Goal: Transaction & Acquisition: Purchase product/service

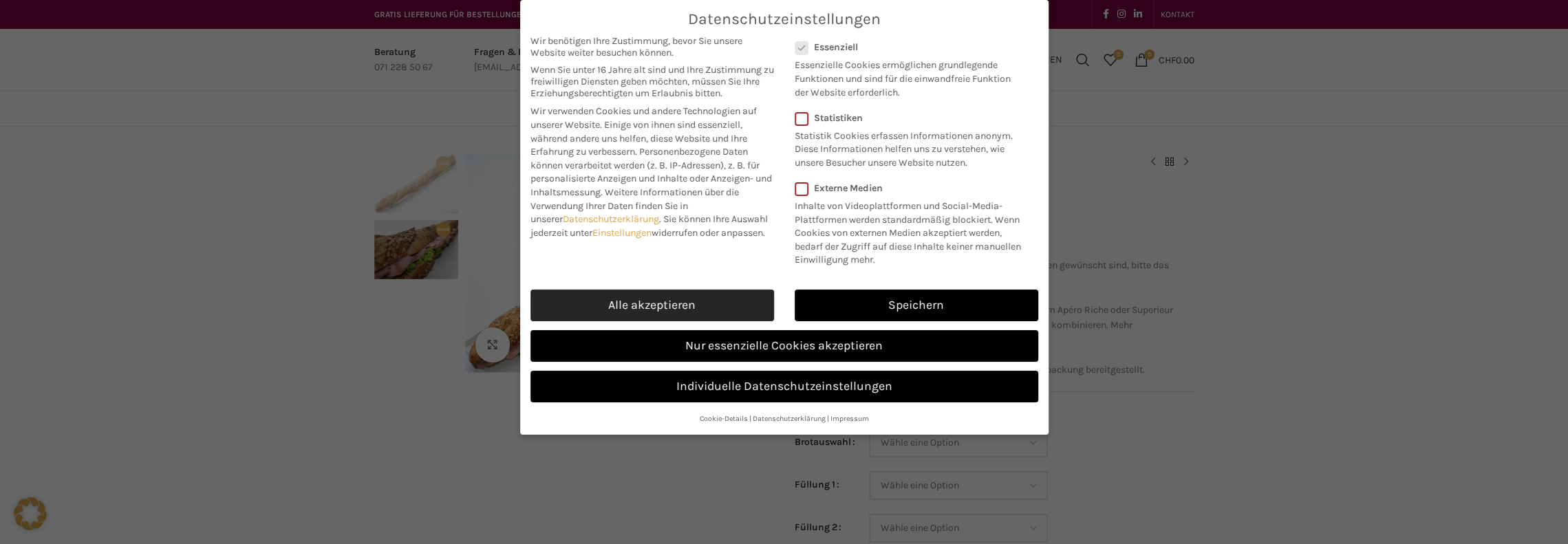
click at [650, 297] on link "Alle akzeptieren" at bounding box center [652, 305] width 243 height 32
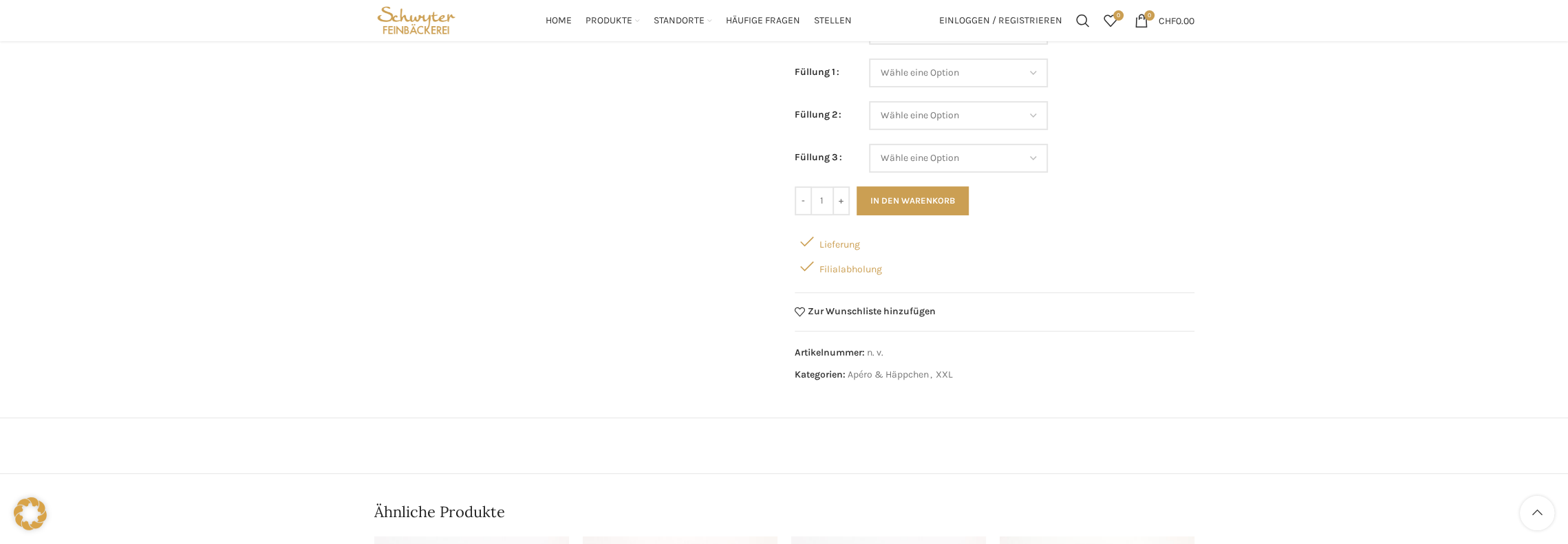
scroll to position [207, 0]
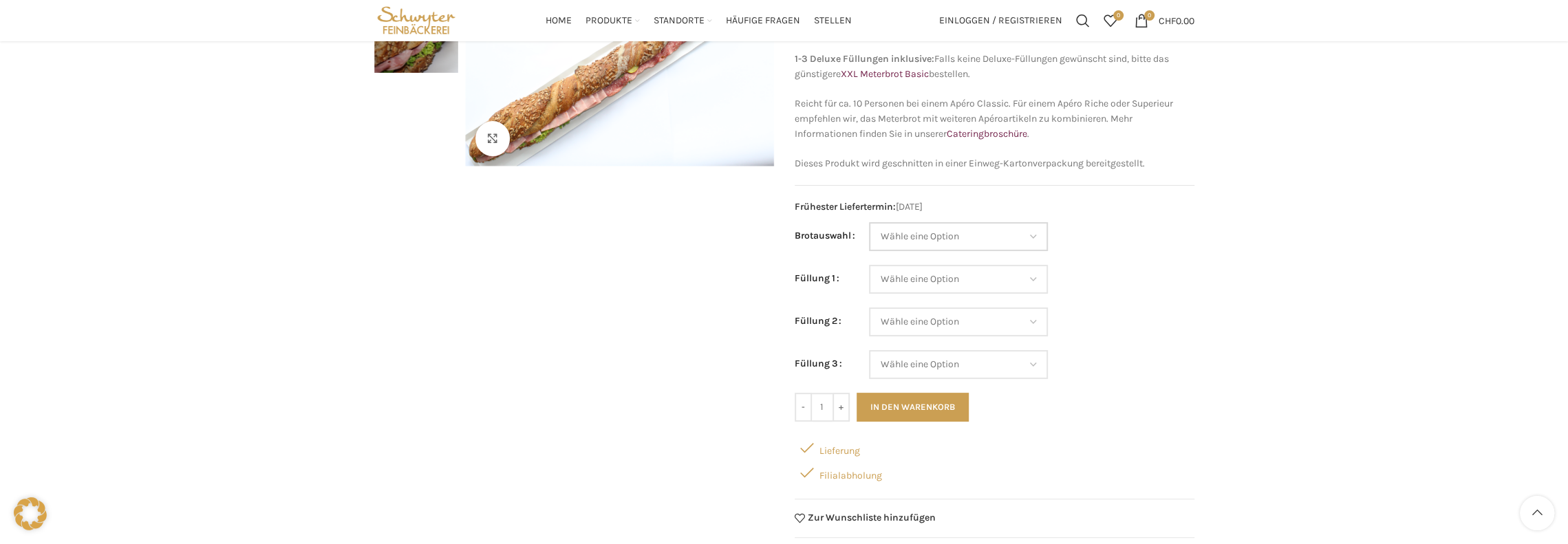
click at [967, 236] on select "Wähle eine Option Baguette Paillasse dunkel Paillasse knusper (Bild) Laugenbagu…" at bounding box center [958, 236] width 179 height 29
click at [1034, 241] on select "Wähle eine Option Baguette Paillasse dunkel Paillasse knusper (Bild) Laugenbagu…" at bounding box center [958, 236] width 179 height 29
select select "Laugenbaguette"
click at [869, 222] on select "Wähle eine Option Baguette Paillasse dunkel Paillasse knusper (Bild) Laugenbagu…" at bounding box center [958, 236] width 179 height 29
click at [950, 272] on select "Wähle eine Option Lachs (Deluxe) Roastbeef (Deluxe) Rohschinken (Deluxe) Mostbr…" at bounding box center [958, 279] width 179 height 29
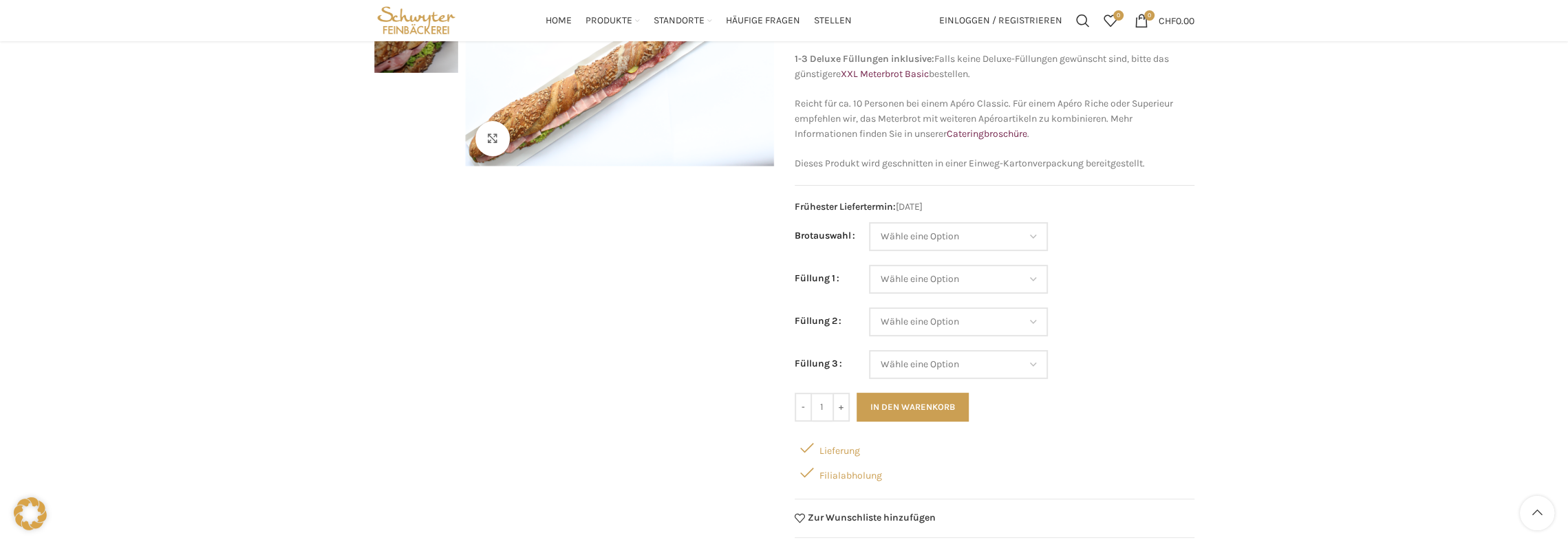
click at [726, 277] on div "Klicken um zu vergrössern" at bounding box center [574, 272] width 400 height 649
click at [976, 279] on select "Wähle eine Option Lachs (Deluxe) Roastbeef (Deluxe) Rohschinken (Deluxe) Mostbr…" at bounding box center [958, 279] width 179 height 29
click at [869, 265] on select "Wähle eine Option Lachs (Deluxe) Roastbeef (Deluxe) Rohschinken (Deluxe) Mostbr…" at bounding box center [958, 279] width 179 height 29
select select "Lachs (Deluxe)"
click at [916, 317] on select "Wähle eine Option Lachs (Deluxe) Roastbeef (Deluxe) Rohschinken (Deluxe) Mostbr…" at bounding box center [958, 322] width 179 height 29
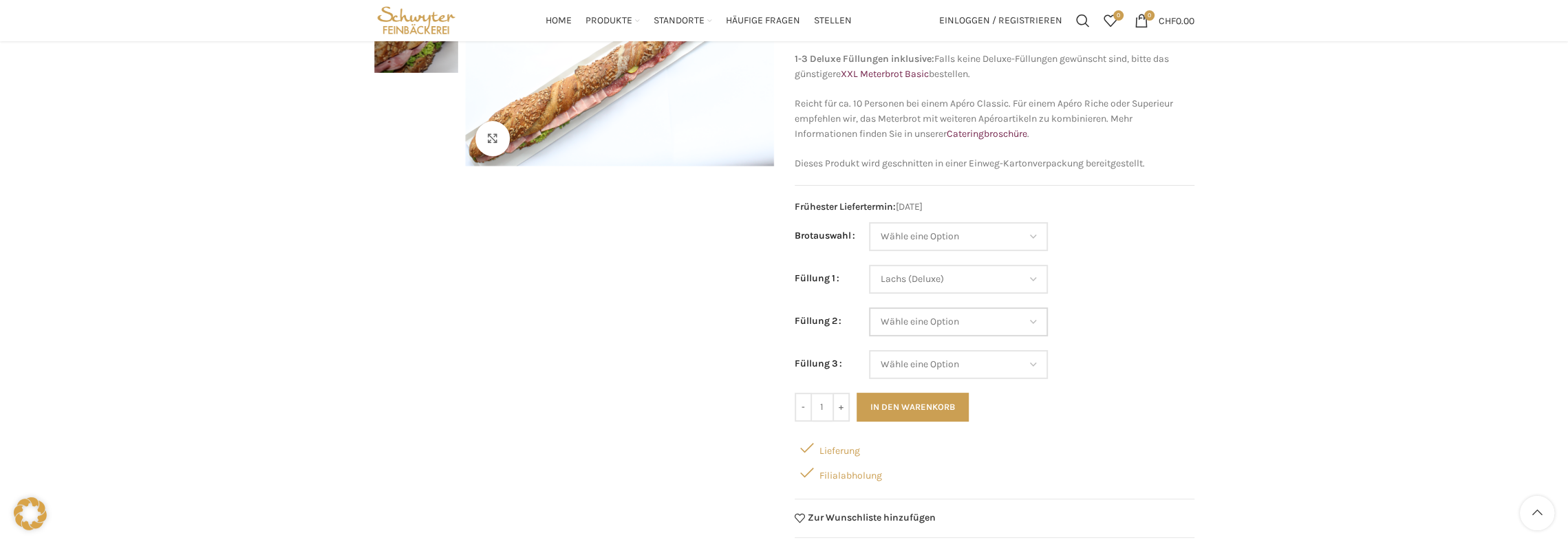
select select "Mostbröckli (Deluxe)"
click at [869, 308] on select "Wähle eine Option Lachs (Deluxe) Roastbeef (Deluxe) Rohschinken (Deluxe) Mostbr…" at bounding box center [958, 322] width 179 height 29
select select "Lachs (Deluxe)"
select select "Mostbröckli (Deluxe)"
click at [925, 357] on select "Wähle eine Option Lachs (Deluxe) Roastbeef (Deluxe) Rohschinken (Deluxe) Mostbr…" at bounding box center [958, 364] width 179 height 29
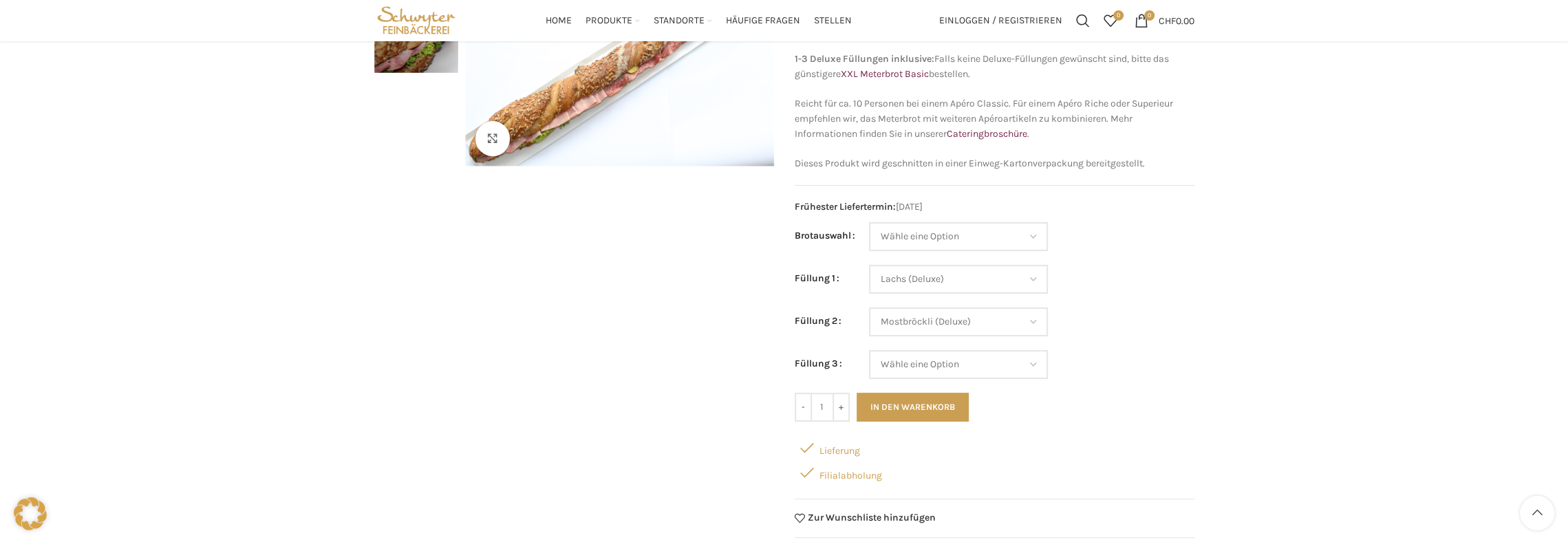
click at [644, 336] on div "Klicken um zu vergrössern" at bounding box center [574, 272] width 400 height 649
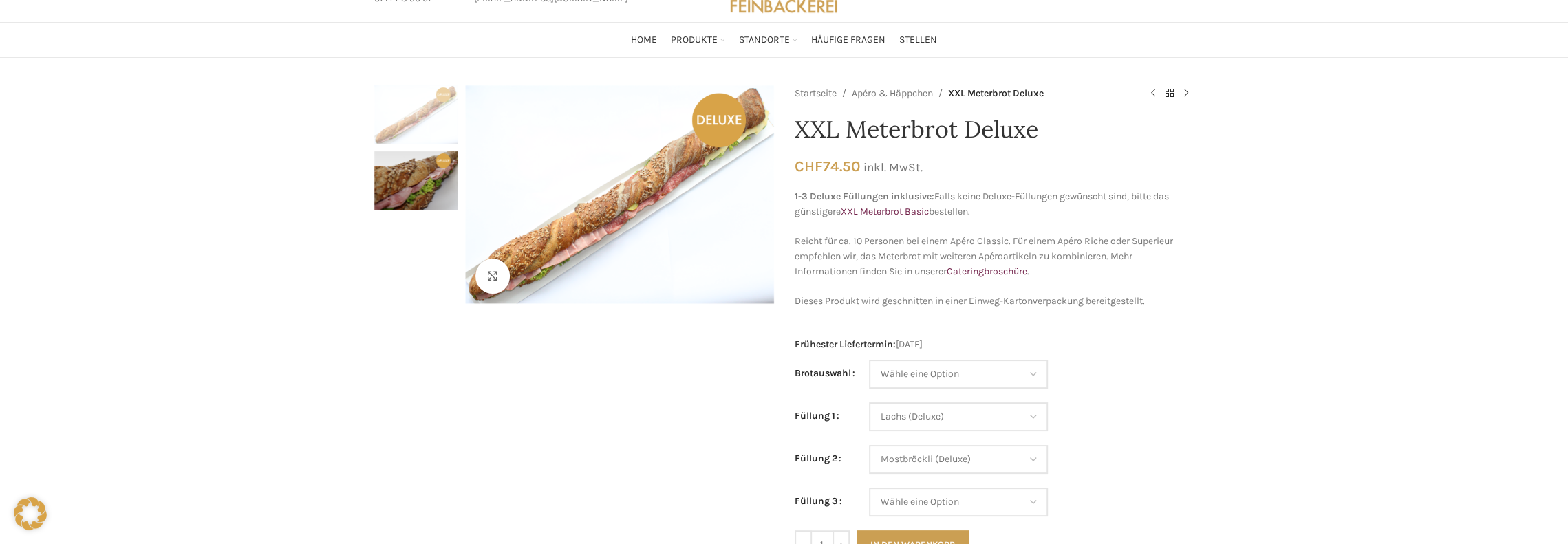
scroll to position [0, 0]
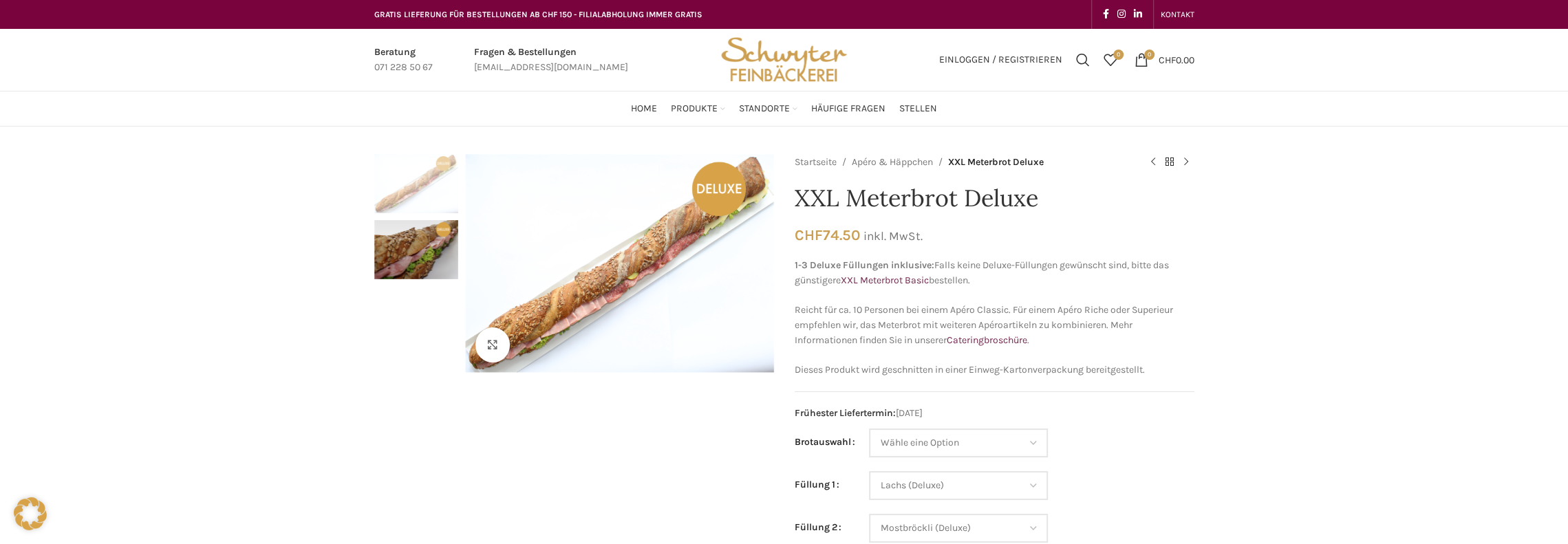
click at [909, 165] on link "Apéro & Häppchen" at bounding box center [892, 162] width 81 height 15
click at [867, 168] on link "Apéro & Häppchen" at bounding box center [892, 162] width 81 height 15
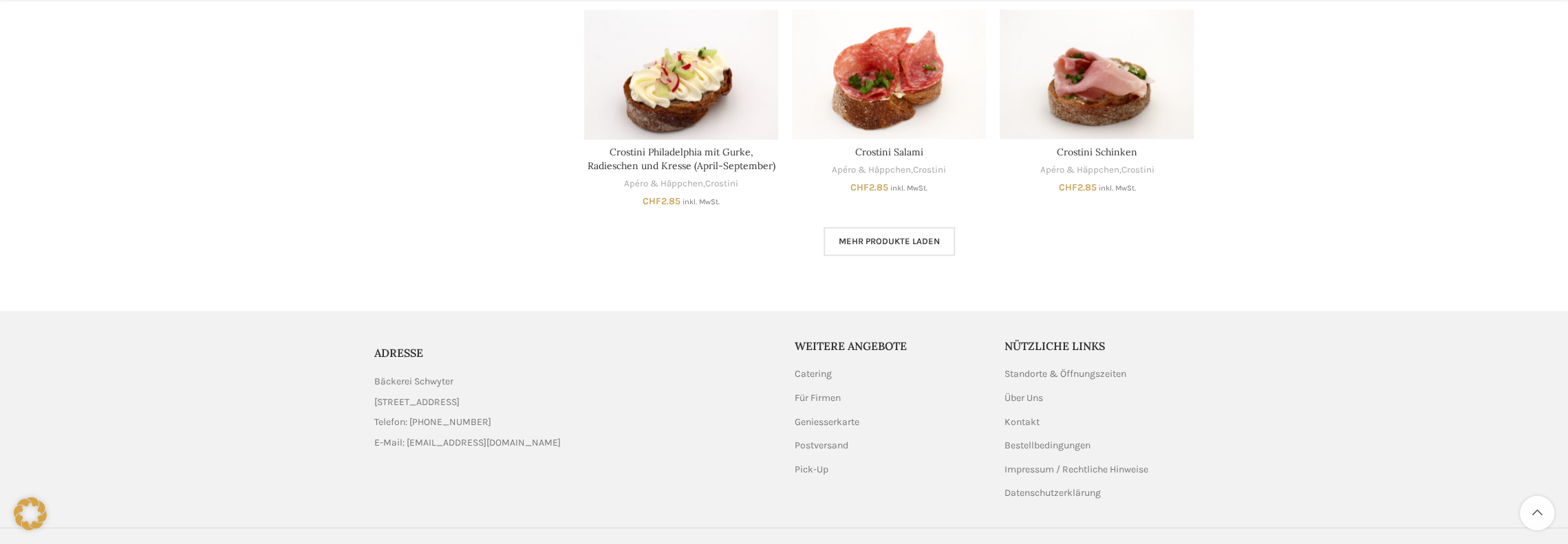
scroll to position [920, 0]
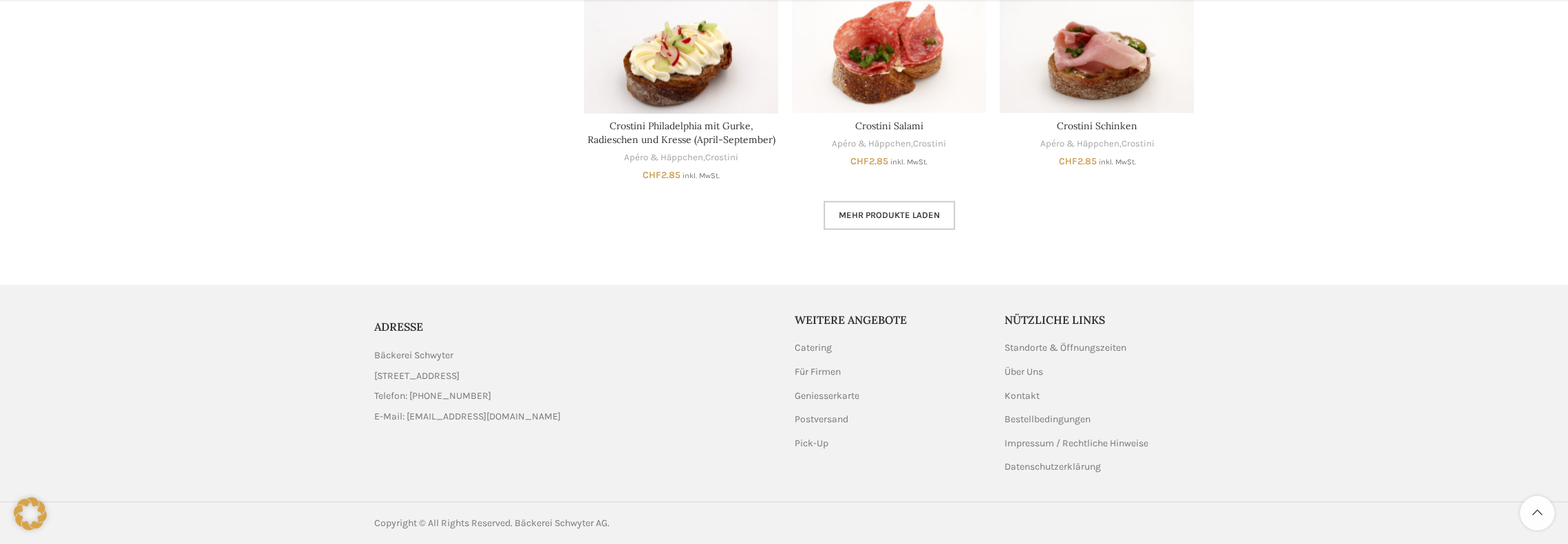
click at [915, 212] on span "Mehr Produkte laden" at bounding box center [889, 216] width 101 height 11
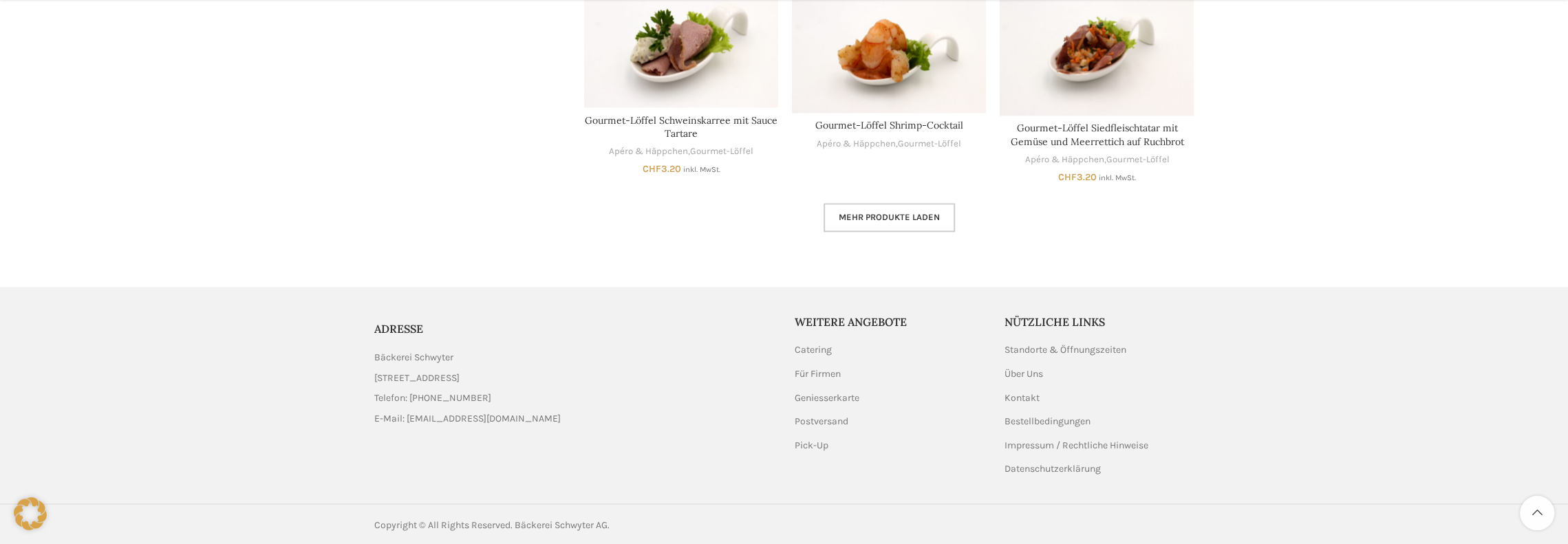
scroll to position [1816, 0]
click at [890, 216] on span "Mehr Produkte laden" at bounding box center [889, 216] width 101 height 11
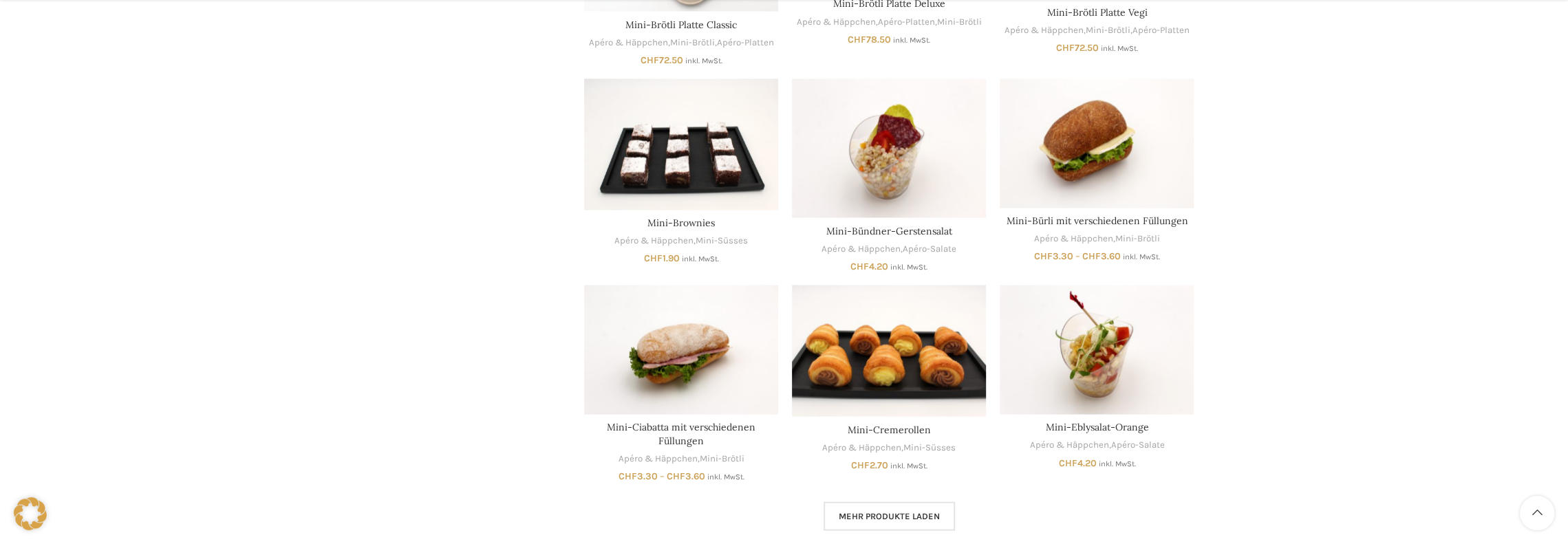
scroll to position [2435, 0]
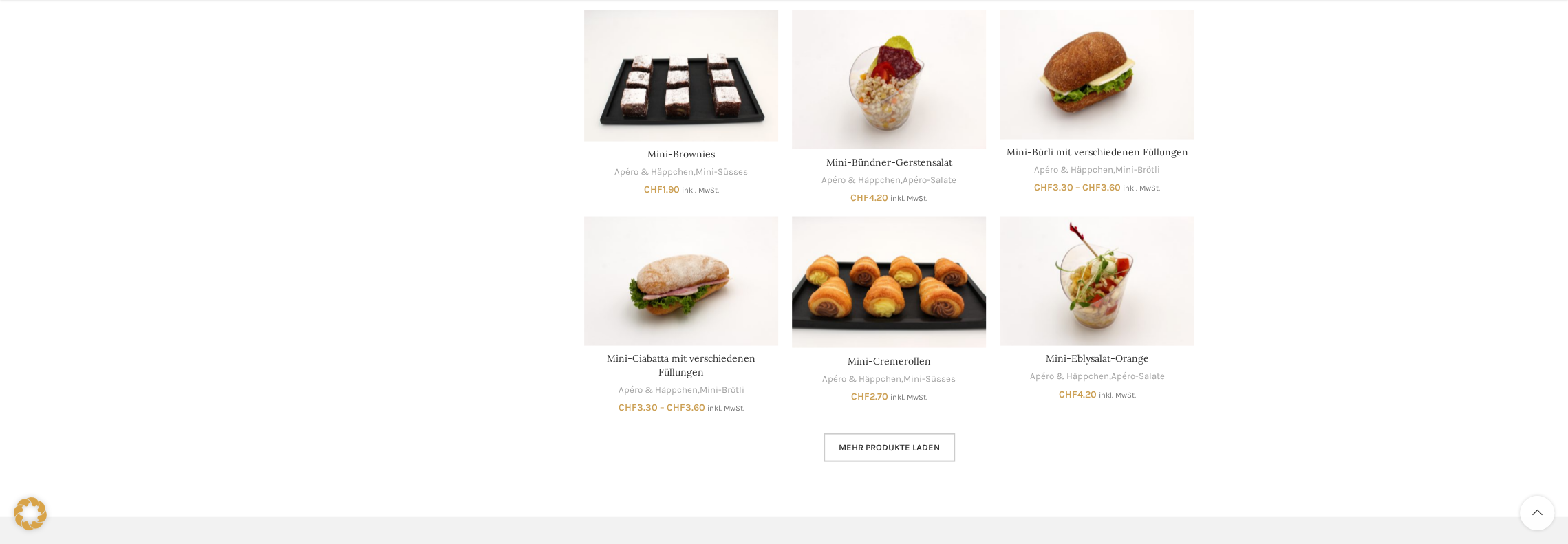
click at [863, 448] on span "Mehr Produkte laden" at bounding box center [889, 448] width 101 height 11
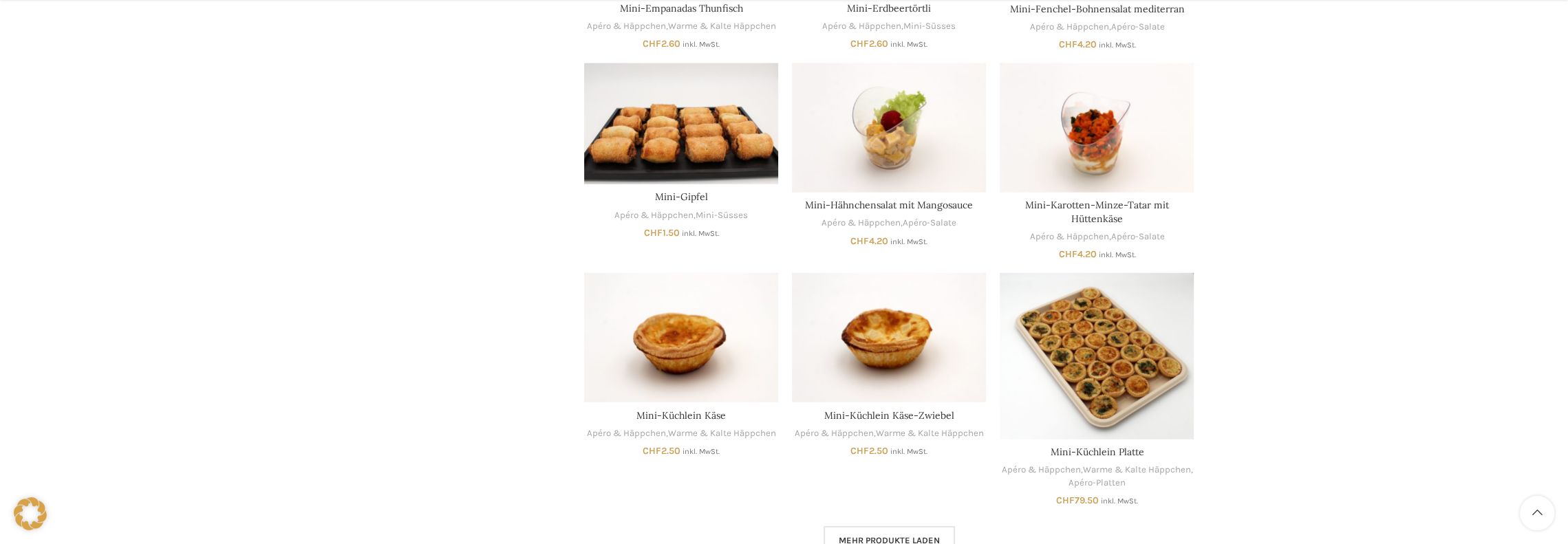
scroll to position [3260, 0]
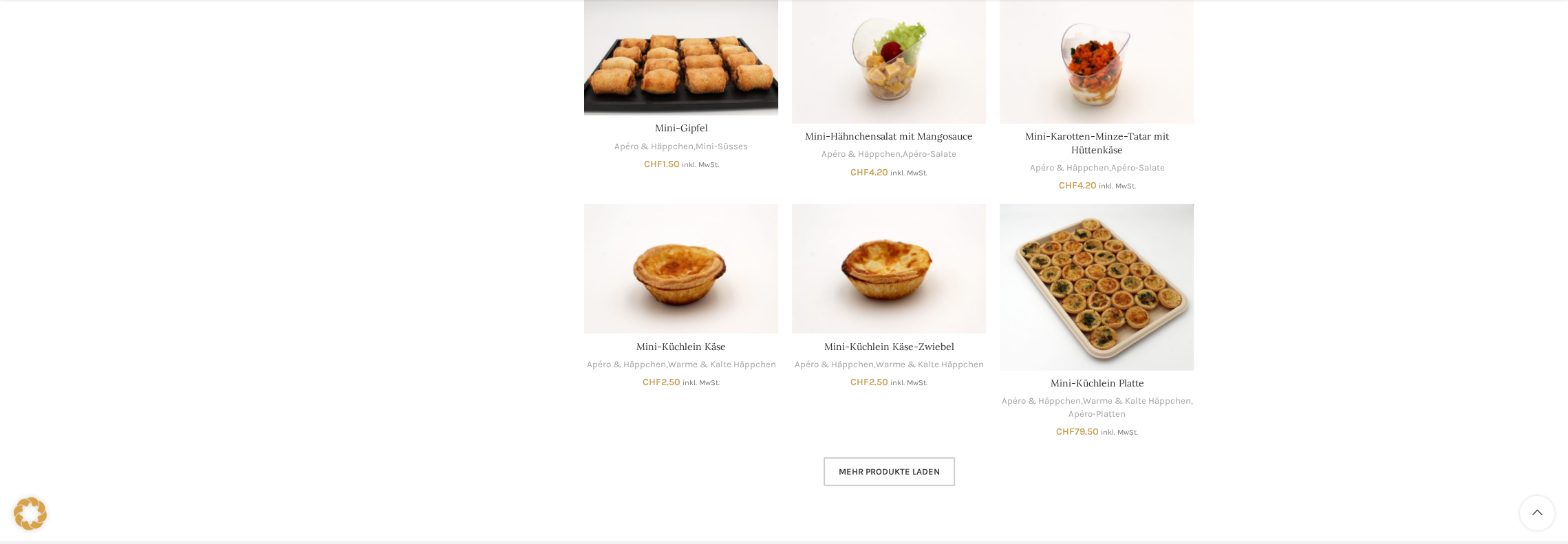
click at [861, 466] on span "Mehr Produkte laden" at bounding box center [889, 472] width 101 height 11
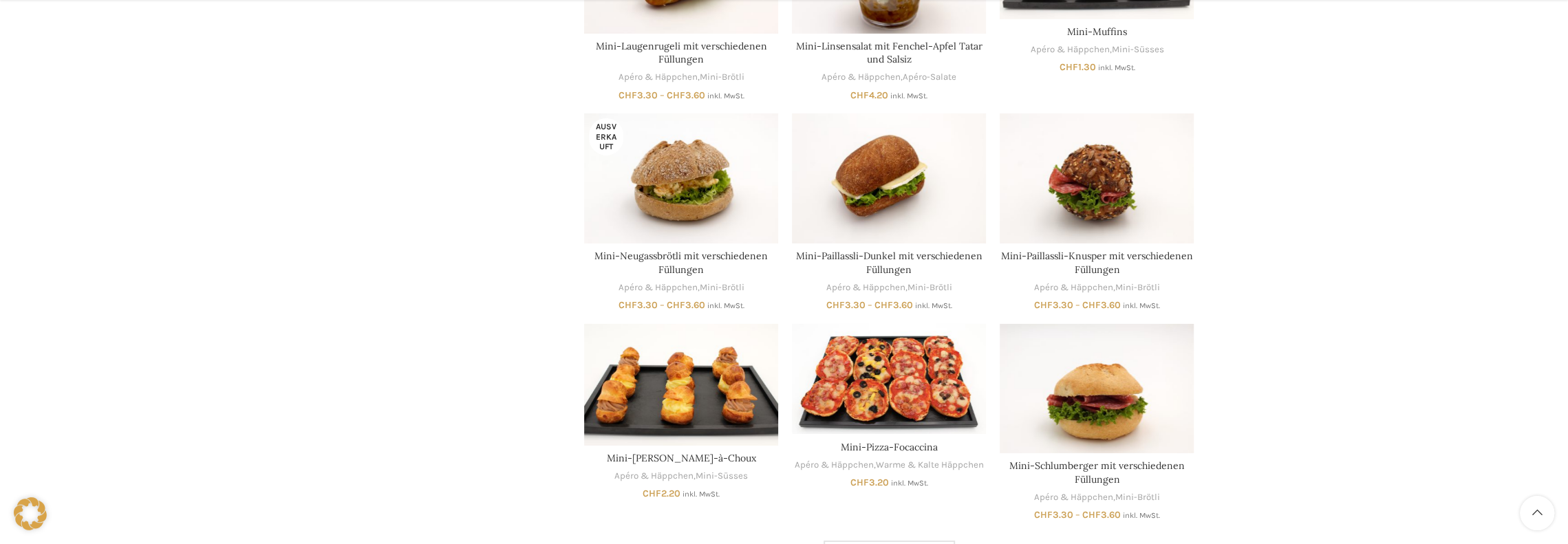
scroll to position [4356, 0]
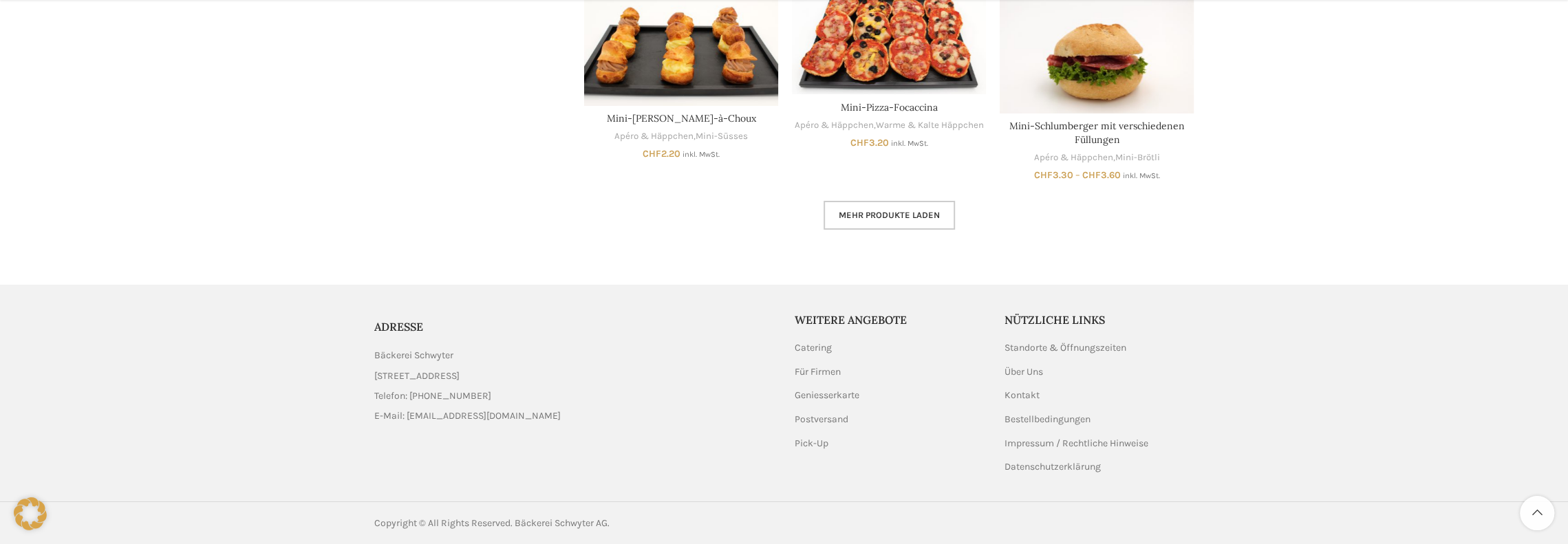
click at [874, 212] on span "Mehr Produkte laden" at bounding box center [889, 216] width 101 height 11
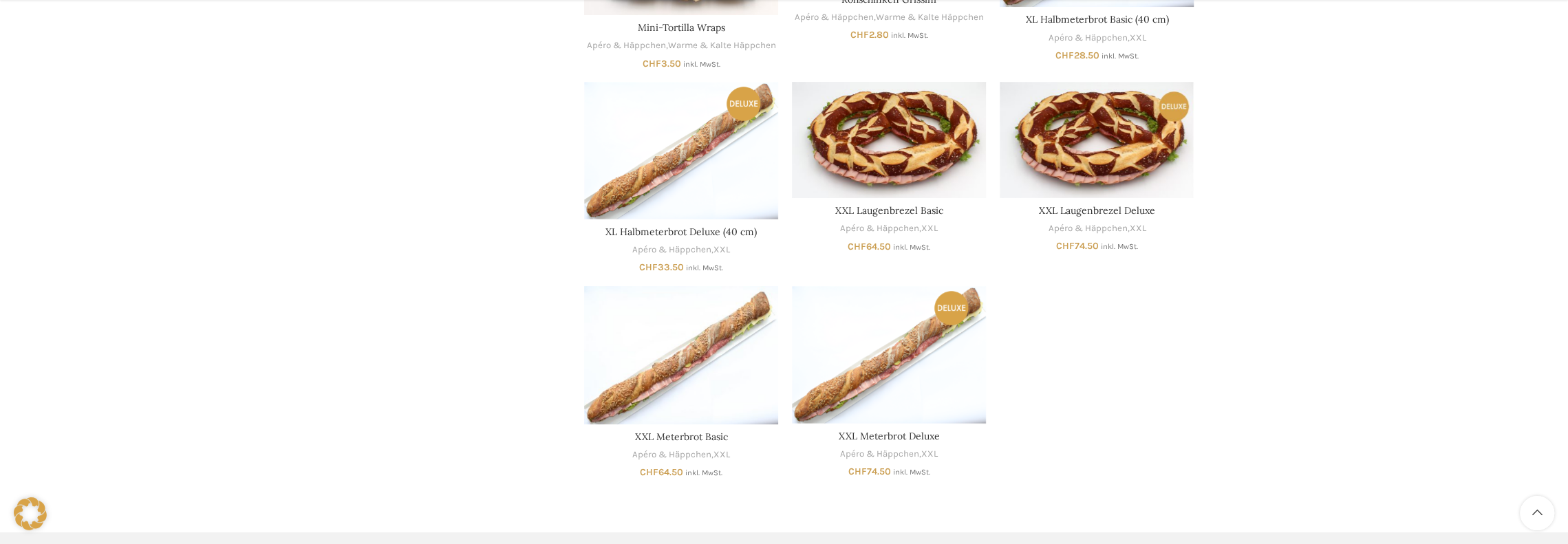
scroll to position [4975, 0]
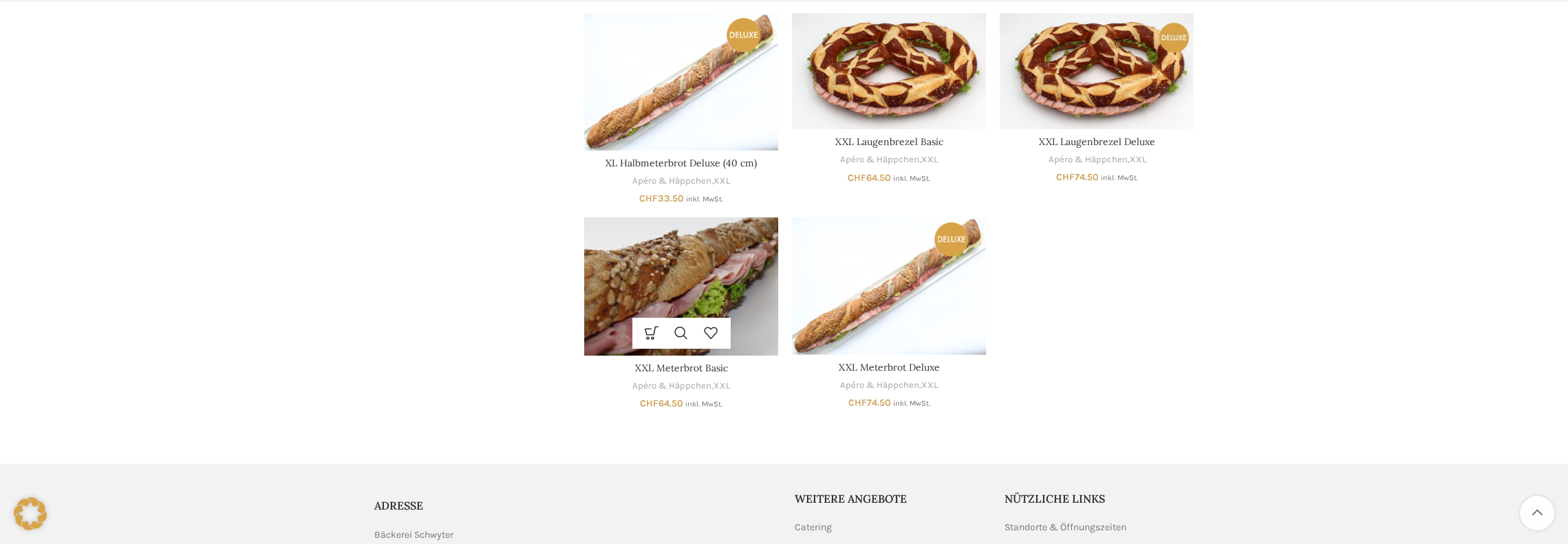
click at [681, 311] on img "XXL Meterbrot Basic" at bounding box center [681, 286] width 194 height 138
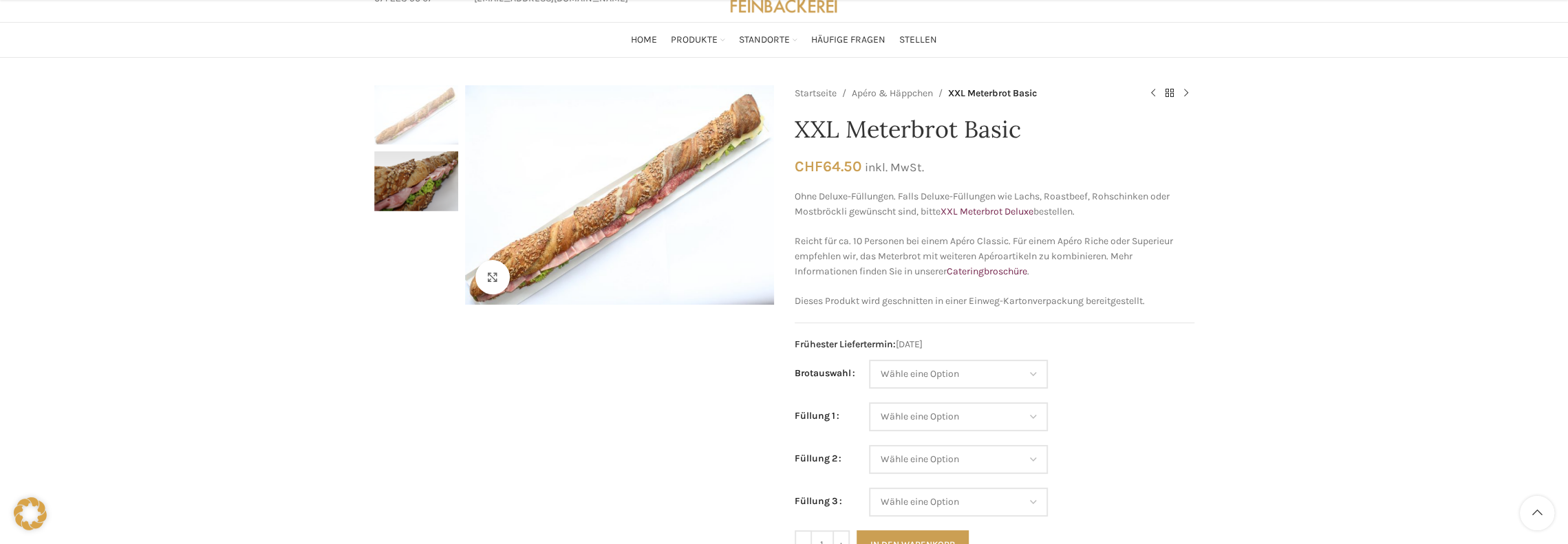
scroll to position [137, 0]
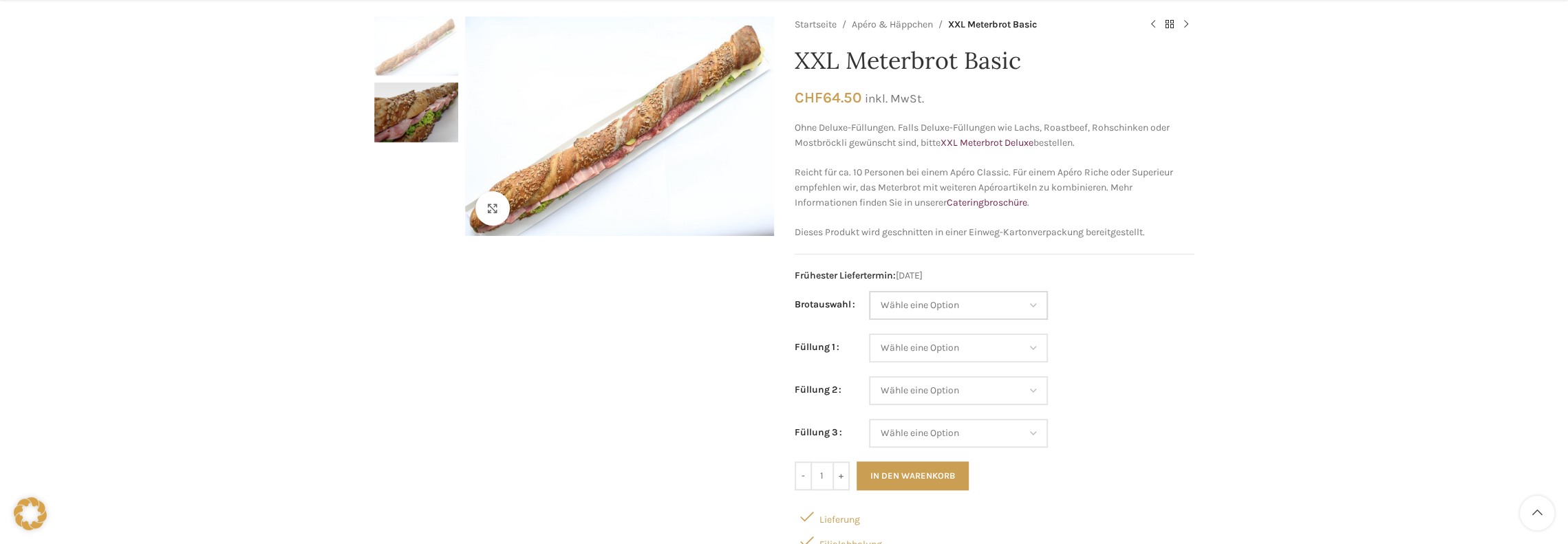
click at [1030, 310] on select "Wähle eine Option Baguette Paillasse dunkel Paillasse knusper (Bild) Laugenbagu…" at bounding box center [958, 305] width 179 height 29
click at [869, 291] on select "Wähle eine Option Baguette Paillasse dunkel Paillasse knusper (Bild) Laugenbagu…" at bounding box center [958, 305] width 179 height 29
select select "Paillasse dunkel"
click at [959, 349] on select "Wähle eine Option Salami Schinken Fleischkäse Trutenschinken Appenzellerkäse Gr…" at bounding box center [958, 348] width 179 height 29
select select "Trutenschinken"
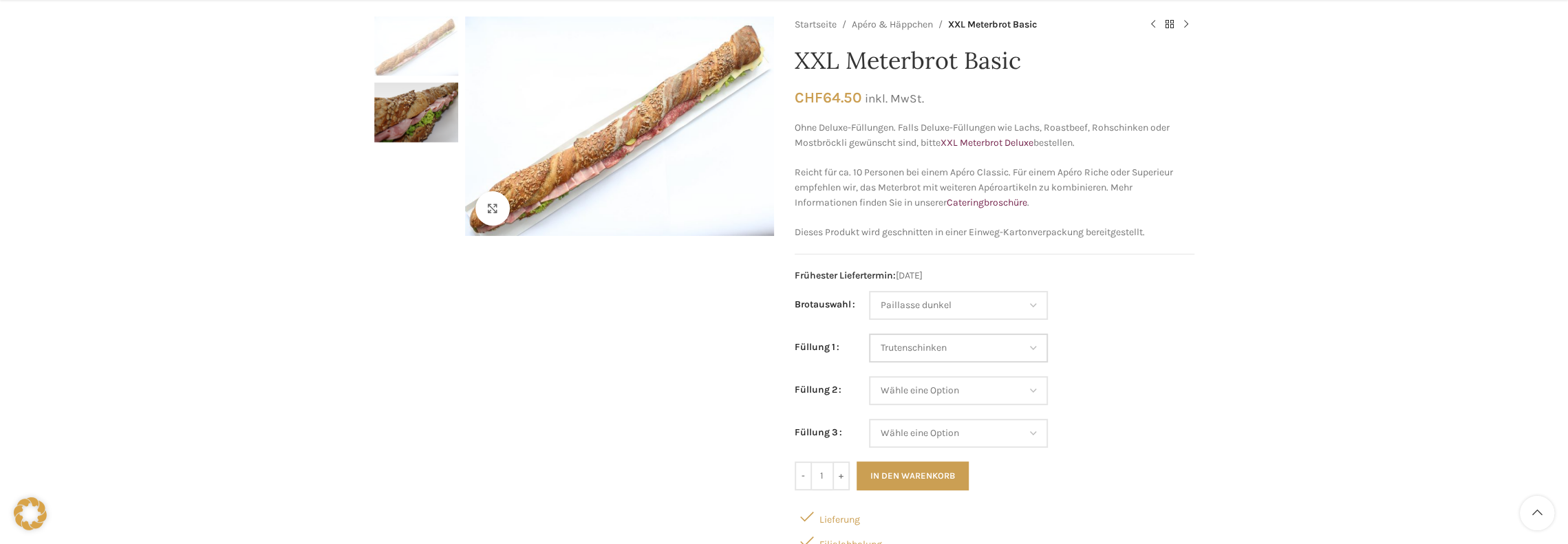
click at [869, 334] on select "Wähle eine Option Salami Schinken Fleischkäse Trutenschinken Appenzellerkäse Gr…" at bounding box center [958, 348] width 179 height 29
select select "Paillasse dunkel"
select select "Trutenschinken"
click at [921, 388] on select "Wähle eine Option Salami Schinken Fleischkäse Trutenschinken Appenzellerkäse Gr…" at bounding box center [958, 390] width 179 height 29
select select "Appenzellerkäse"
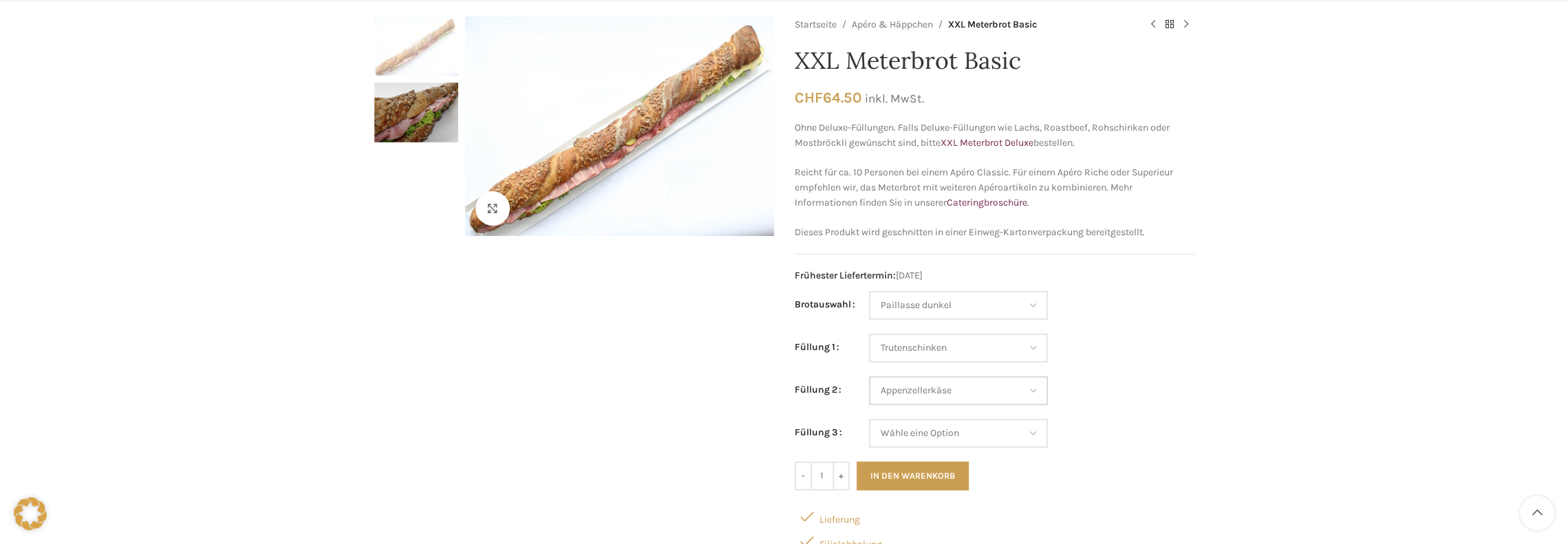
click at [869, 376] on select "Wähle eine Option Salami Schinken Fleischkäse Trutenschinken Appenzellerkäse Gr…" at bounding box center [958, 390] width 179 height 29
select select "Paillasse dunkel"
select select "Trutenschinken"
select select "Appenzellerkäse"
click at [926, 432] on select "Wähle eine Option Salami Schinken Fleischkäse Trutenschinken Appenzellerkäse Gr…" at bounding box center [958, 433] width 179 height 29
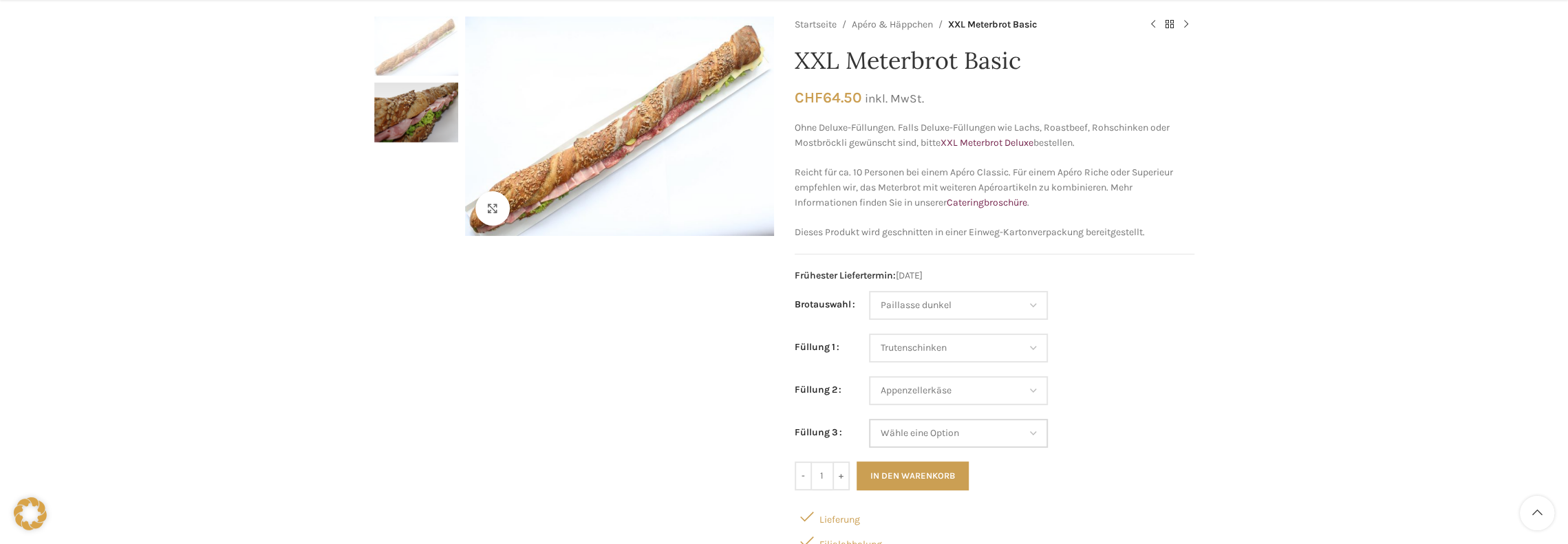
select select "Eimasse"
click at [869, 419] on select "Wähle eine Option Salami Schinken Fleischkäse Trutenschinken Appenzellerkäse Gr…" at bounding box center [958, 433] width 179 height 29
select select "Paillasse dunkel"
select select "Trutenschinken"
select select "Appenzellerkäse"
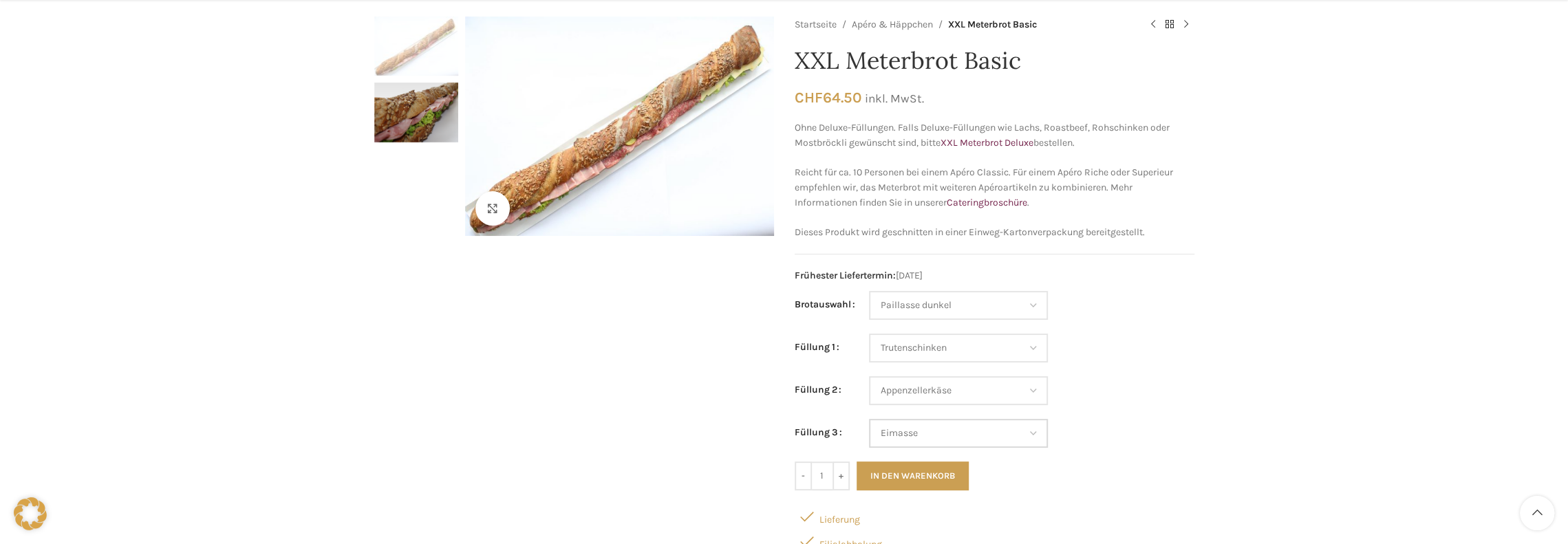
select select "Eimasse"
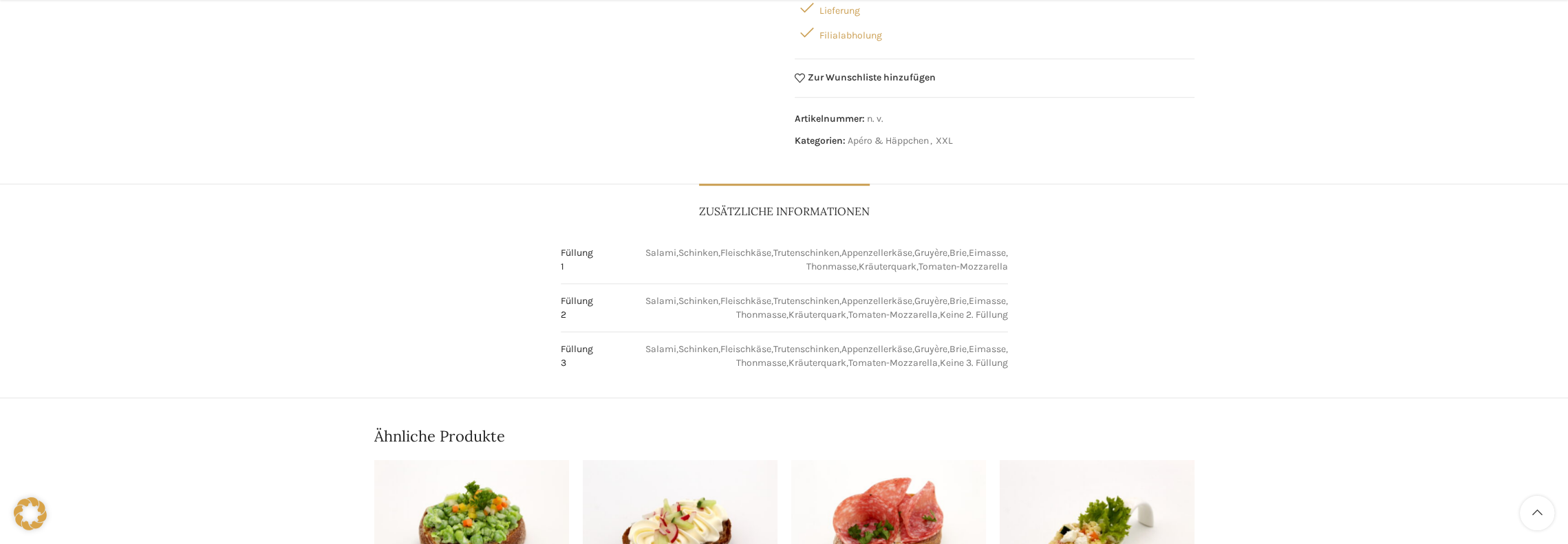
scroll to position [412, 0]
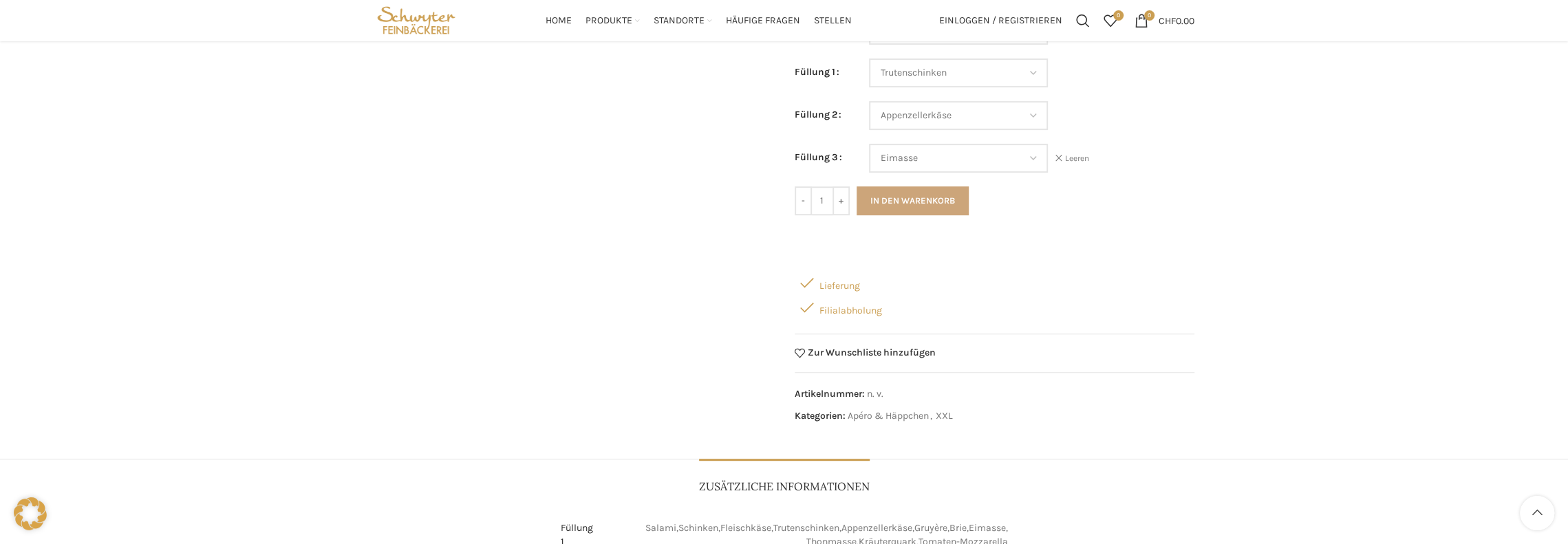
click at [886, 197] on button "In den Warenkorb" at bounding box center [912, 200] width 112 height 29
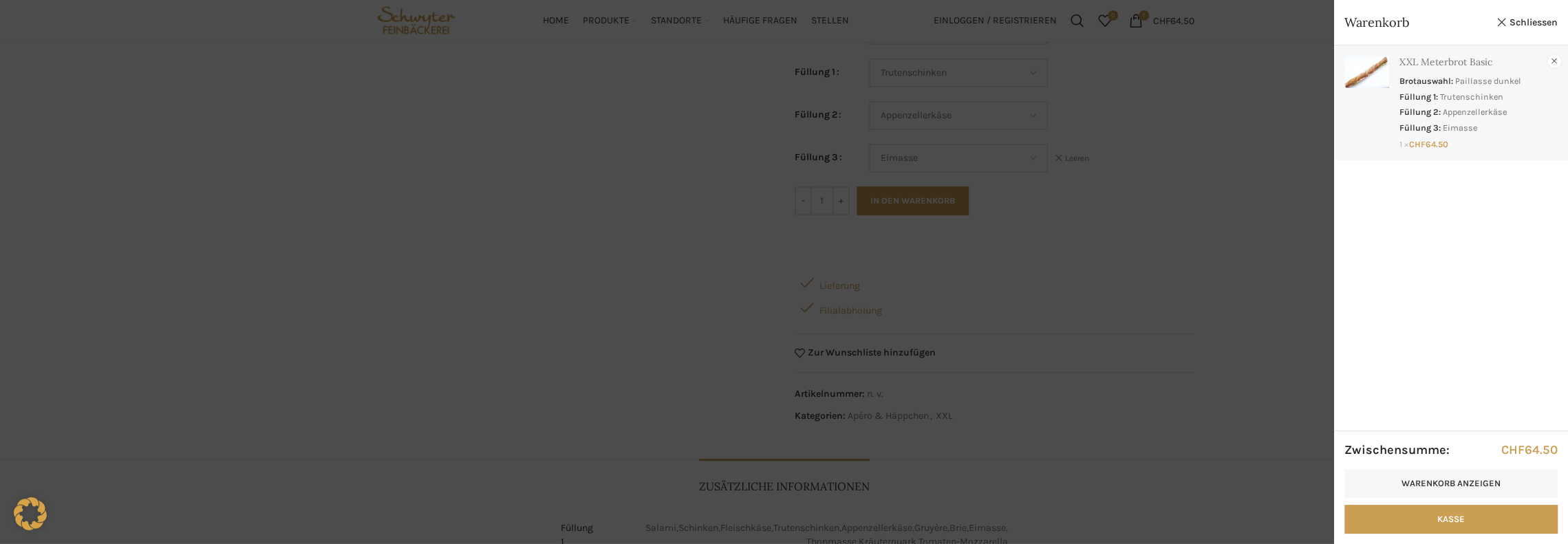
click at [592, 262] on div at bounding box center [784, 272] width 1568 height 544
click at [1511, 21] on link "Schliessen" at bounding box center [1527, 22] width 62 height 17
click at [1548, 25] on link "Schliessen" at bounding box center [1527, 22] width 62 height 17
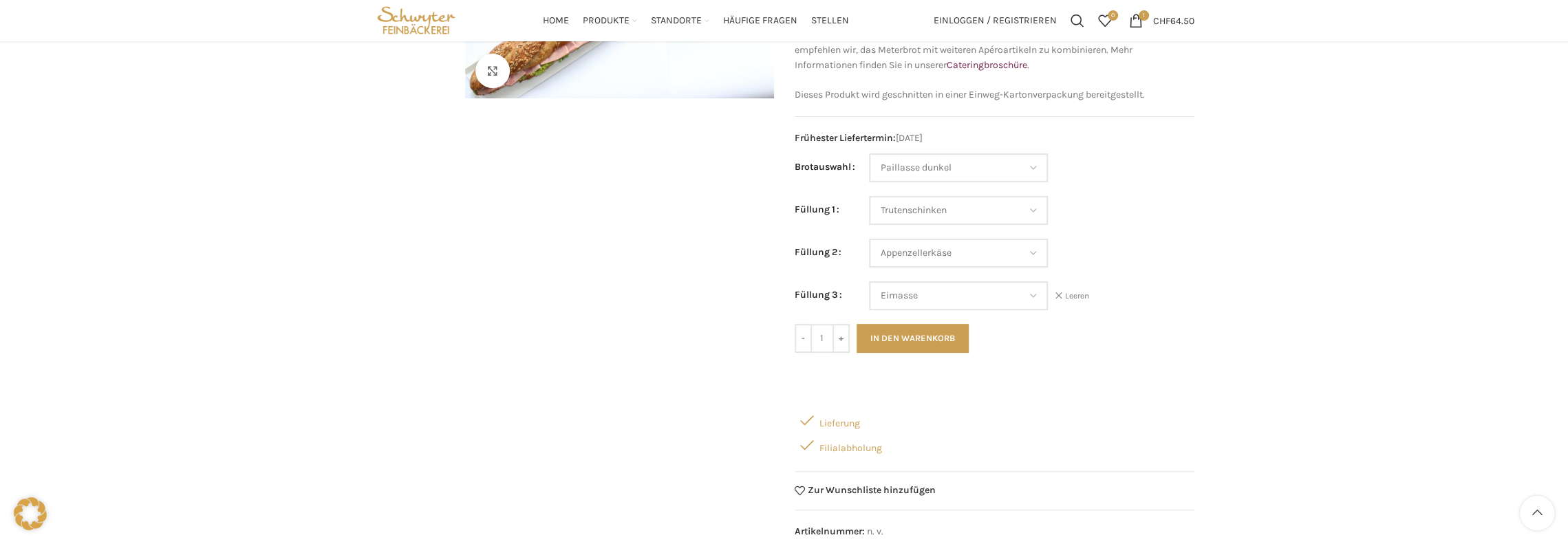
scroll to position [207, 0]
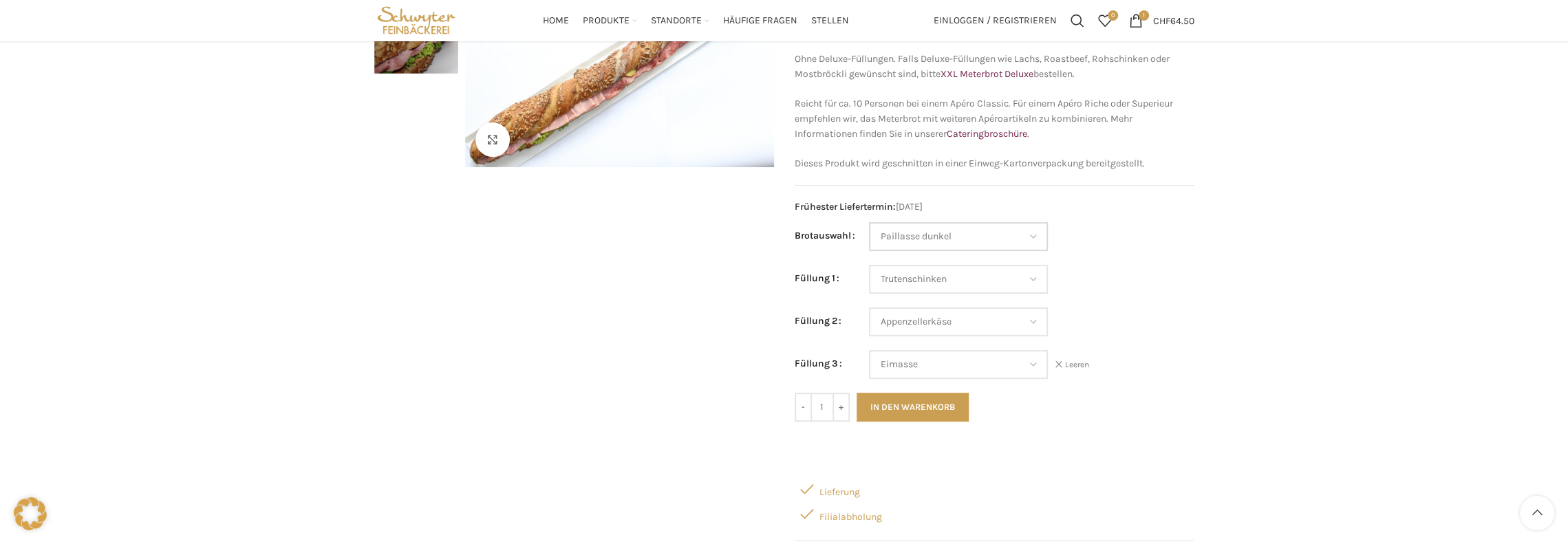
click at [1006, 228] on select "Wähle eine Option Baguette Paillasse dunkel Paillasse knusper (Bild) Laugenbagu…" at bounding box center [958, 236] width 179 height 29
select select "Laugenbaguette"
click at [869, 222] on select "Wähle eine Option Baguette Paillasse dunkel Paillasse knusper (Bild) Laugenbagu…" at bounding box center [958, 236] width 179 height 29
select select "Trutenschinken"
select select "Appenzellerkäse"
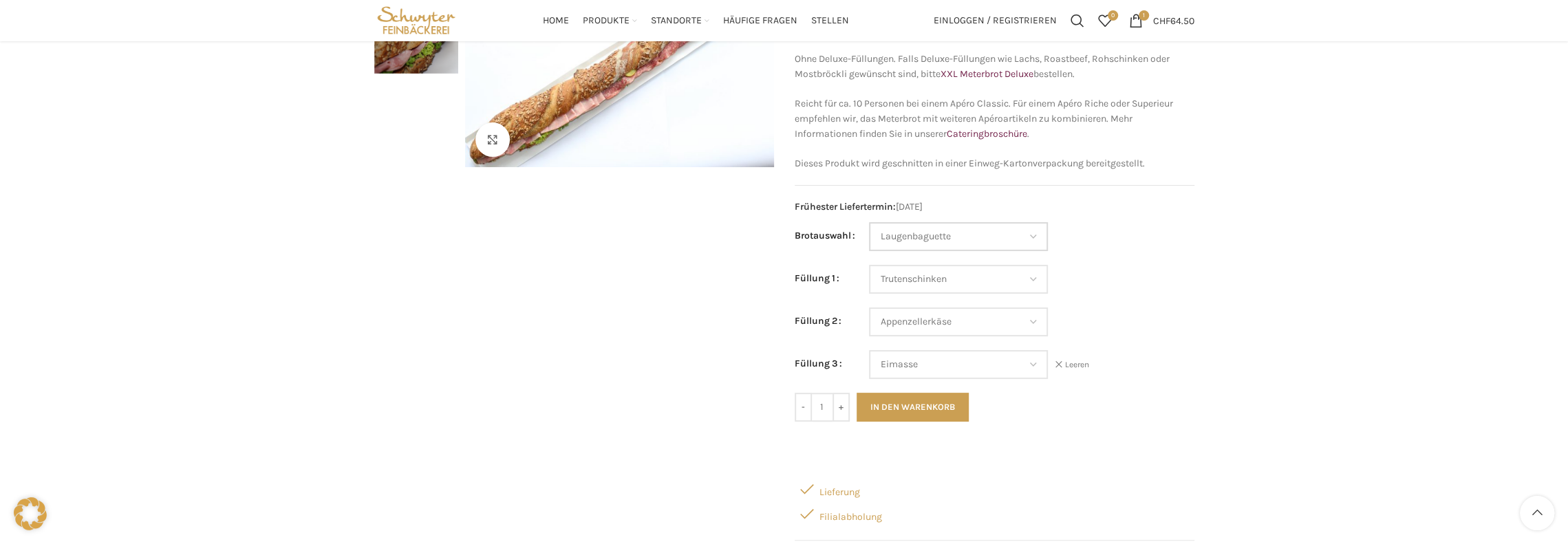
select select "Eimasse"
click at [1028, 276] on select "Wähle eine Option Salami Schinken Fleischkäse Trutenschinken Appenzellerkäse Gr…" at bounding box center [958, 279] width 179 height 29
click at [869, 265] on select "Wähle eine Option Salami Schinken Fleischkäse Trutenschinken Appenzellerkäse Gr…" at bounding box center [958, 279] width 179 height 29
select select "Salami"
select select "Appenzellerkäse"
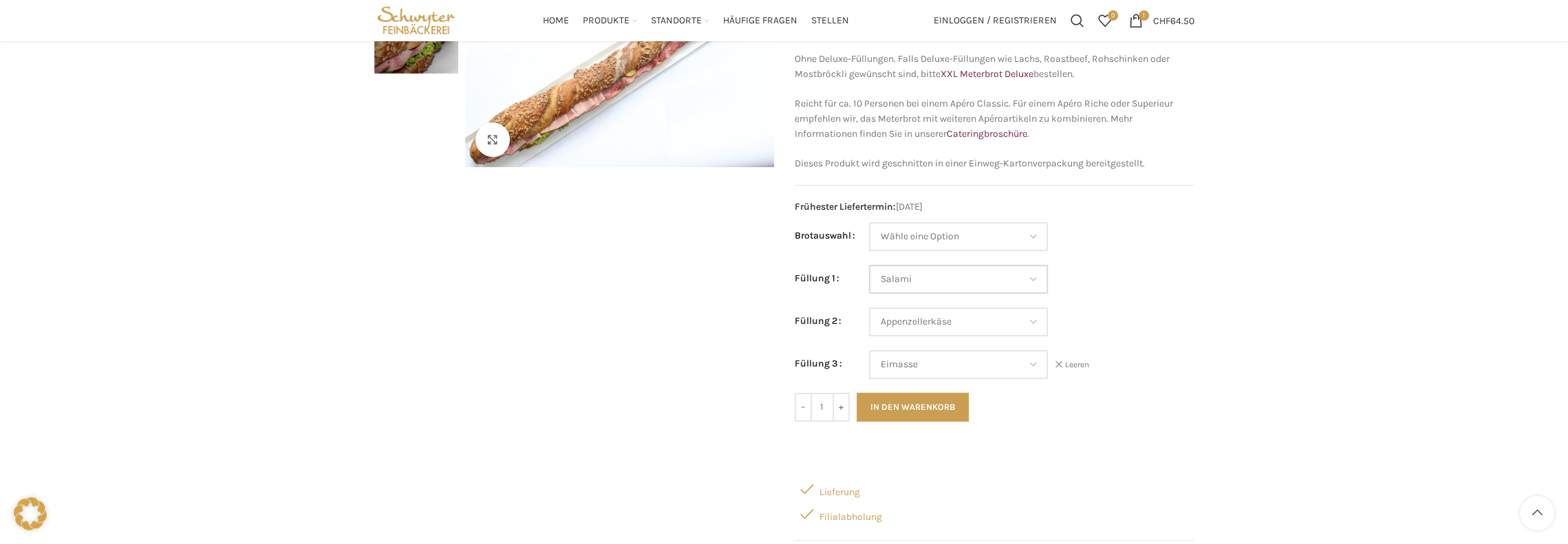
select select "Eimasse"
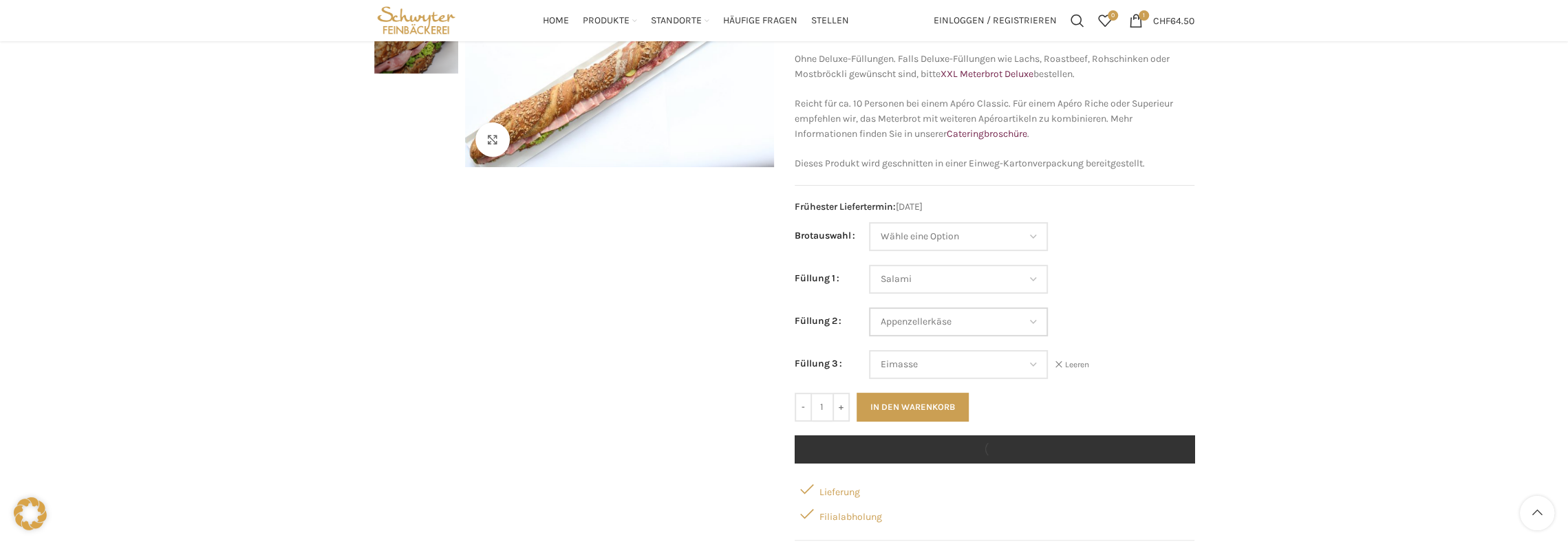
click at [1032, 321] on select "Wähle eine Option Salami Schinken Fleischkäse Trutenschinken Appenzellerkäse Gr…" at bounding box center [958, 322] width 179 height 29
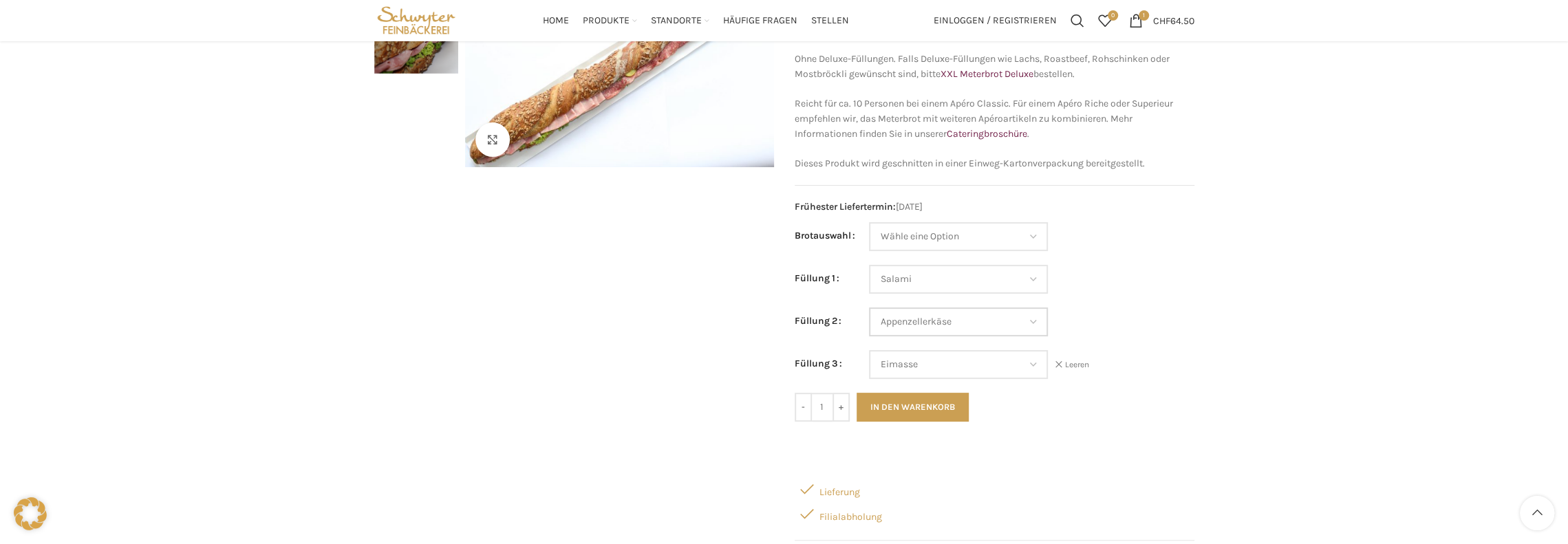
select select "Tomaten-Mozzarella"
click at [869, 308] on select "Wähle eine Option Salami Schinken Fleischkäse Trutenschinken Appenzellerkäse Gr…" at bounding box center [958, 322] width 179 height 29
select select "Salami"
select select "Tomaten-Mozzarella"
click at [1034, 365] on select "Wähle eine Option Salami Schinken Fleischkäse Trutenschinken Appenzellerkäse Gr…" at bounding box center [958, 364] width 179 height 29
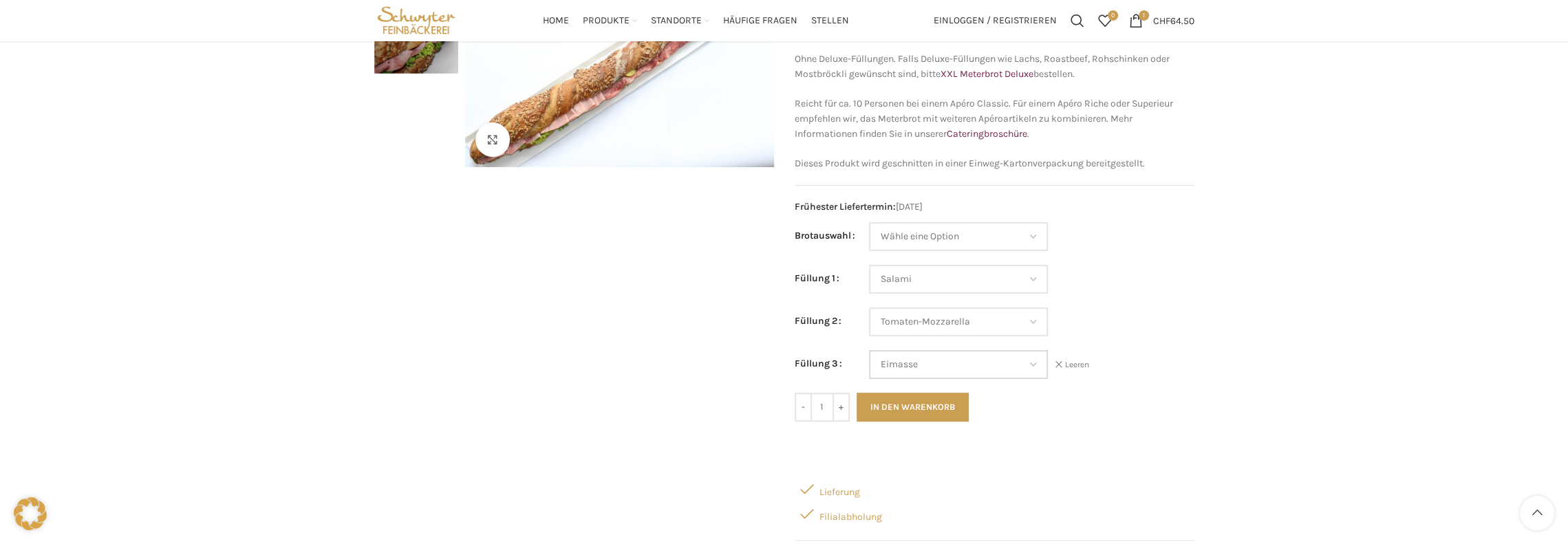
select select "Brie"
click at [869, 350] on select "Wähle eine Option Salami Schinken Fleischkäse Trutenschinken Appenzellerkäse Gr…" at bounding box center [958, 364] width 179 height 29
select select "Salami"
select select "Tomaten-Mozzarella"
select select "Brie"
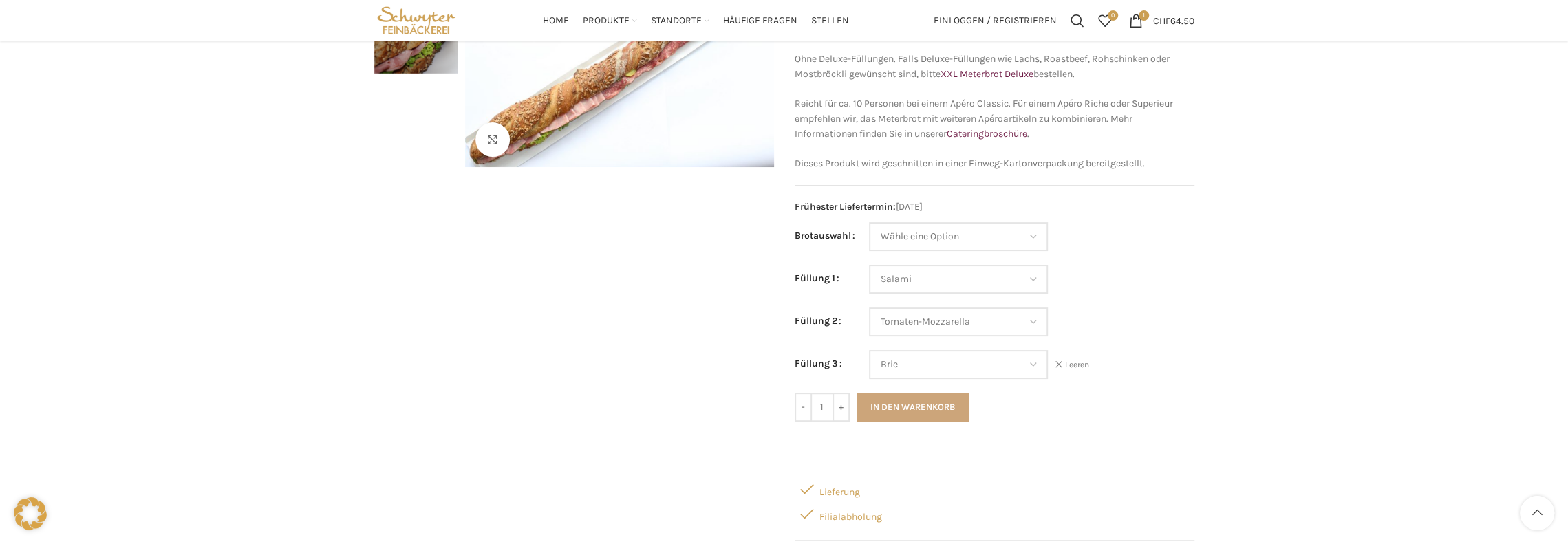
click at [895, 404] on button "In den Warenkorb" at bounding box center [912, 407] width 112 height 29
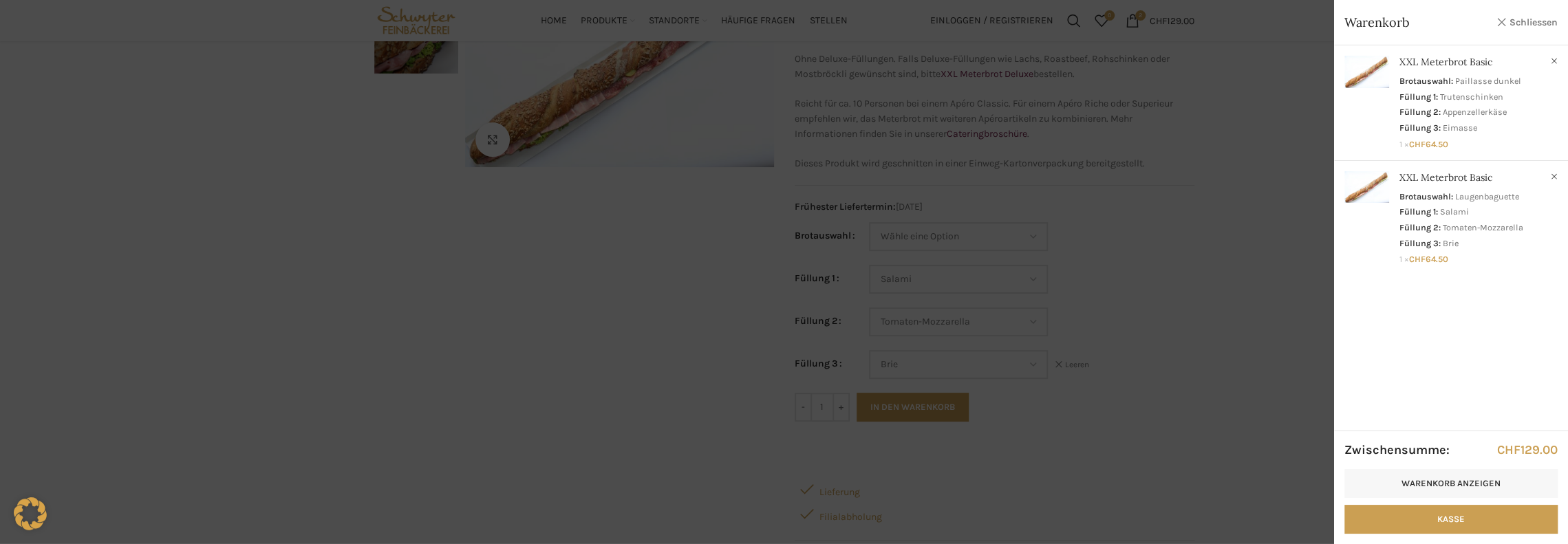
click at [1496, 21] on link "Schliessen" at bounding box center [1527, 22] width 62 height 17
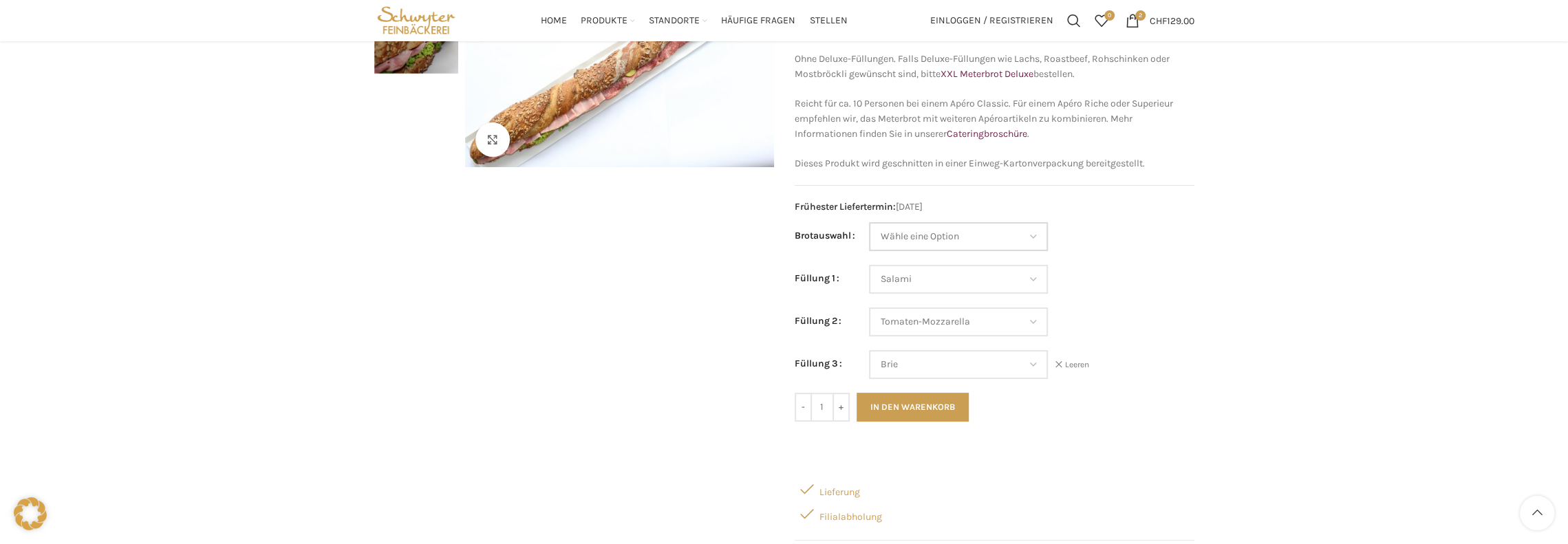
click at [1025, 234] on select "Wähle eine Option Baguette Paillasse dunkel Paillasse knusper (Bild) Laugenbagu…" at bounding box center [958, 236] width 179 height 29
click at [869, 222] on select "Wähle eine Option Baguette Paillasse dunkel Paillasse knusper (Bild) Laugenbagu…" at bounding box center [958, 236] width 179 height 29
select select "Paillasse knusper (Bild)"
select select "Salami"
select select "Tomaten-Mozzarella"
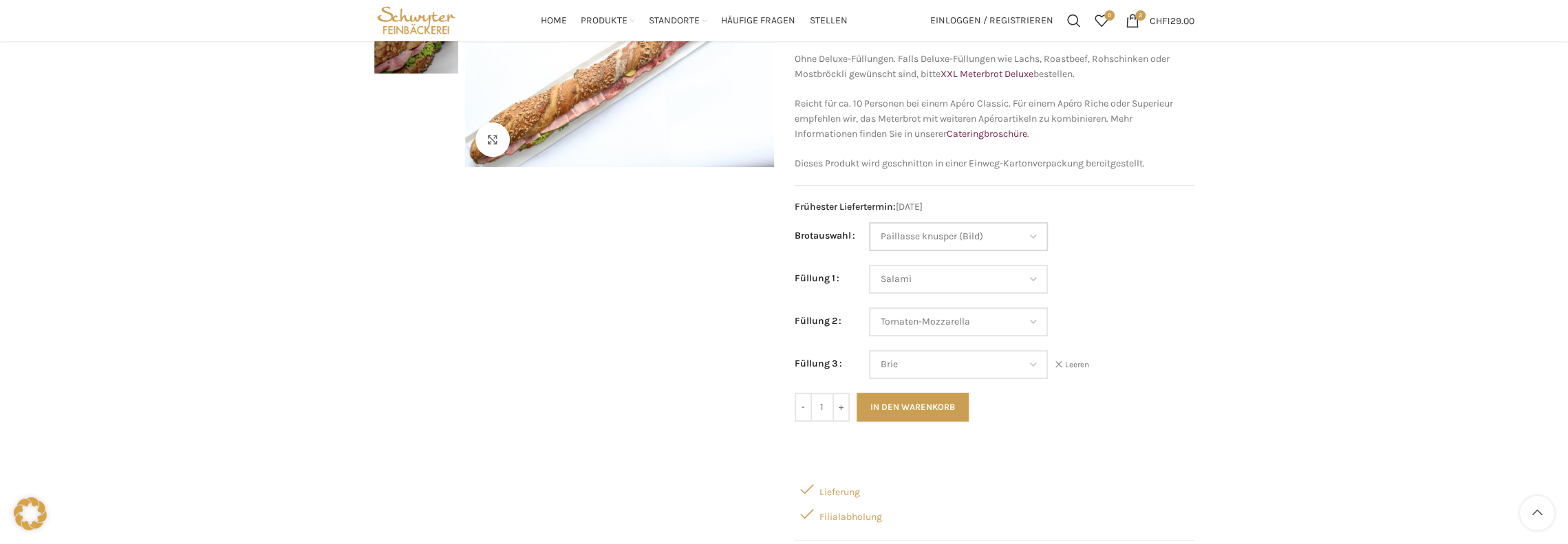
select select "Brie"
click at [963, 284] on select "Wähle eine Option Salami Schinken Fleischkäse Trutenschinken Appenzellerkäse Gr…" at bounding box center [958, 279] width 179 height 29
select select "Trutenschinken"
click at [869, 265] on select "Wähle eine Option Salami Schinken Fleischkäse Trutenschinken Appenzellerkäse Gr…" at bounding box center [958, 279] width 179 height 29
select select "Paillasse knusper (Bild)"
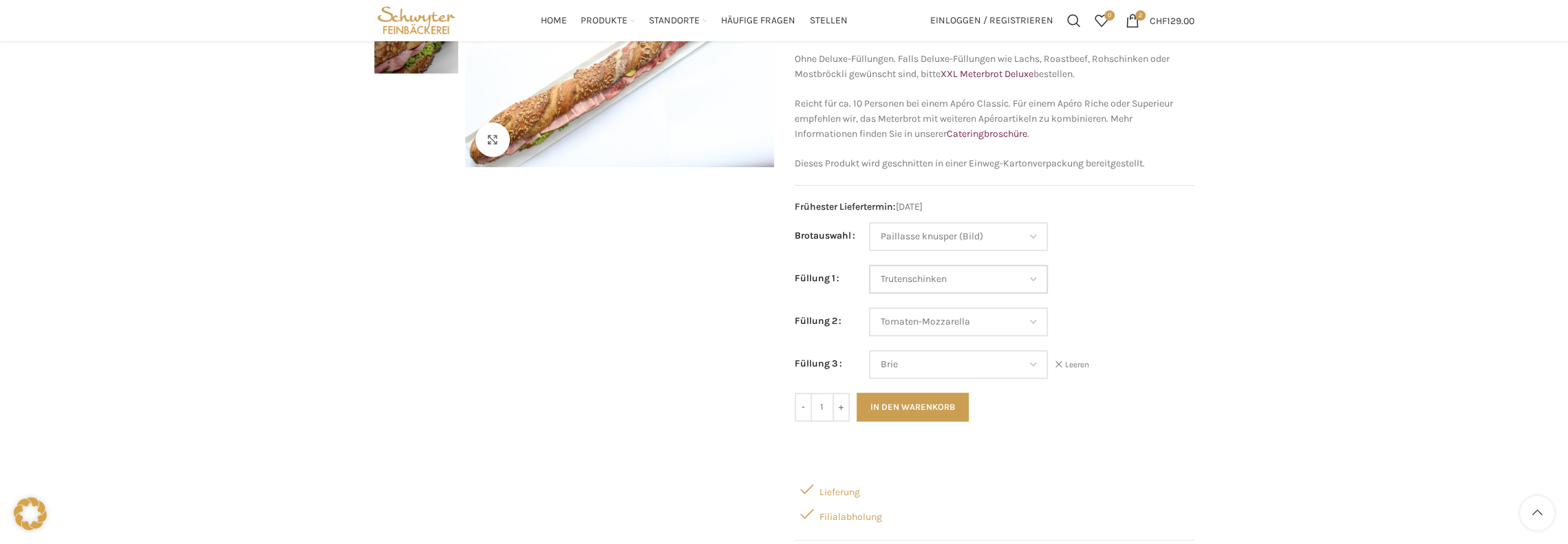
select select "Trutenschinken"
select select "Tomaten-Mozzarella"
click at [1032, 316] on select "Wähle eine Option Salami Schinken Fleischkäse Trutenschinken Appenzellerkäse Gr…" at bounding box center [958, 322] width 179 height 29
click at [869, 308] on select "Wähle eine Option Salami Schinken Fleischkäse Trutenschinken Appenzellerkäse Gr…" at bounding box center [958, 322] width 179 height 29
click at [1042, 366] on select "Wähle eine Option Salami Schinken Fleischkäse Trutenschinken Appenzellerkäse Gr…" at bounding box center [958, 364] width 179 height 29
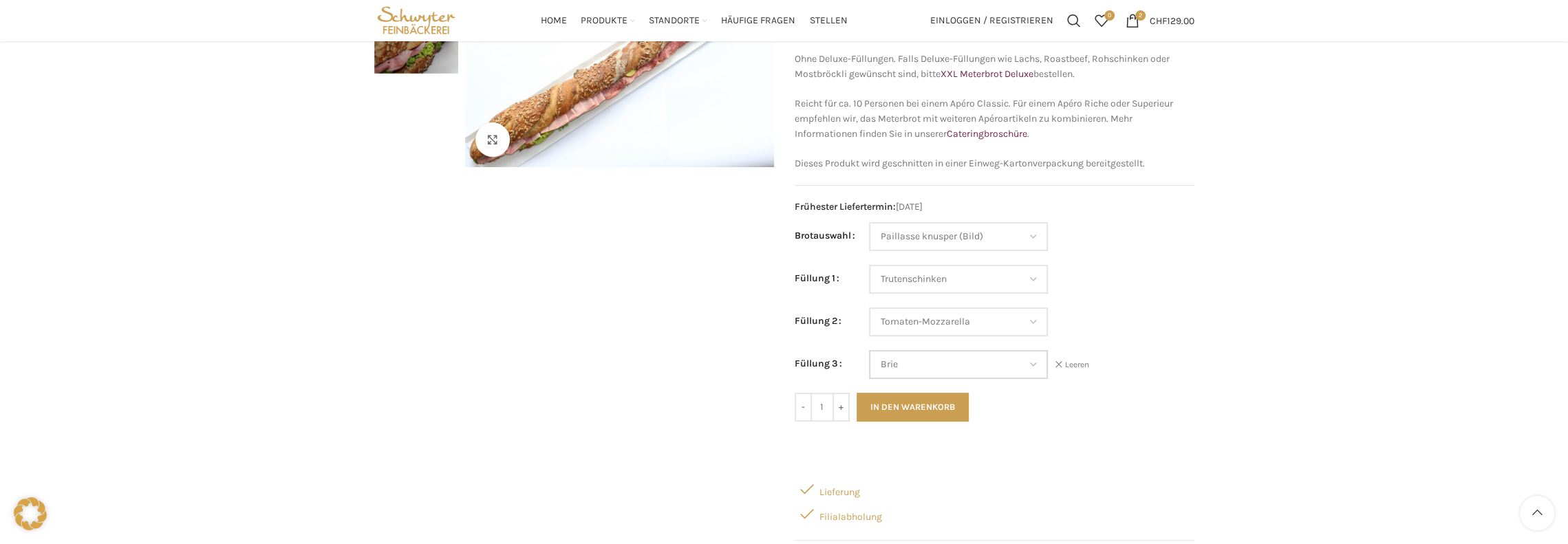
select select "Kräuterquark"
click at [869, 350] on select "Wähle eine Option Salami Schinken Fleischkäse Trutenschinken Appenzellerkäse Gr…" at bounding box center [958, 364] width 179 height 29
select select "Paillasse knusper (Bild)"
select select "Trutenschinken"
select select "Tomaten-Mozzarella"
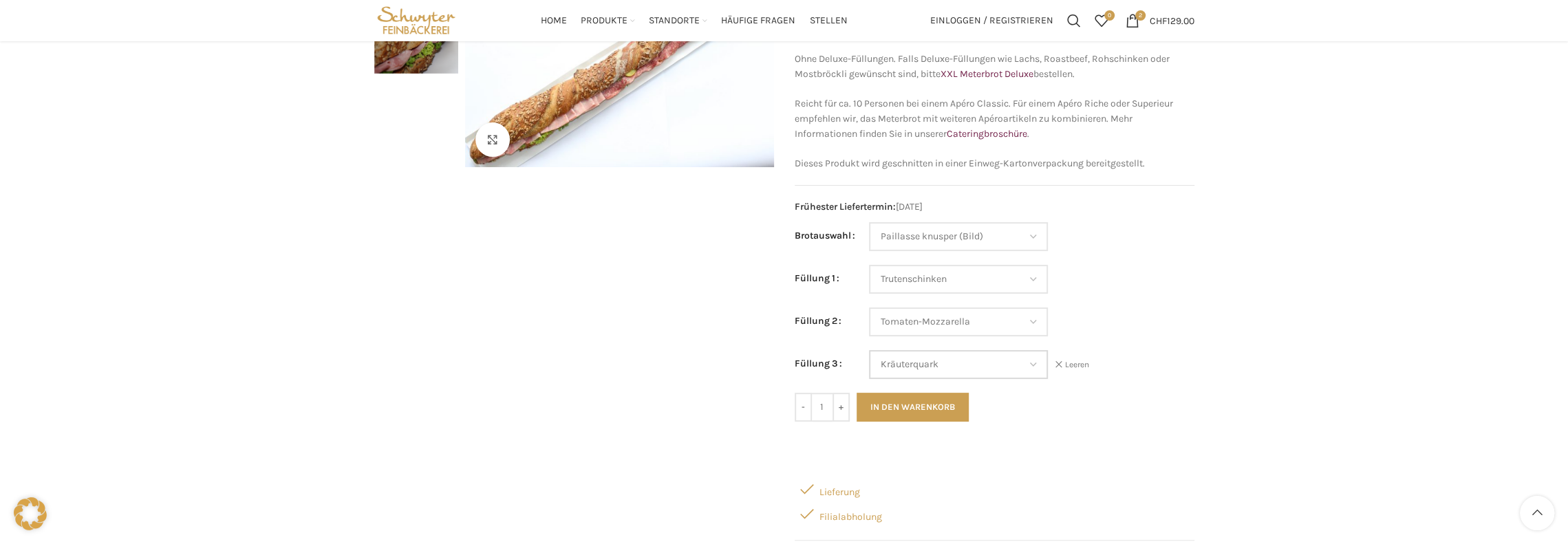
select select "Kräuterquark"
click at [928, 398] on button "In den Warenkorb" at bounding box center [912, 407] width 112 height 29
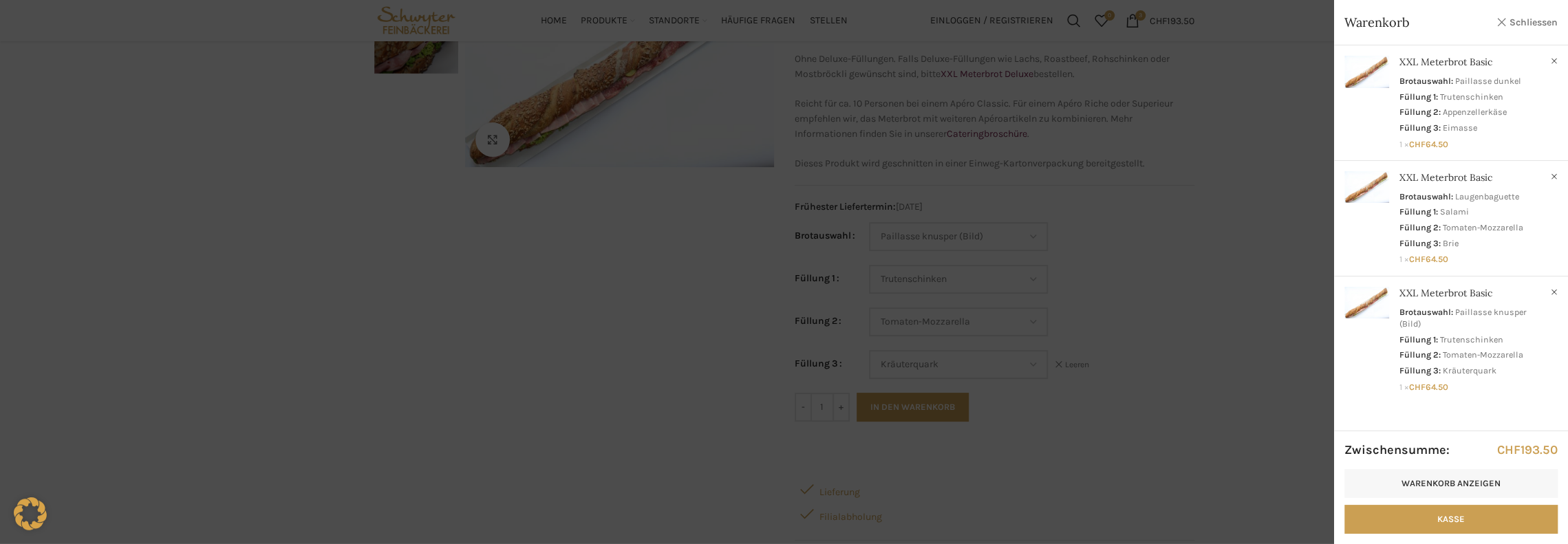
click at [1497, 23] on link "Schliessen" at bounding box center [1527, 22] width 62 height 17
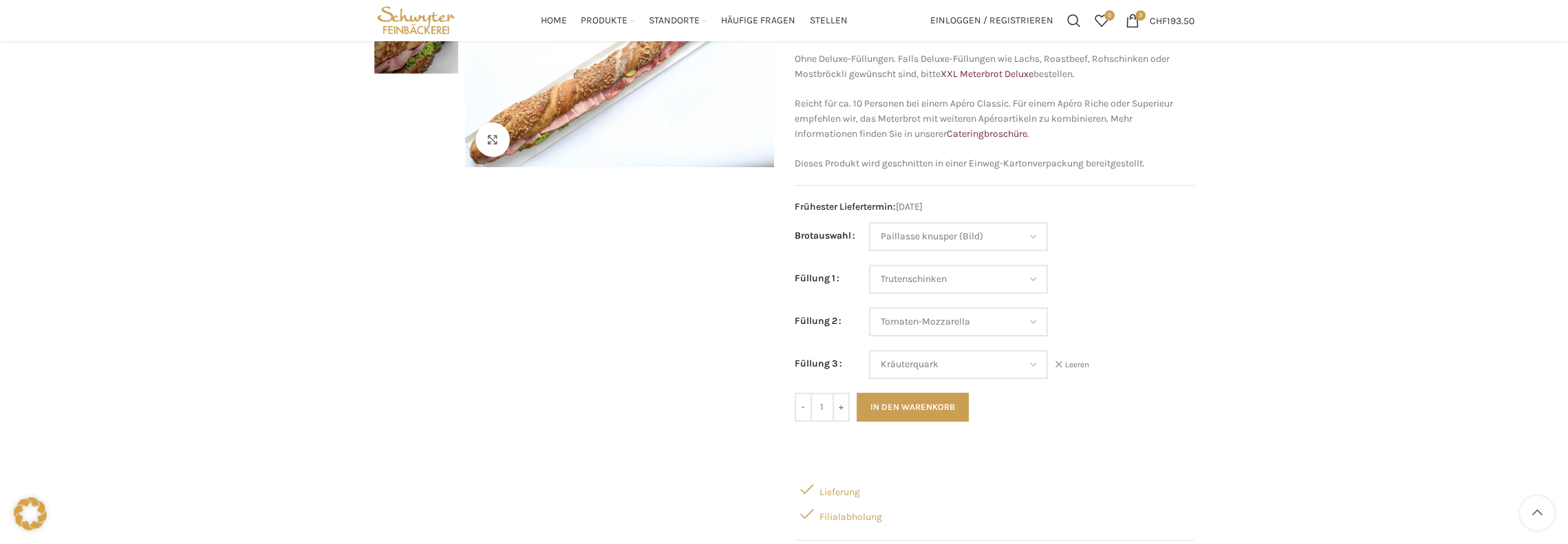
scroll to position [69, 0]
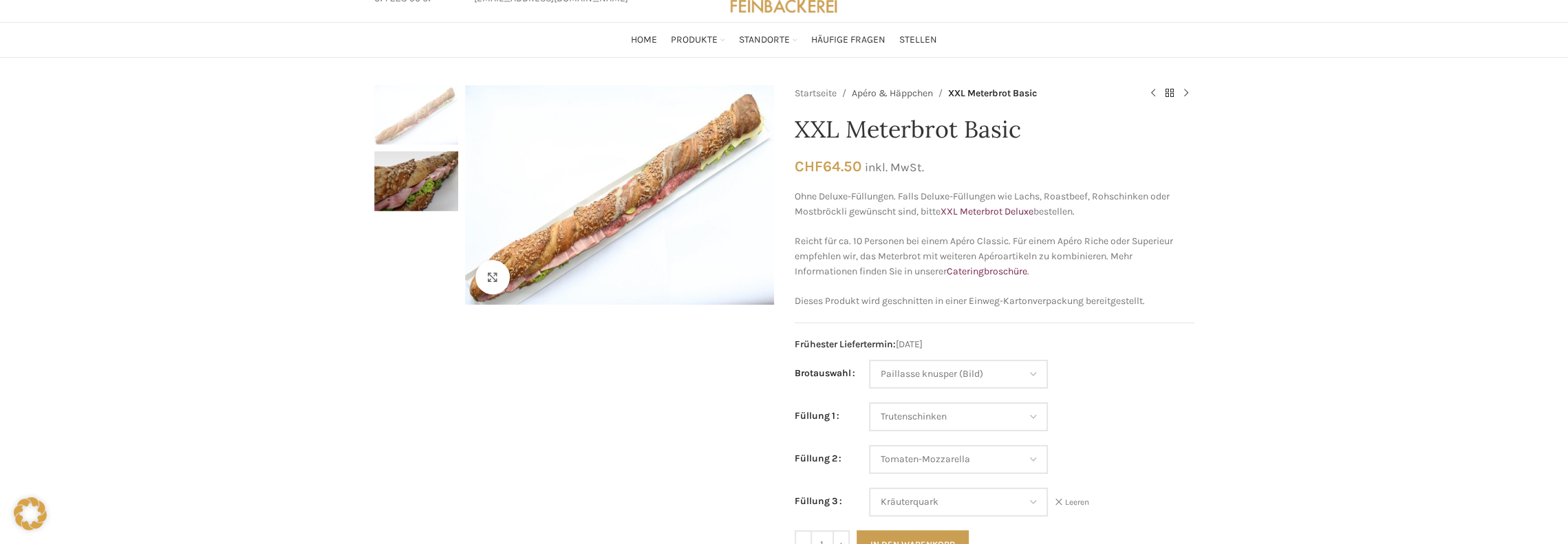
click at [896, 95] on link "Apéro & Häppchen" at bounding box center [892, 93] width 81 height 15
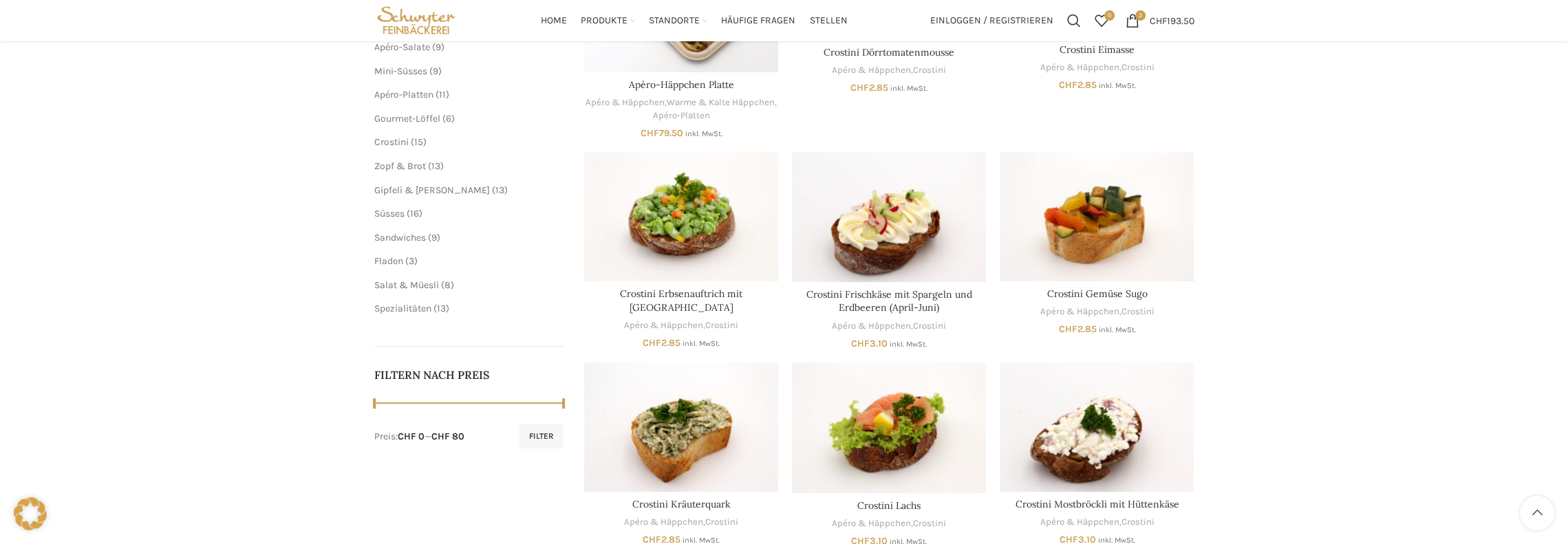
scroll to position [207, 0]
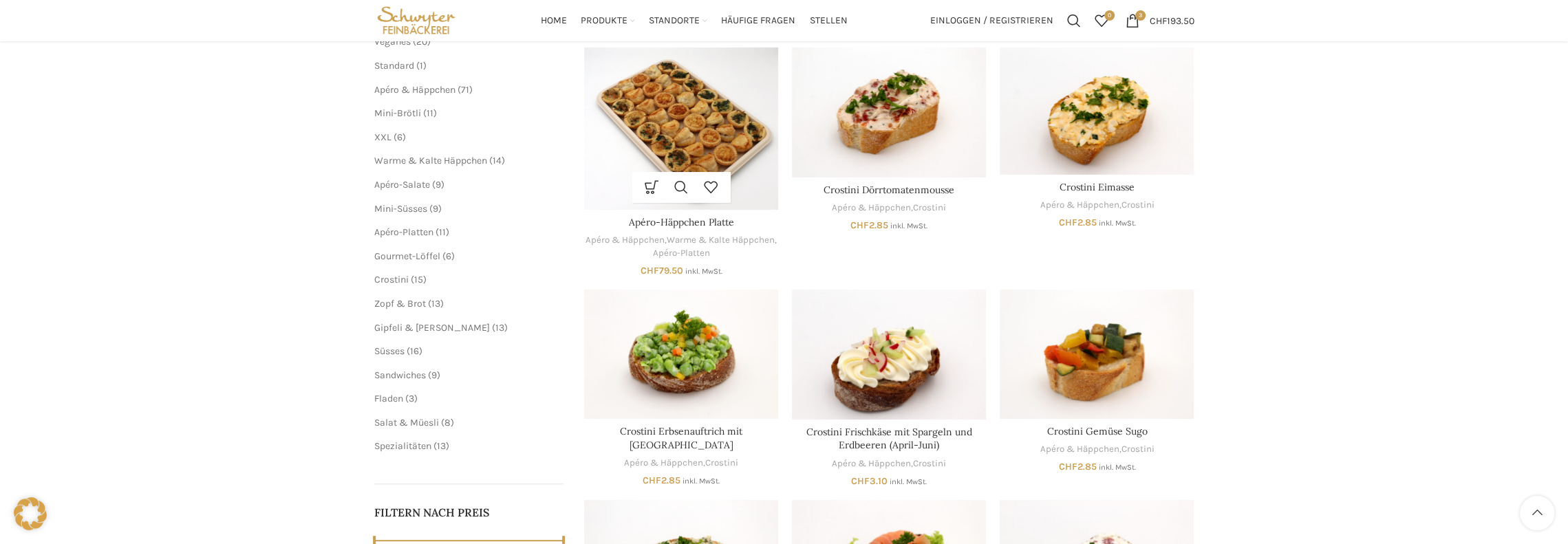
click at [679, 232] on div "In den Warenkorb Schnellansicht Zur Wunschliste hinzufügen Apéro-Häppchen Platt…" at bounding box center [681, 161] width 194 height 228
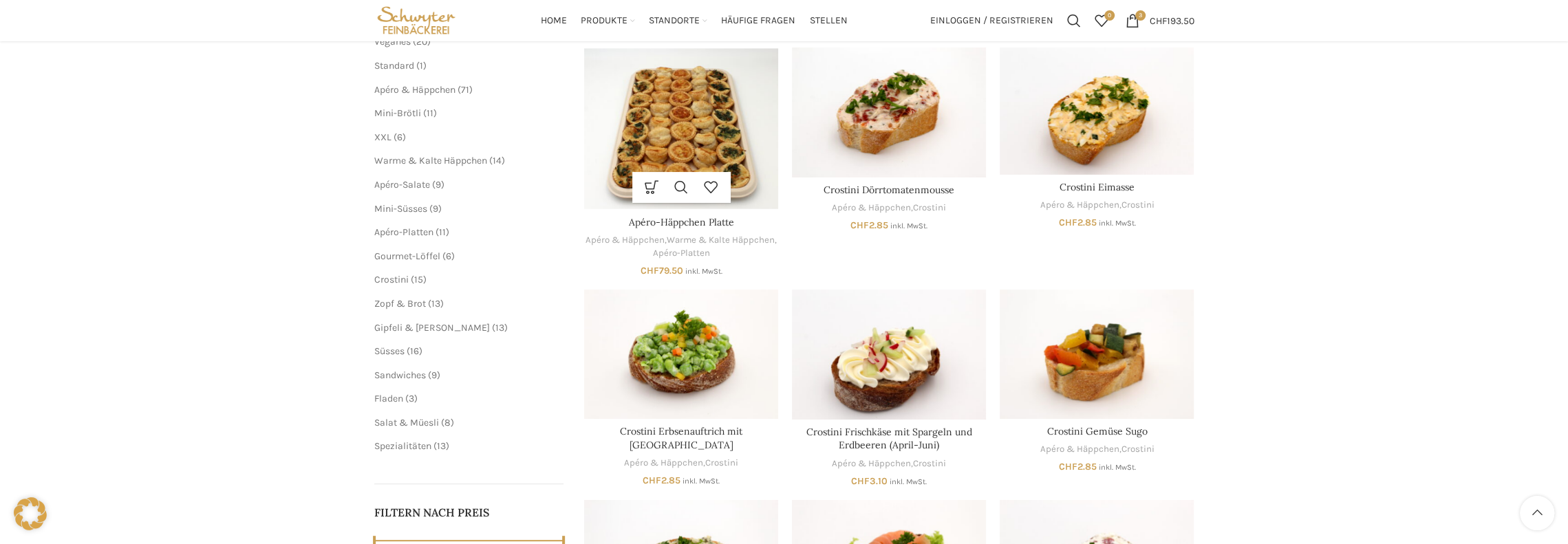
click at [662, 148] on img "Apéro-Häppchen Platte" at bounding box center [681, 128] width 194 height 162
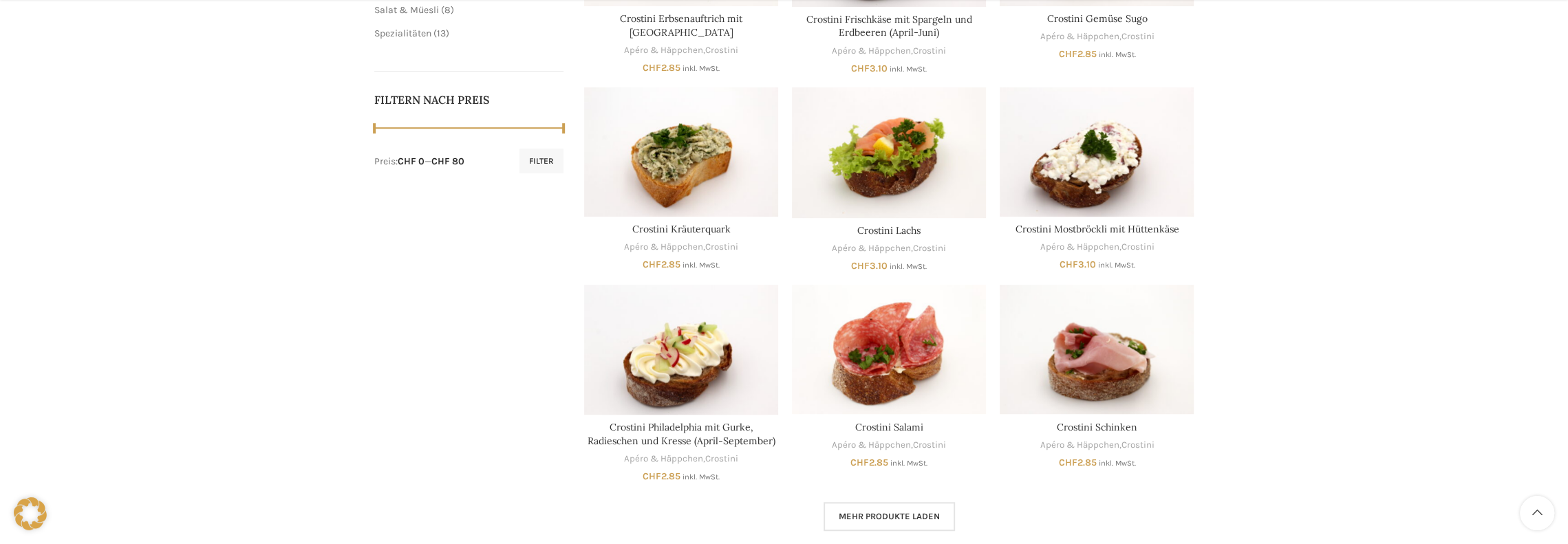
scroll to position [920, 0]
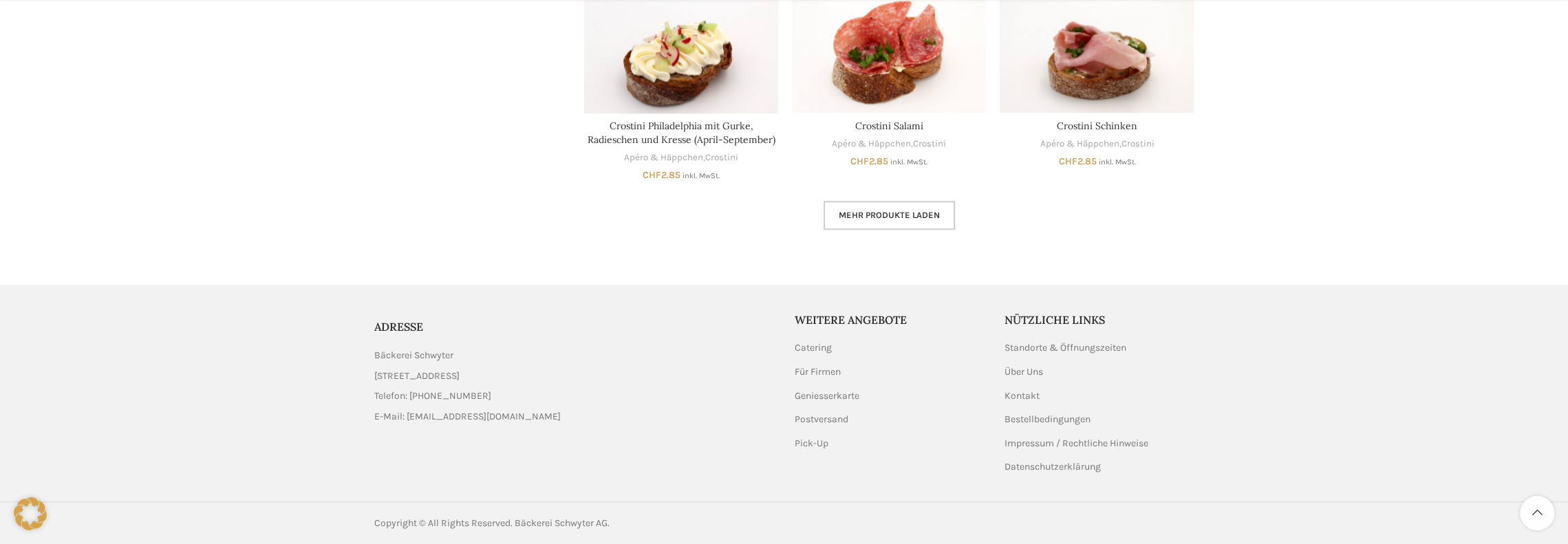
click at [871, 214] on span "Mehr Produkte laden" at bounding box center [889, 216] width 101 height 11
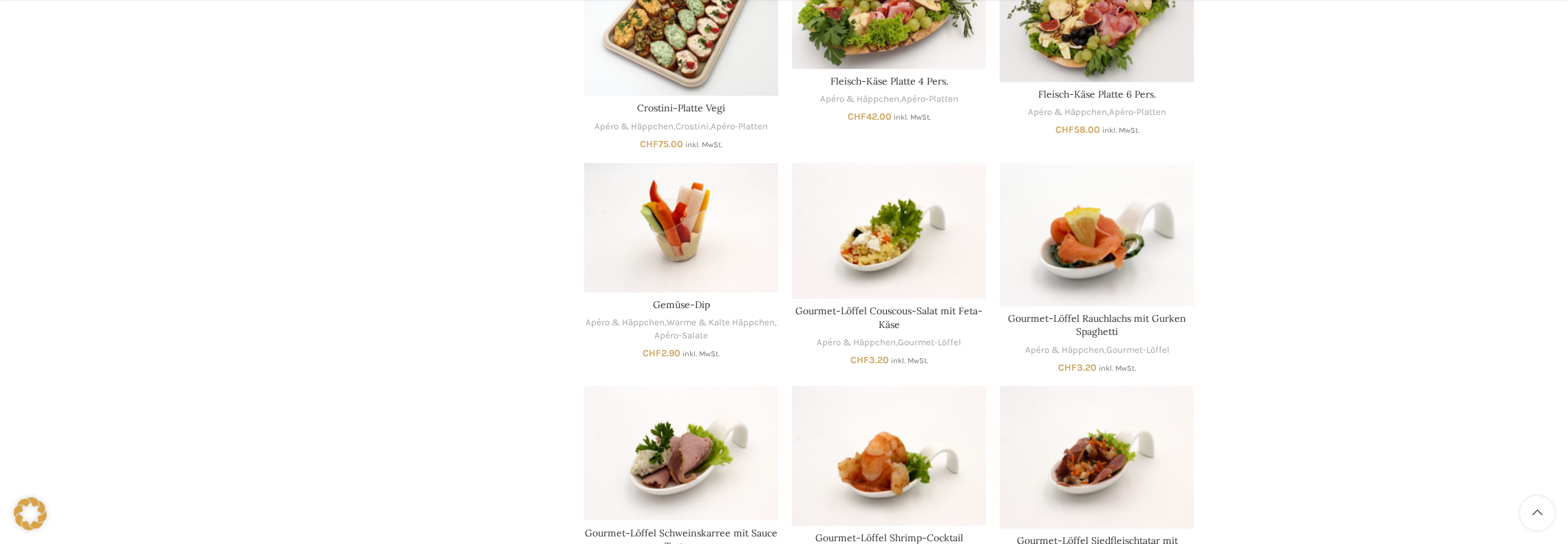
scroll to position [1608, 0]
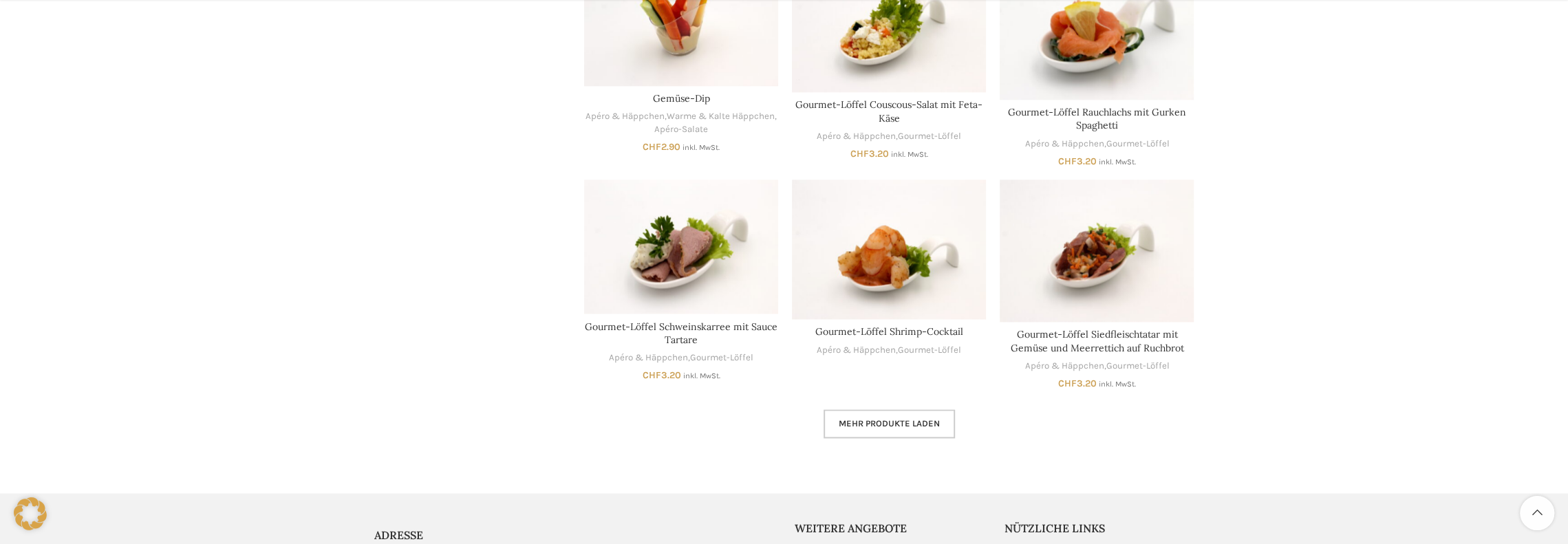
click at [936, 420] on span "Mehr Produkte laden" at bounding box center [889, 424] width 101 height 11
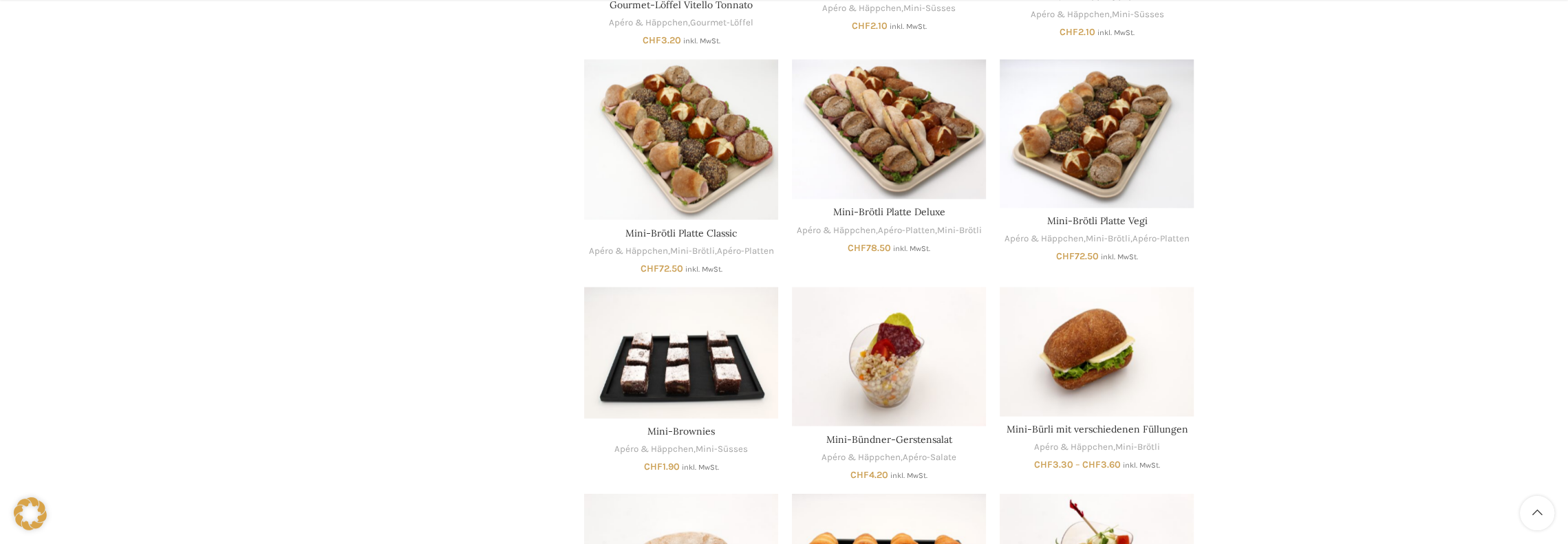
scroll to position [2433, 0]
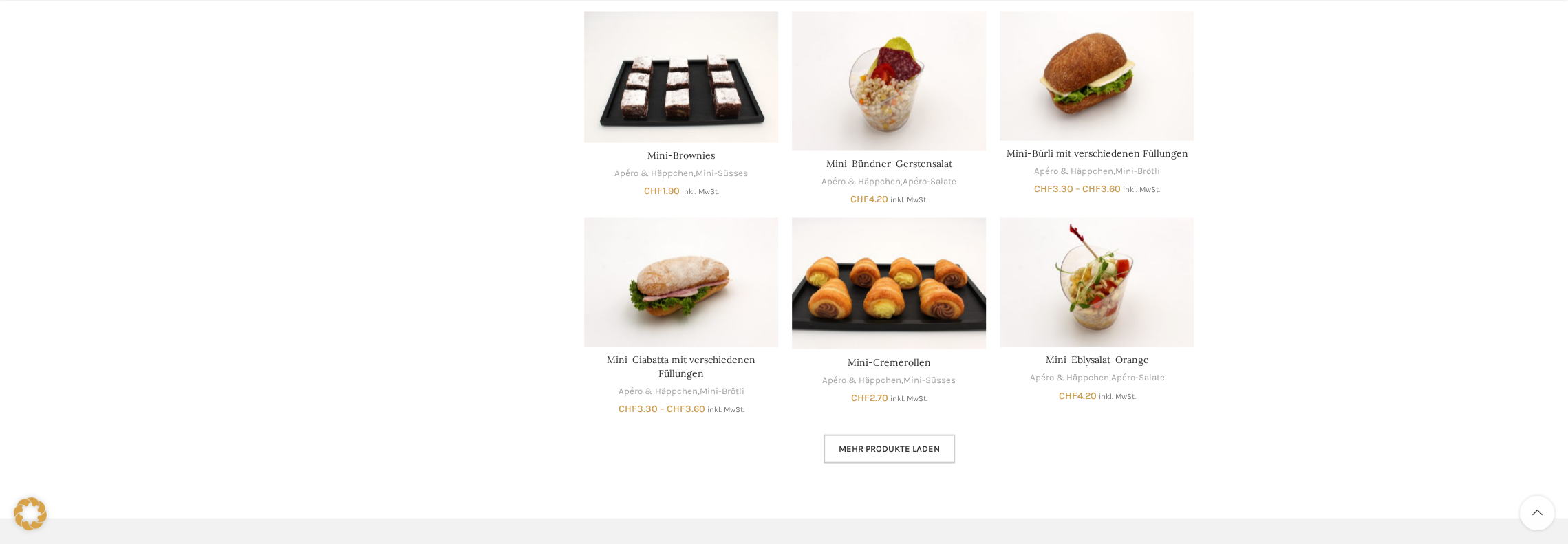
click at [908, 451] on span "Mehr Produkte laden" at bounding box center [889, 449] width 101 height 11
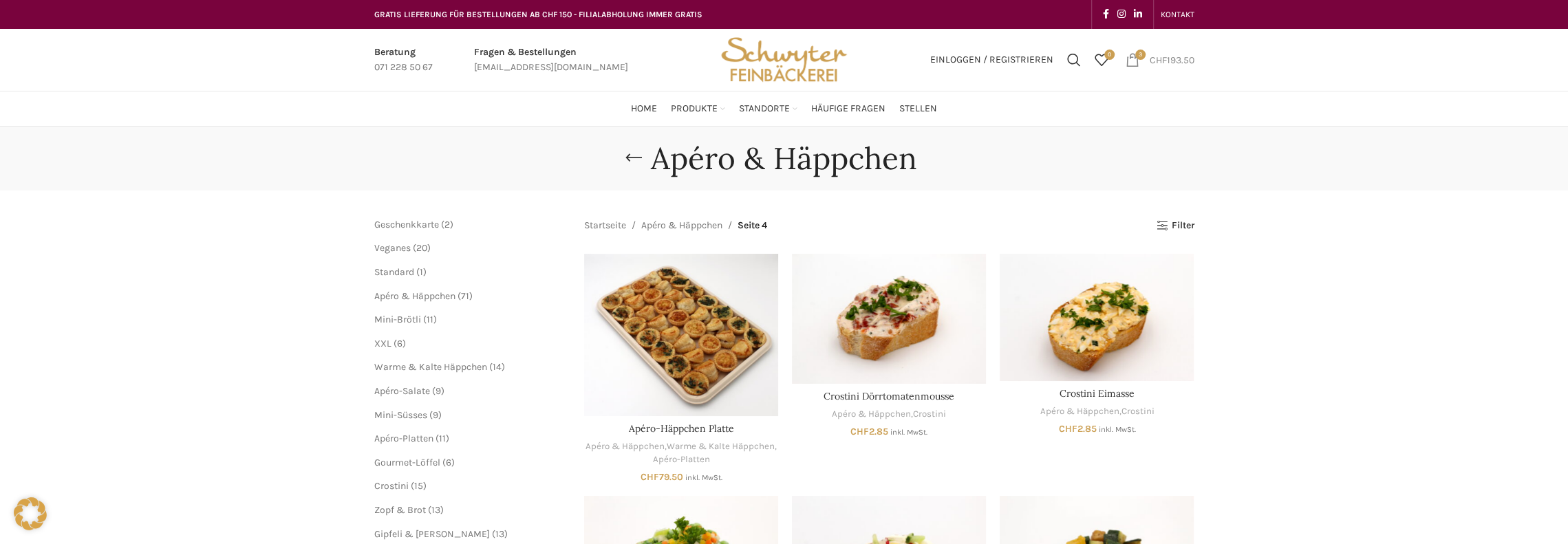
click at [1150, 54] on span "CHF" at bounding box center [1158, 59] width 17 height 12
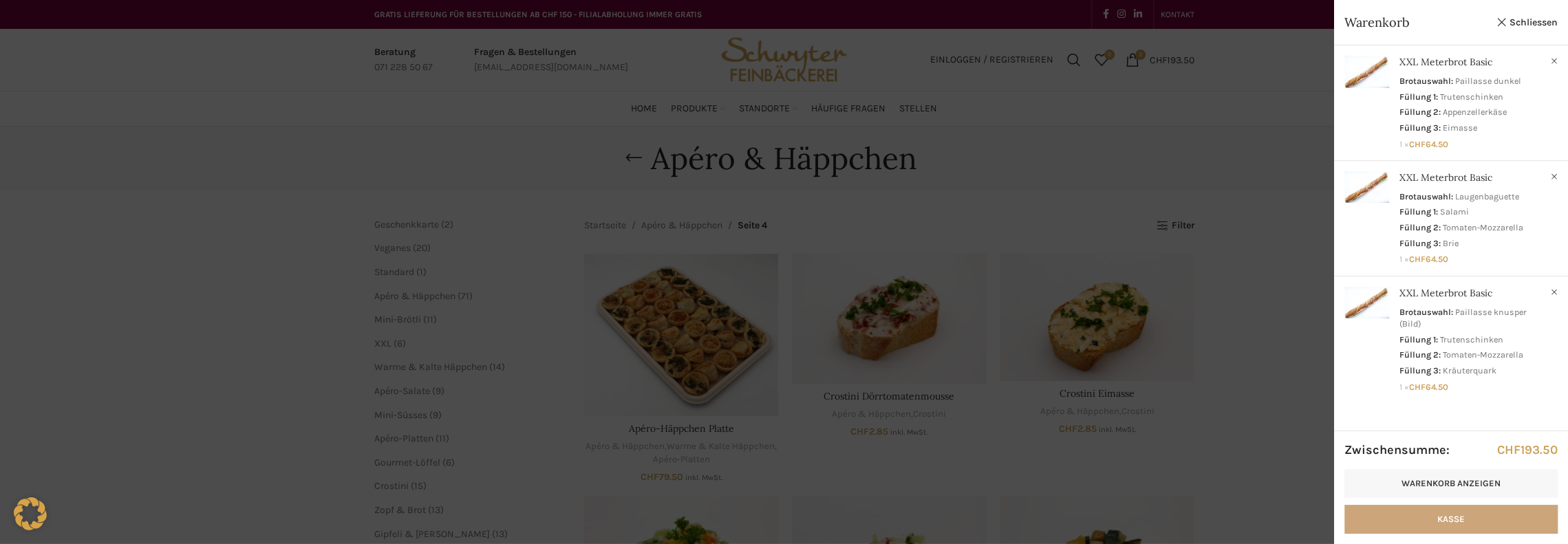
click at [1449, 516] on link "Kasse" at bounding box center [1451, 519] width 213 height 29
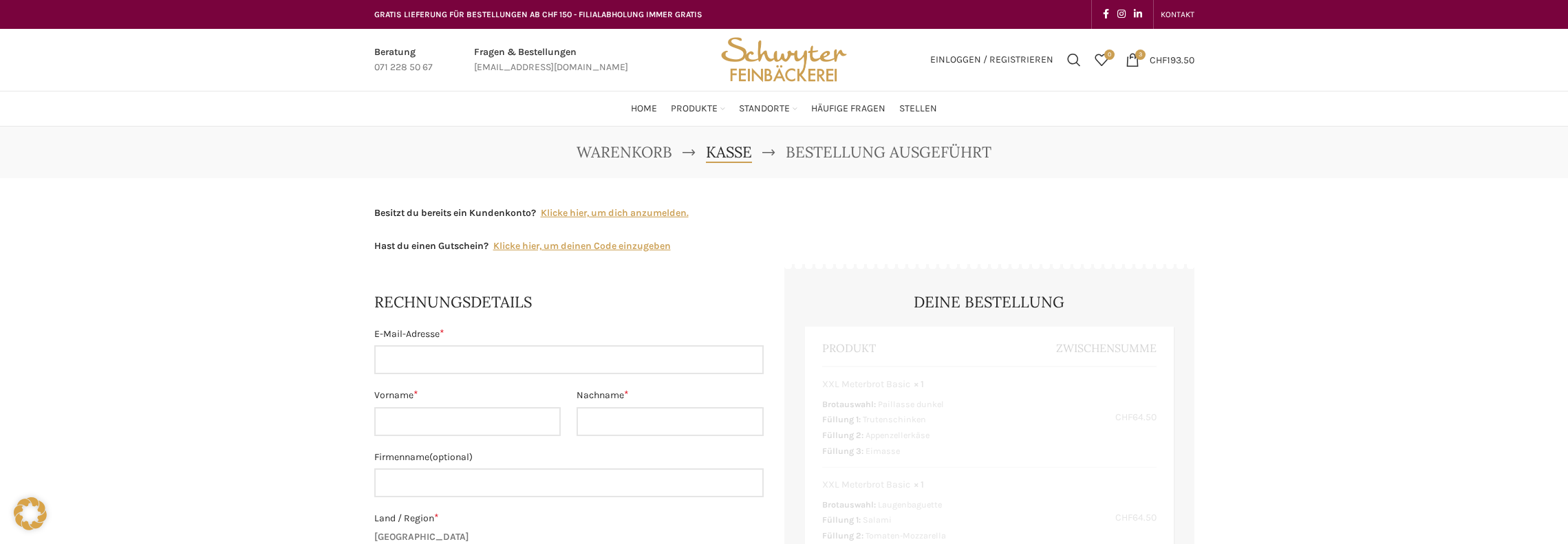
select select "SG"
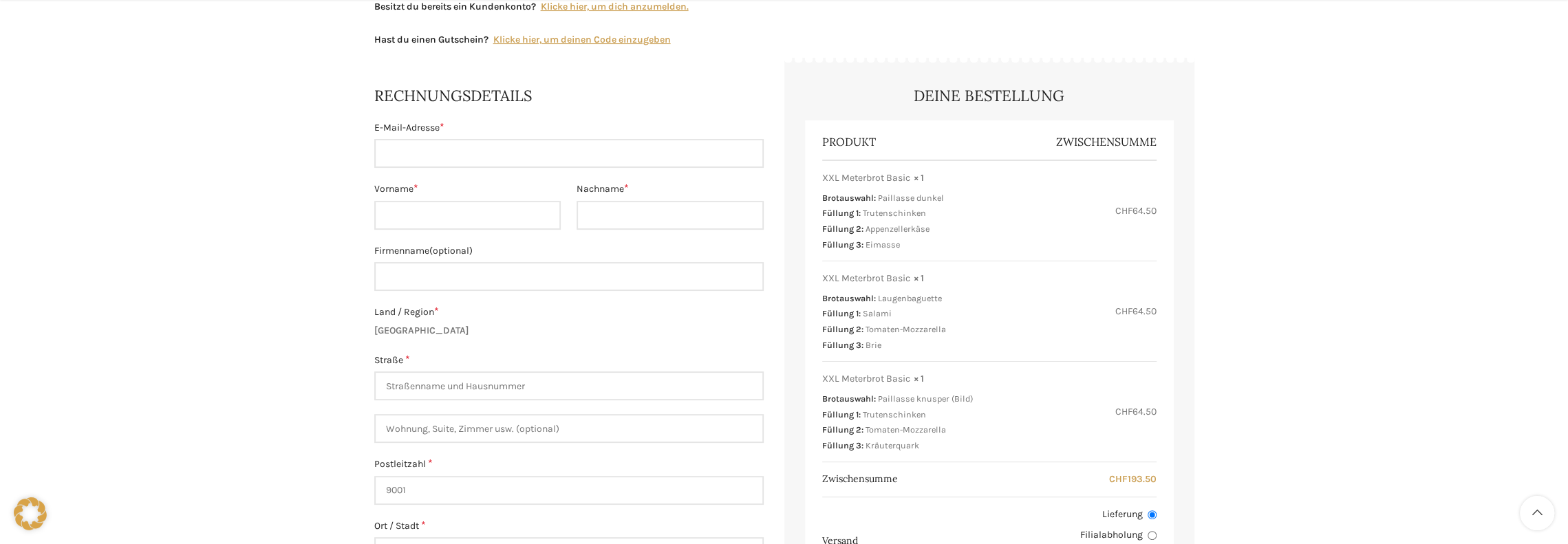
scroll to position [482, 0]
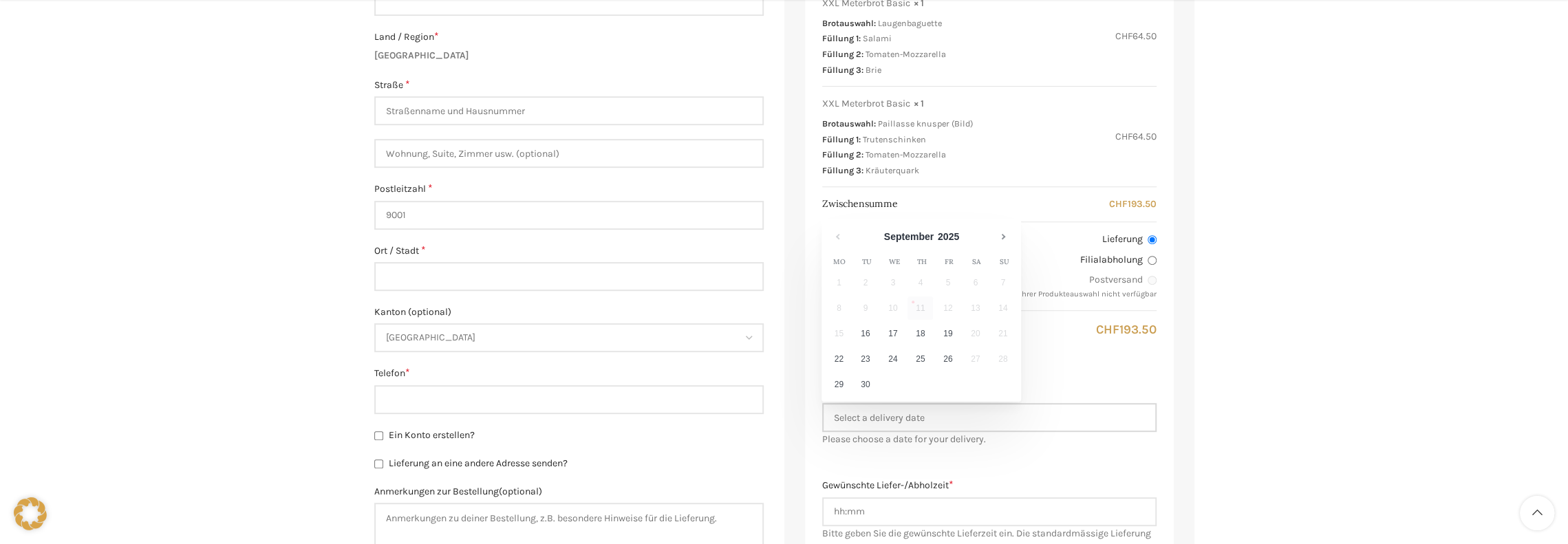
click at [855, 417] on input "Delivery Date *" at bounding box center [989, 417] width 335 height 29
click at [1005, 235] on link "Next" at bounding box center [1003, 236] width 23 height 23
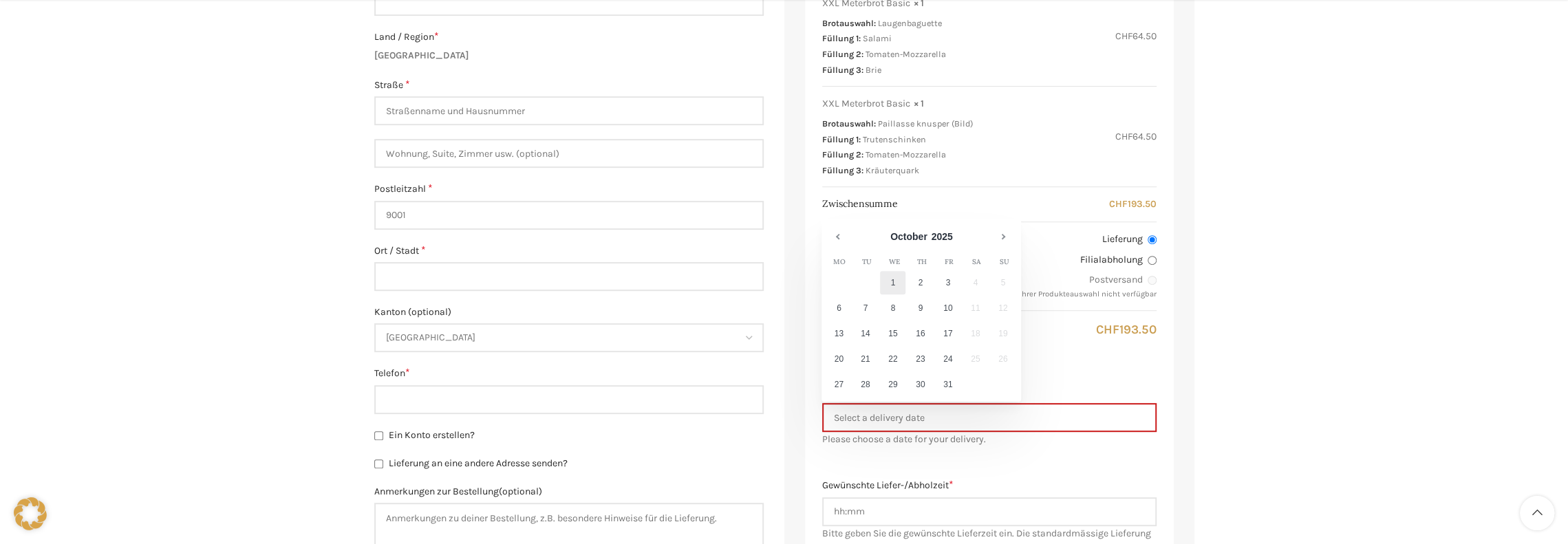
click at [892, 280] on link "1" at bounding box center [892, 282] width 25 height 23
type input "[DATE]"
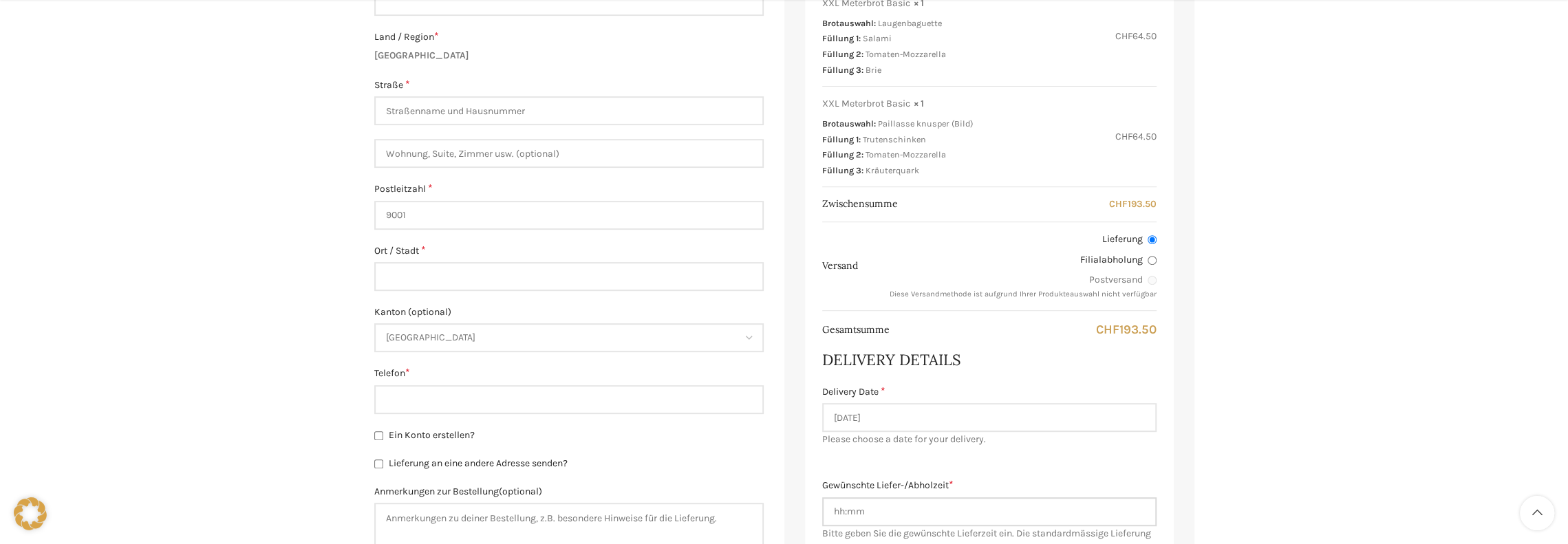
click at [872, 511] on input "Gewünschte Liefer-/Abholzeit *" at bounding box center [989, 511] width 335 height 29
type input "14:00"
click at [1157, 456] on div "Produkt Zwischensumme XXL Meterbrot Basic × 1 Brotauswahl: [GEOGRAPHIC_DATA] Fü…" at bounding box center [989, 248] width 369 height 807
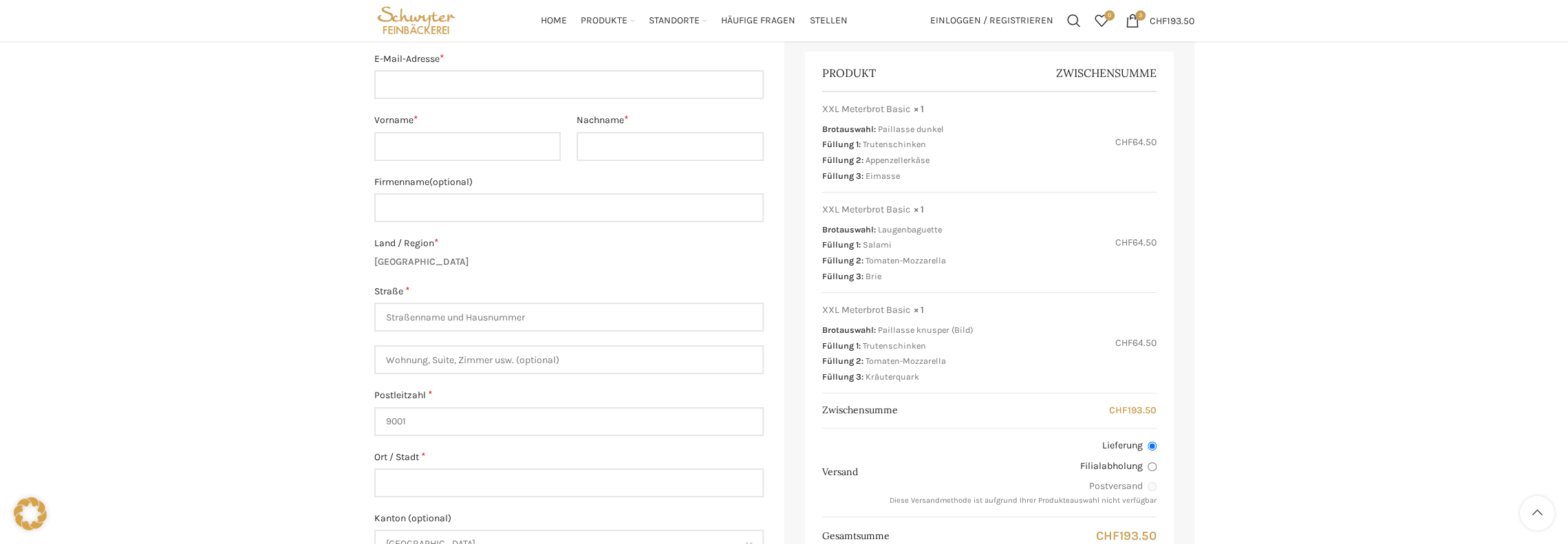
scroll to position [137, 0]
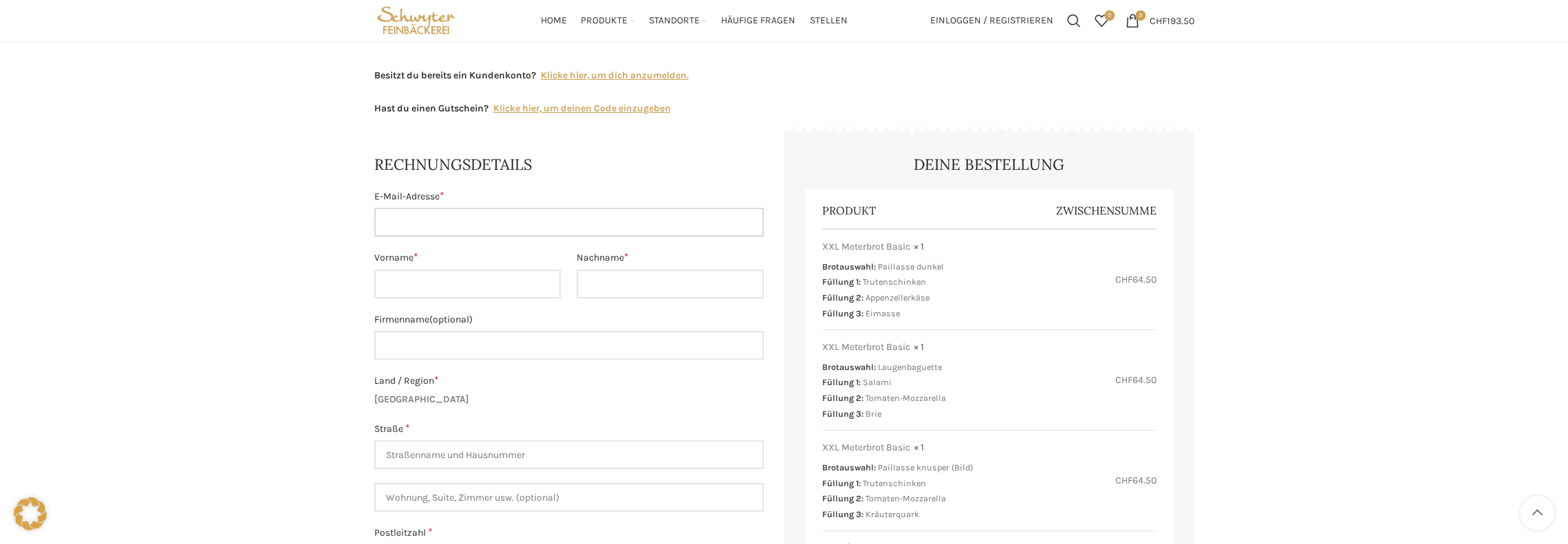
click at [425, 219] on input "E-Mail-Adresse *" at bounding box center [569, 222] width 389 height 29
type input "[EMAIL_ADDRESS][DOMAIN_NAME]"
click at [423, 286] on input "Vorname *" at bounding box center [468, 284] width 187 height 29
type input "[PERSON_NAME]"
click at [655, 270] on input "Nachname *" at bounding box center [670, 284] width 187 height 29
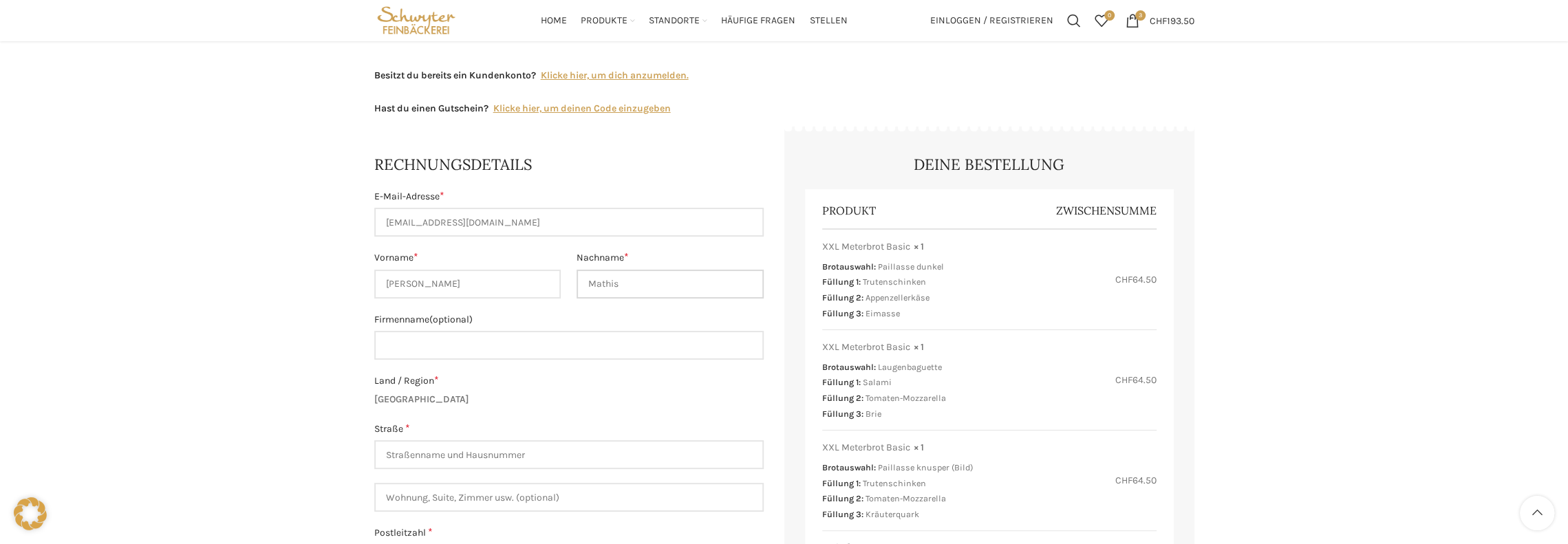
type input "Mathis"
click at [459, 354] on input "Firmenname (optional)" at bounding box center [569, 345] width 389 height 29
type input "HB-Therm AG"
click at [405, 455] on input "Straße *" at bounding box center [569, 454] width 389 height 29
click at [405, 455] on input "[STREET_ADDRESS]" at bounding box center [569, 454] width 389 height 29
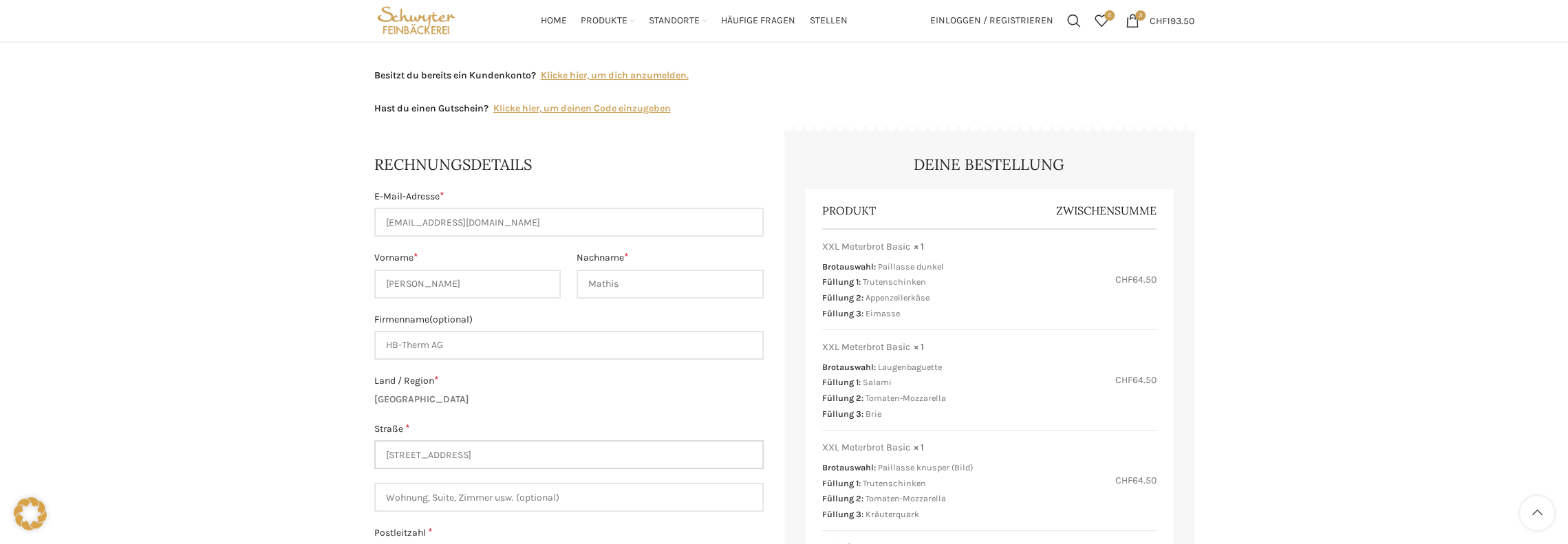
type input "[STREET_ADDRESS]"
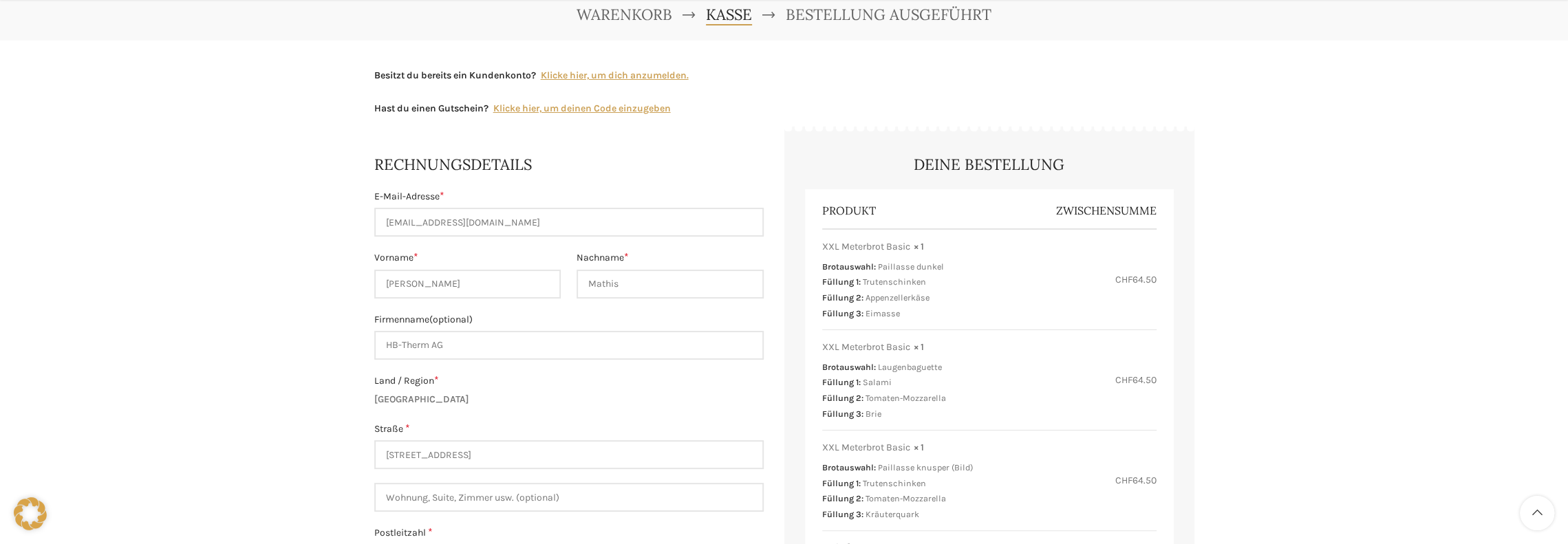
scroll to position [207, 0]
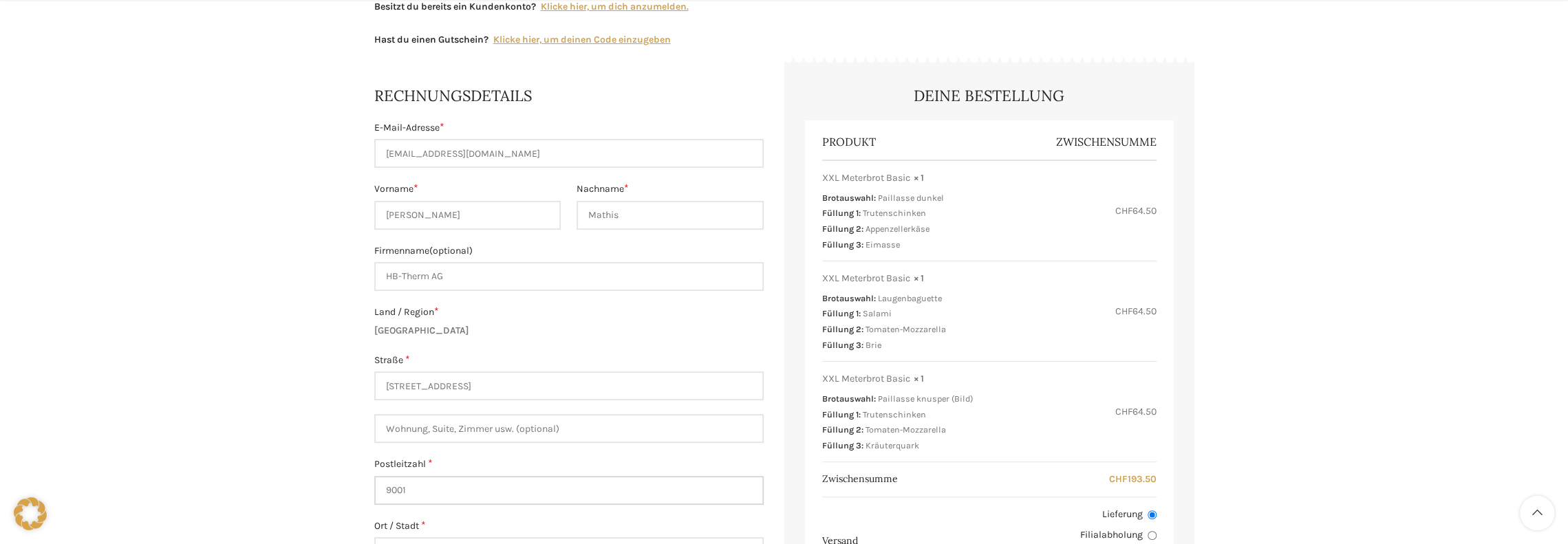
click at [411, 493] on input "9001" at bounding box center [569, 490] width 389 height 29
type input "9015"
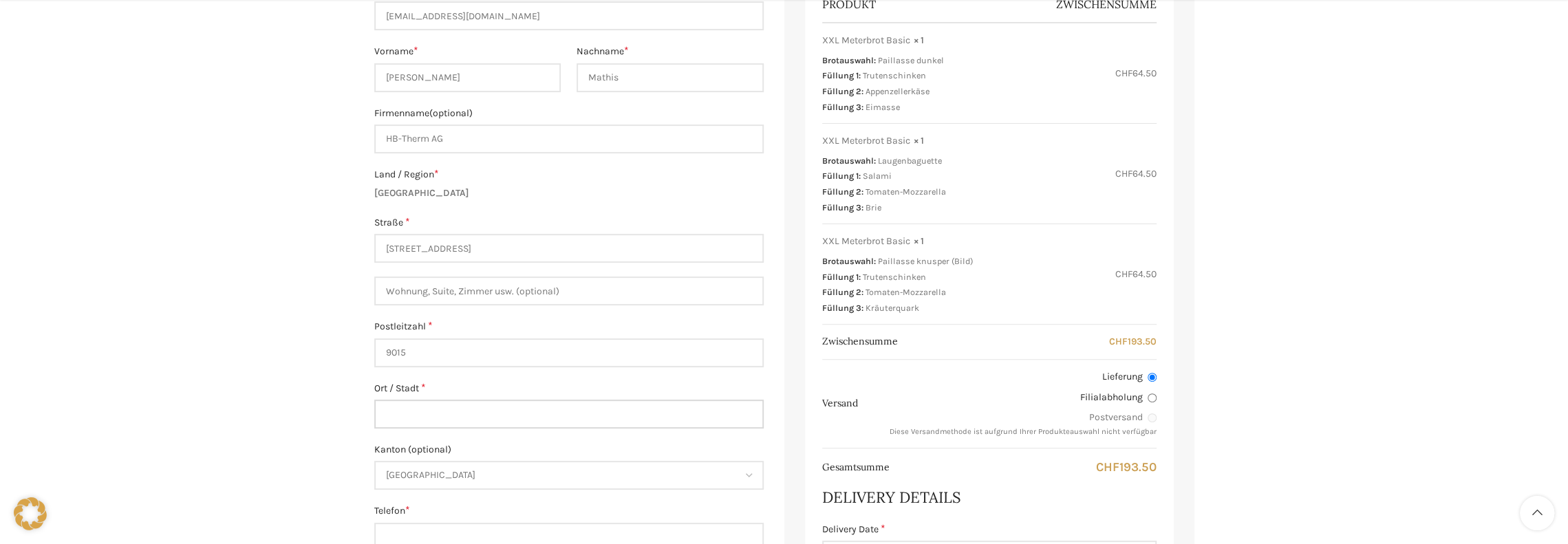
click at [436, 412] on input "Ort / Stadt *" at bounding box center [569, 414] width 389 height 29
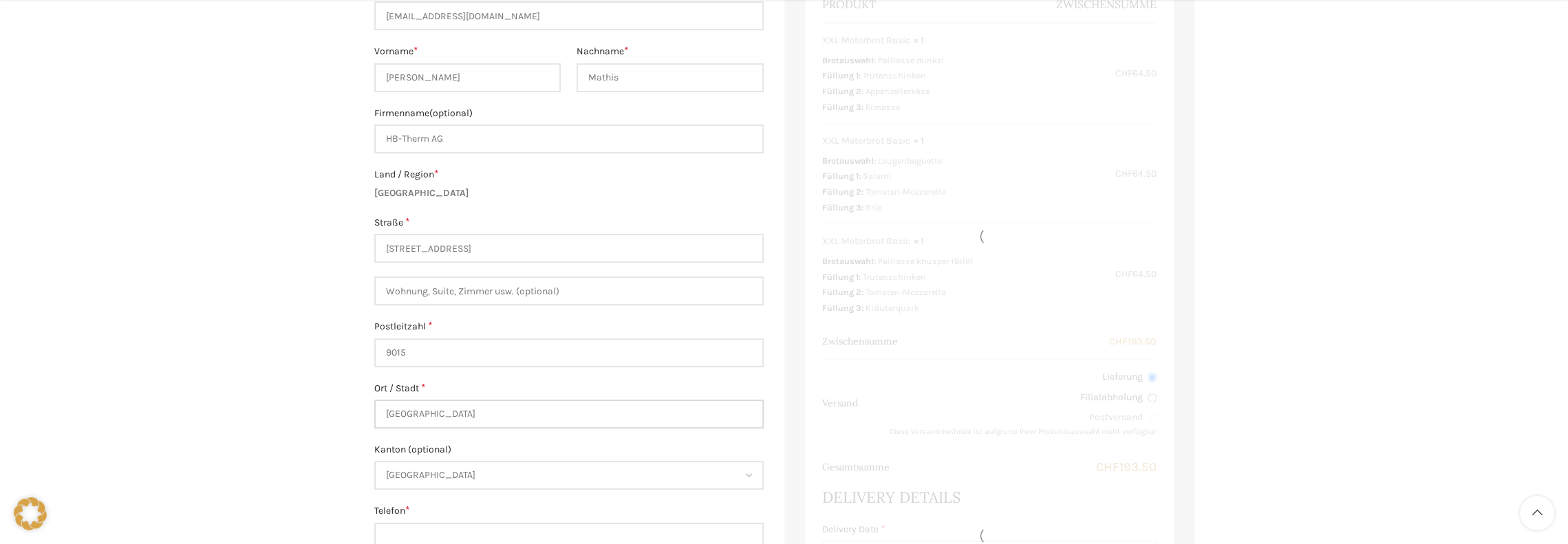
type input "[GEOGRAPHIC_DATA]"
click at [278, 419] on div "Warenkorb [GEOGRAPHIC_DATA] Bestellung ausgeführt Besitzt du bereits ein Kunden…" at bounding box center [784, 485] width 1568 height 1406
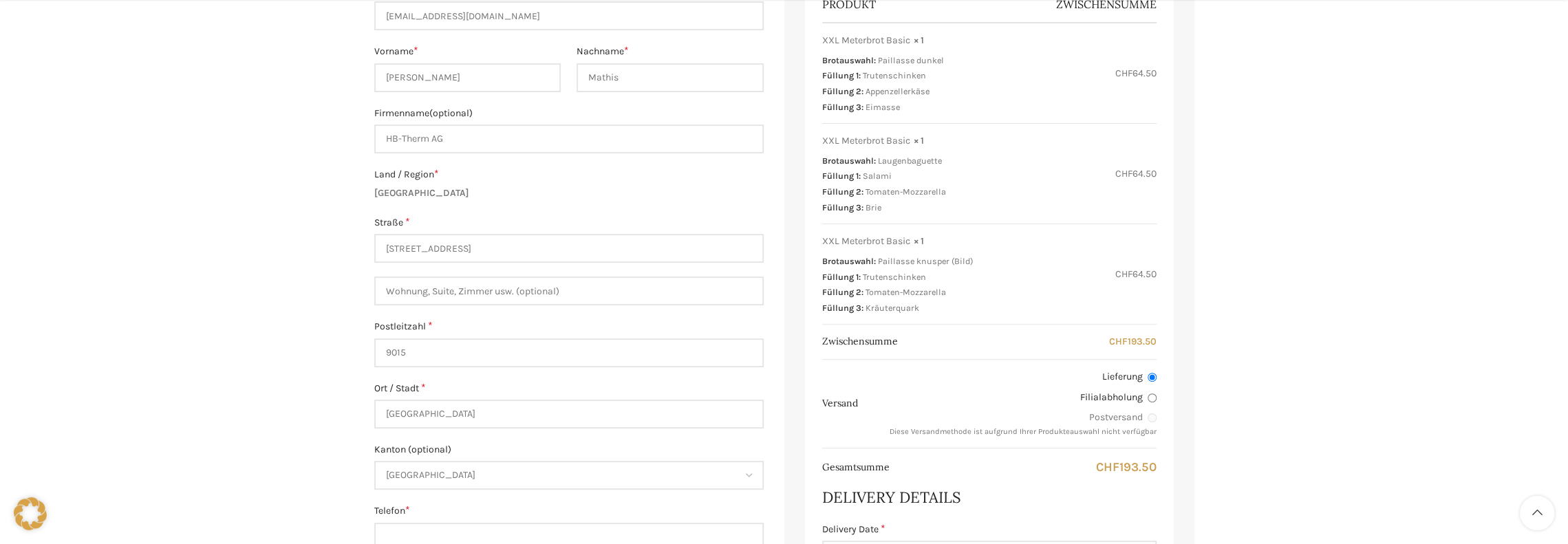
scroll to position [482, 0]
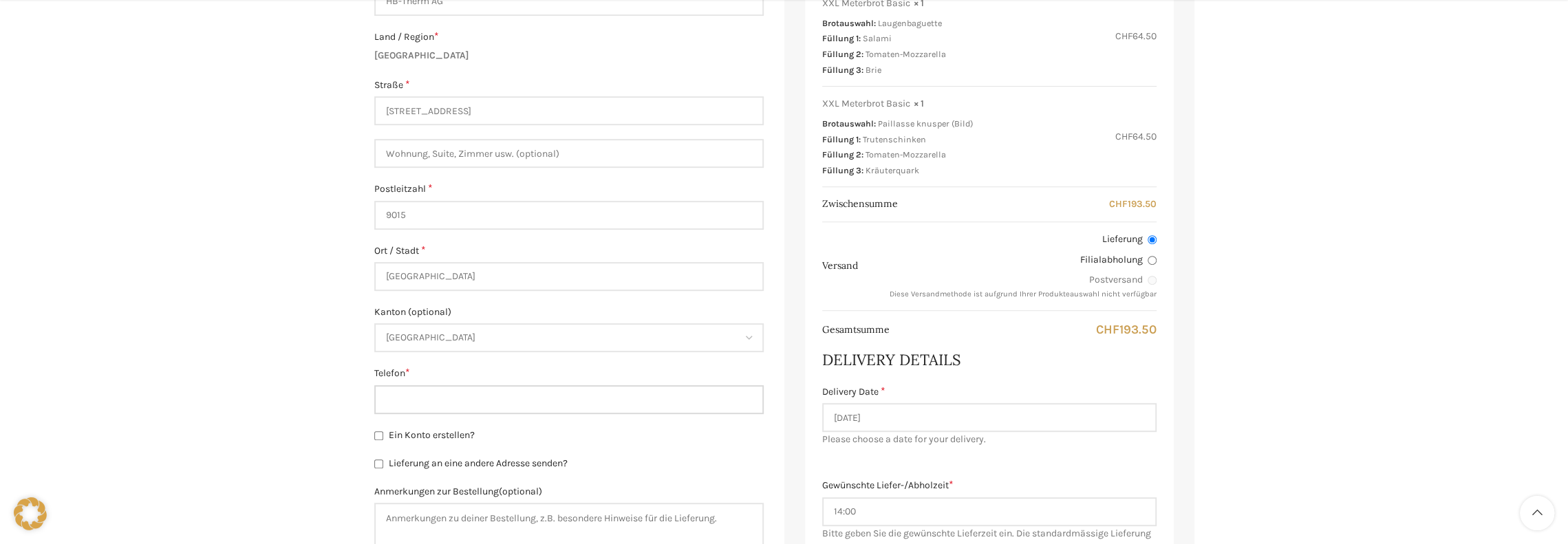
click at [394, 401] on input "Telefon *" at bounding box center [569, 399] width 389 height 29
type input "0712436423"
click at [325, 433] on div "Warenkorb [GEOGRAPHIC_DATA] Bestellung ausgeführt Besitzt du bereits ein Kunden…" at bounding box center [784, 347] width 1568 height 1406
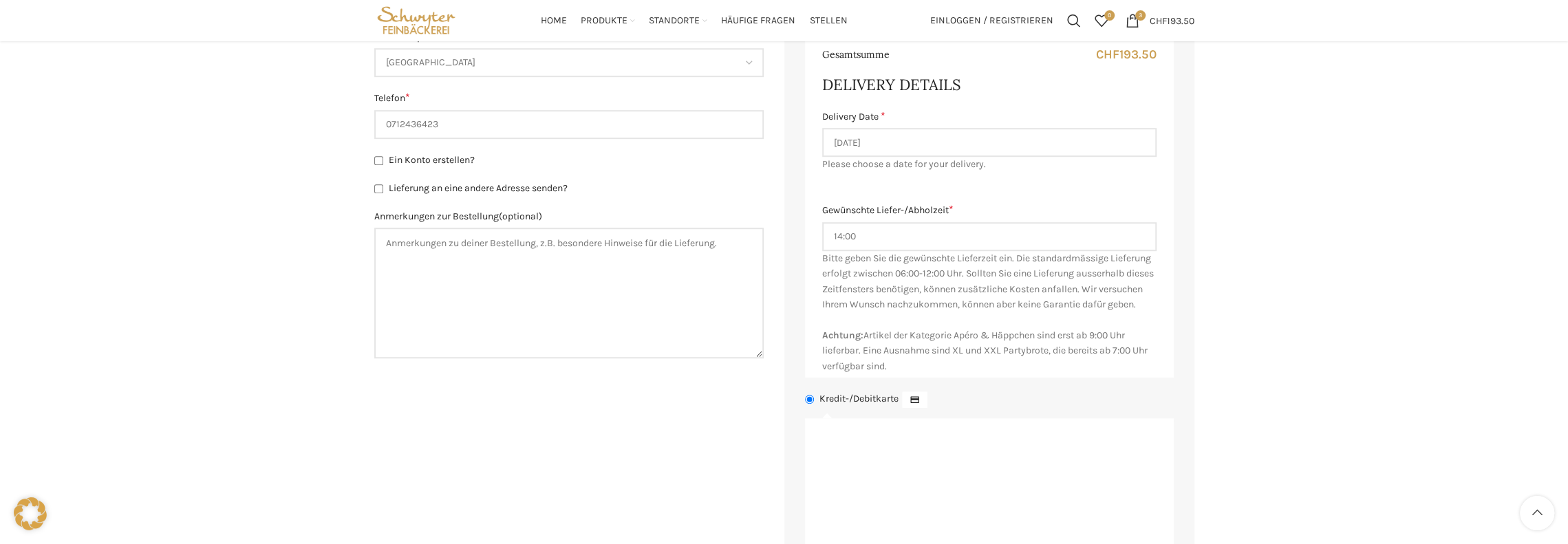
scroll to position [688, 0]
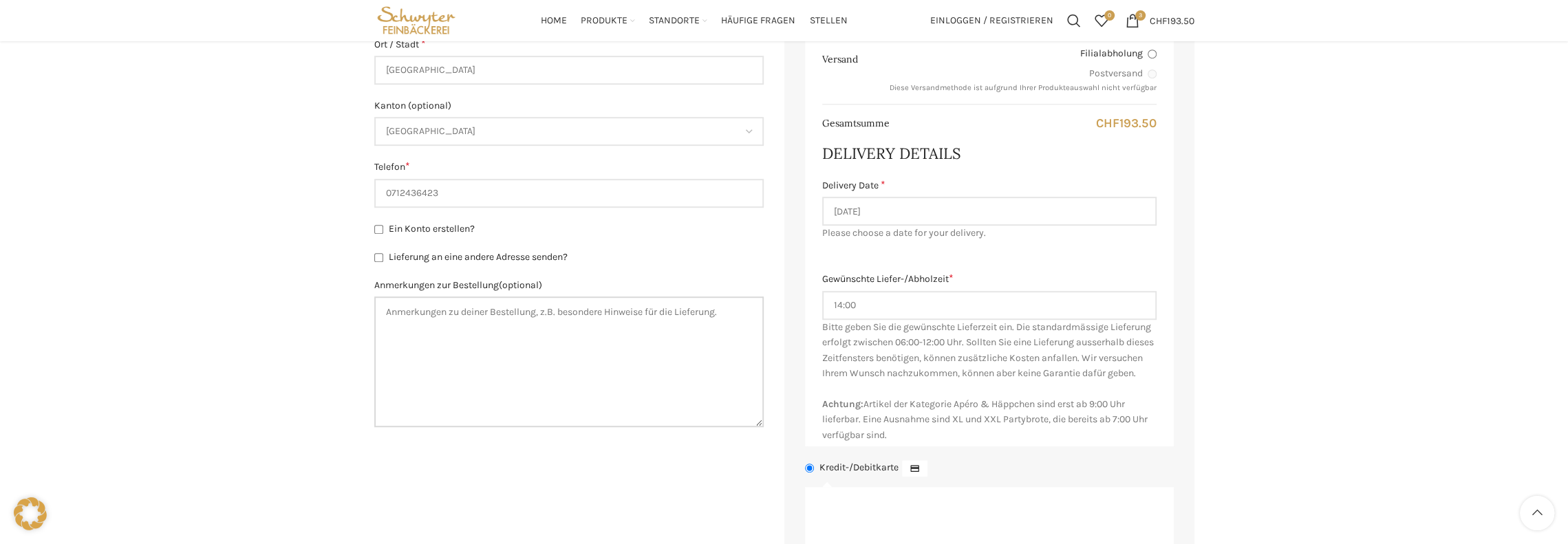
click at [428, 307] on textarea "Anmerkungen zur Bestellung (optional)" at bounding box center [569, 361] width 389 height 131
click at [527, 316] on textarea "Die Bestellung muss spätestens um 16 Uhr geliefert werden," at bounding box center [569, 361] width 389 height 131
click at [733, 313] on textarea "Die Bestellung muss spätestens am selben Tag bis um 16 Uhr geliefert werden," at bounding box center [569, 361] width 389 height 131
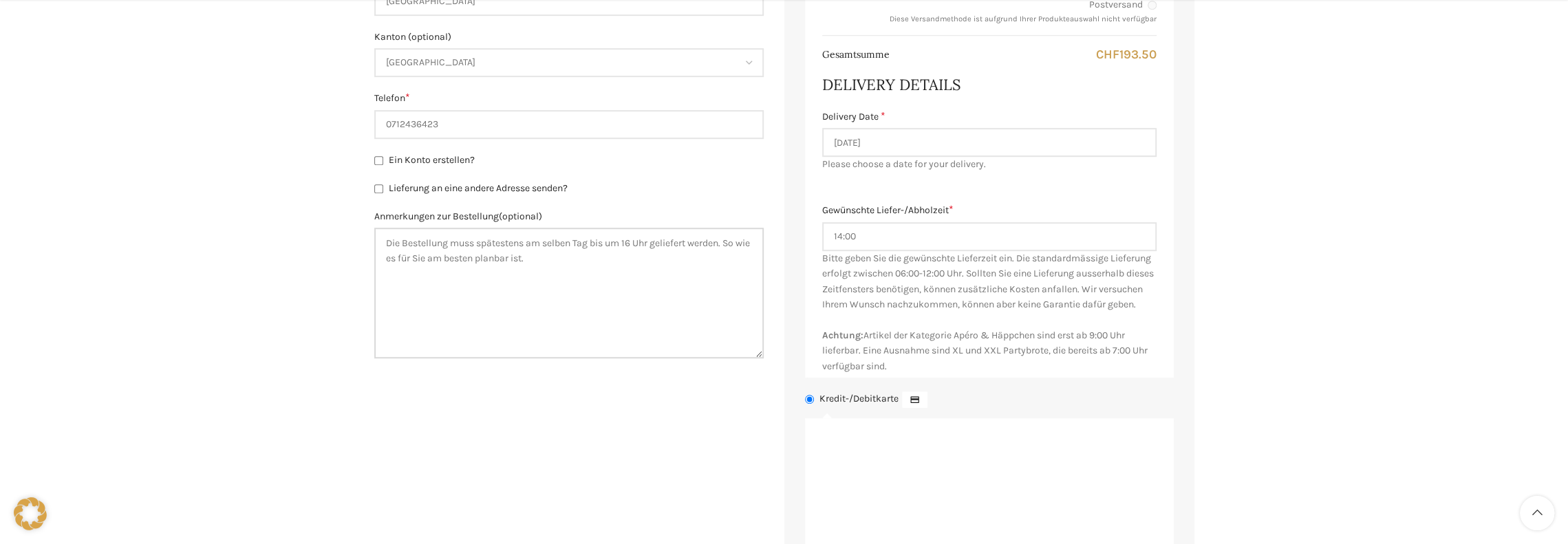
scroll to position [1101, 0]
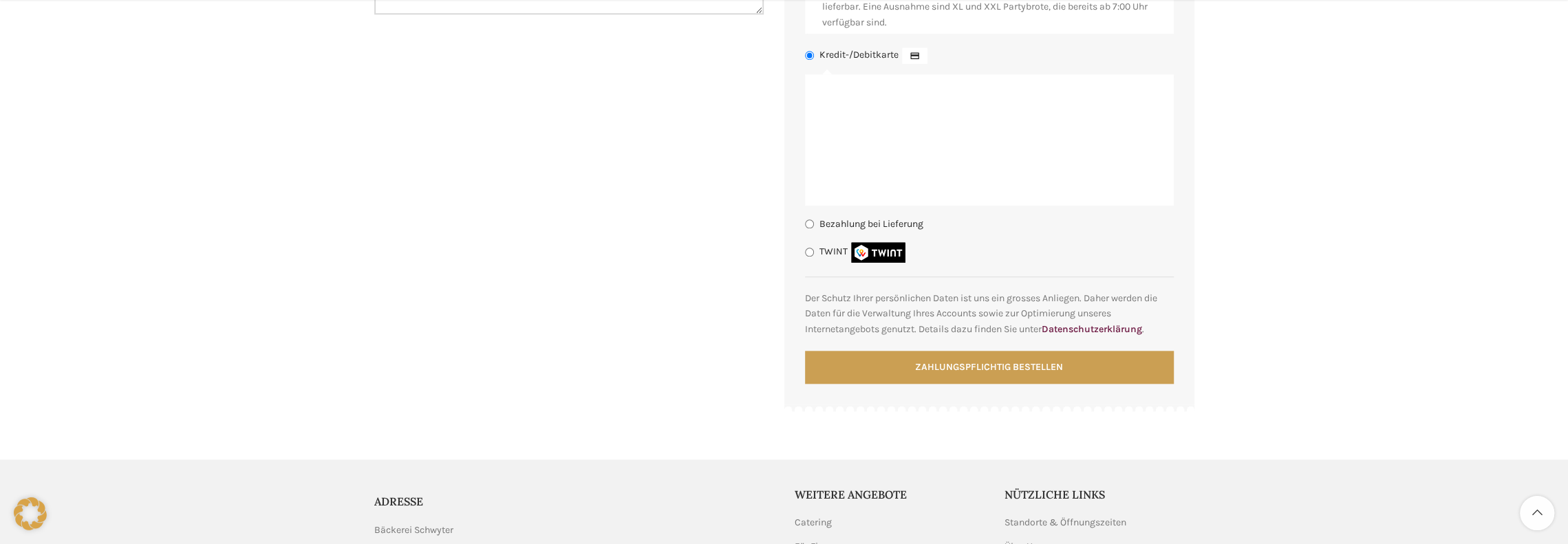
type textarea "Die Bestellung muss spätestens am selben Tag bis um 16 Uhr geliefert werden. So…"
click at [807, 228] on input "Bezahlung bei Lieferung" at bounding box center [809, 224] width 9 height 9
radio input "true"
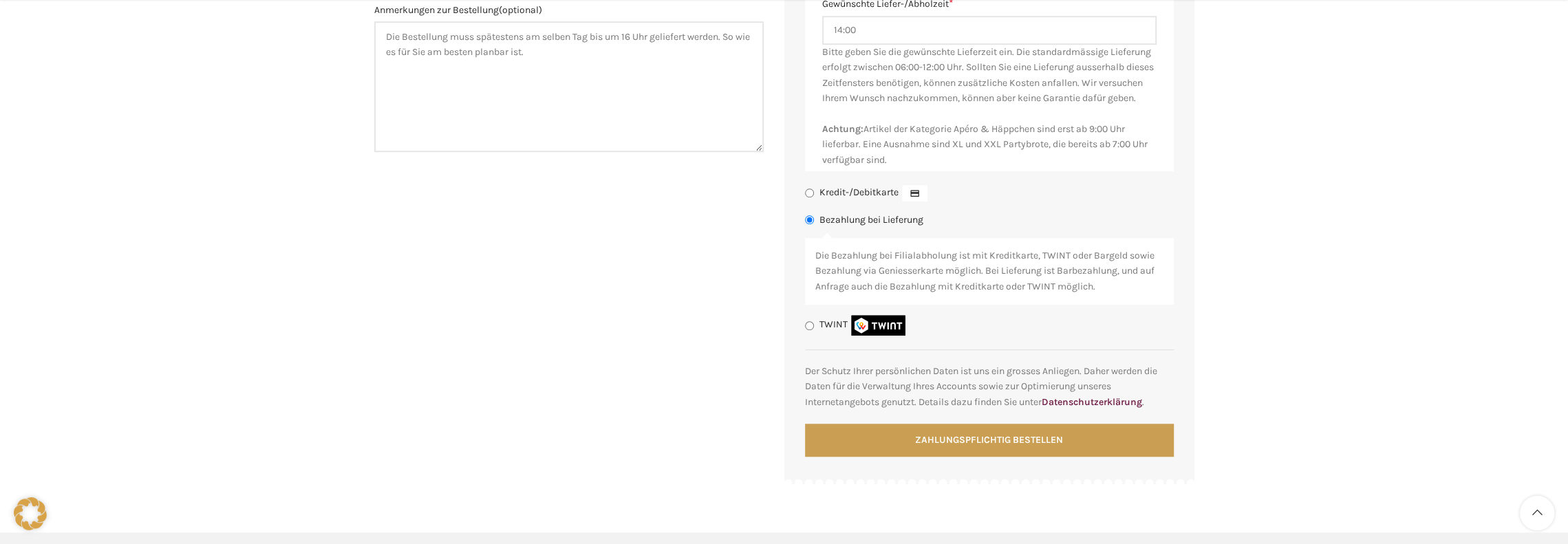
scroll to position [1031, 0]
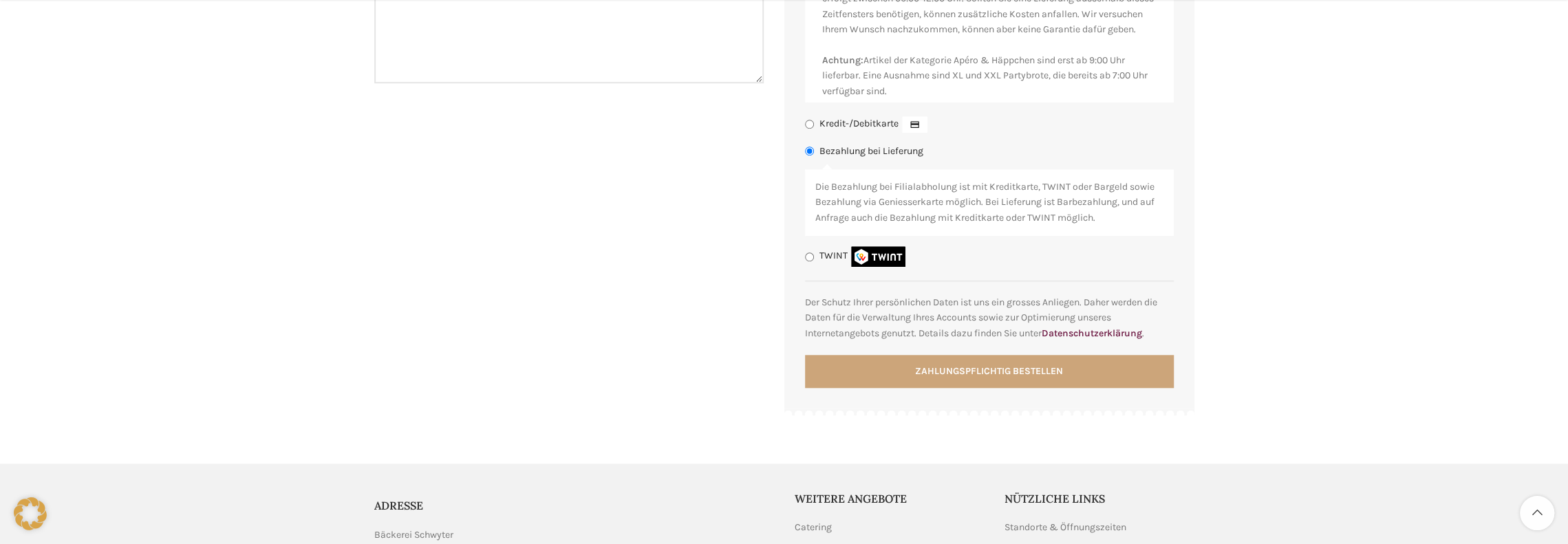
click at [1010, 387] on button "Zahlungspflichtig bestellen" at bounding box center [989, 371] width 369 height 33
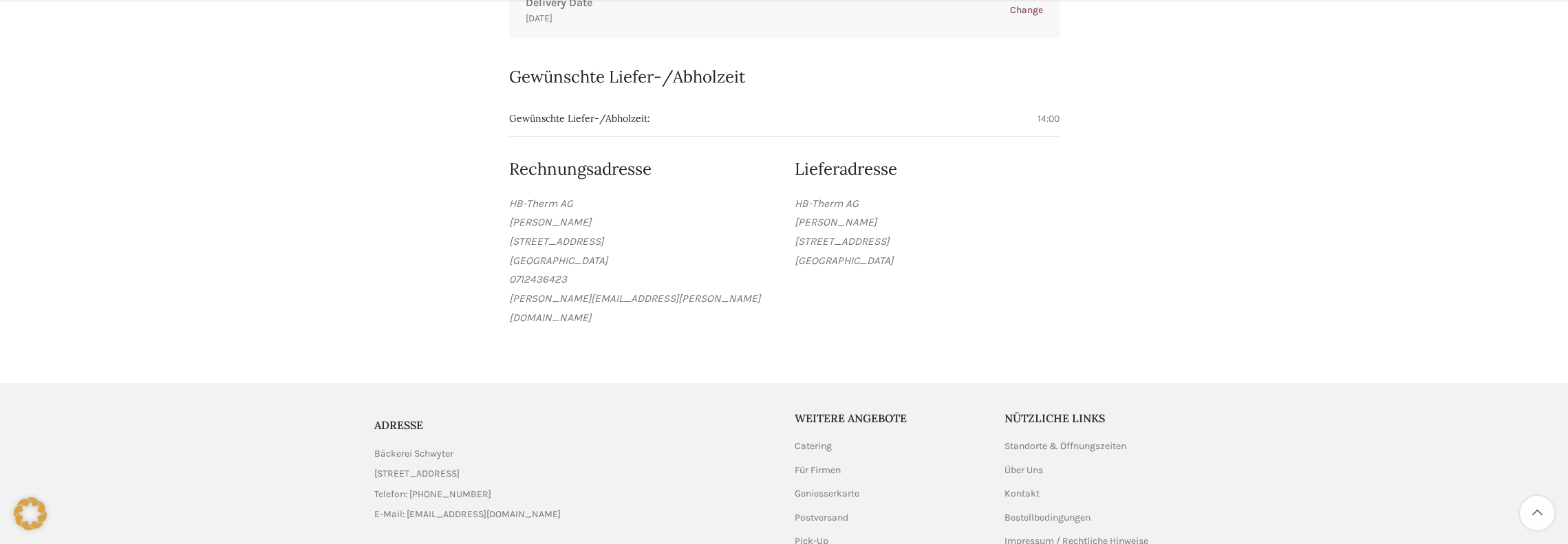
scroll to position [1101, 0]
